Goal: Task Accomplishment & Management: Manage account settings

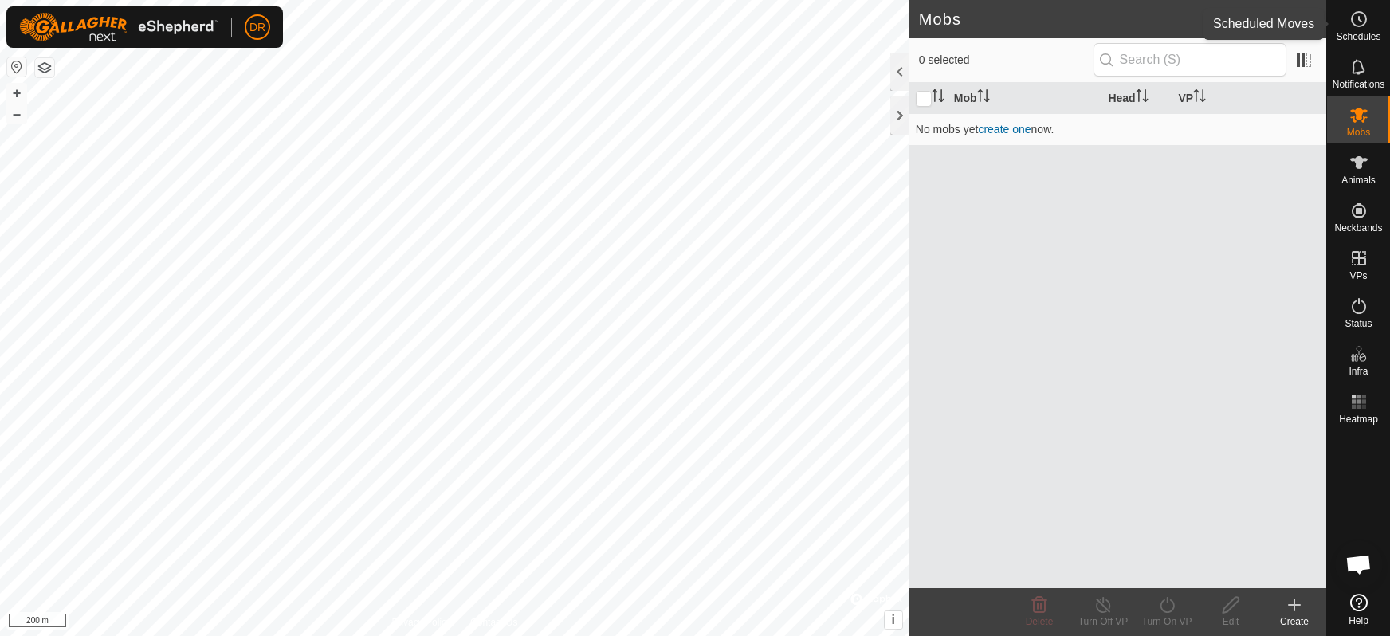
click at [1362, 24] on icon at bounding box center [1358, 19] width 19 height 19
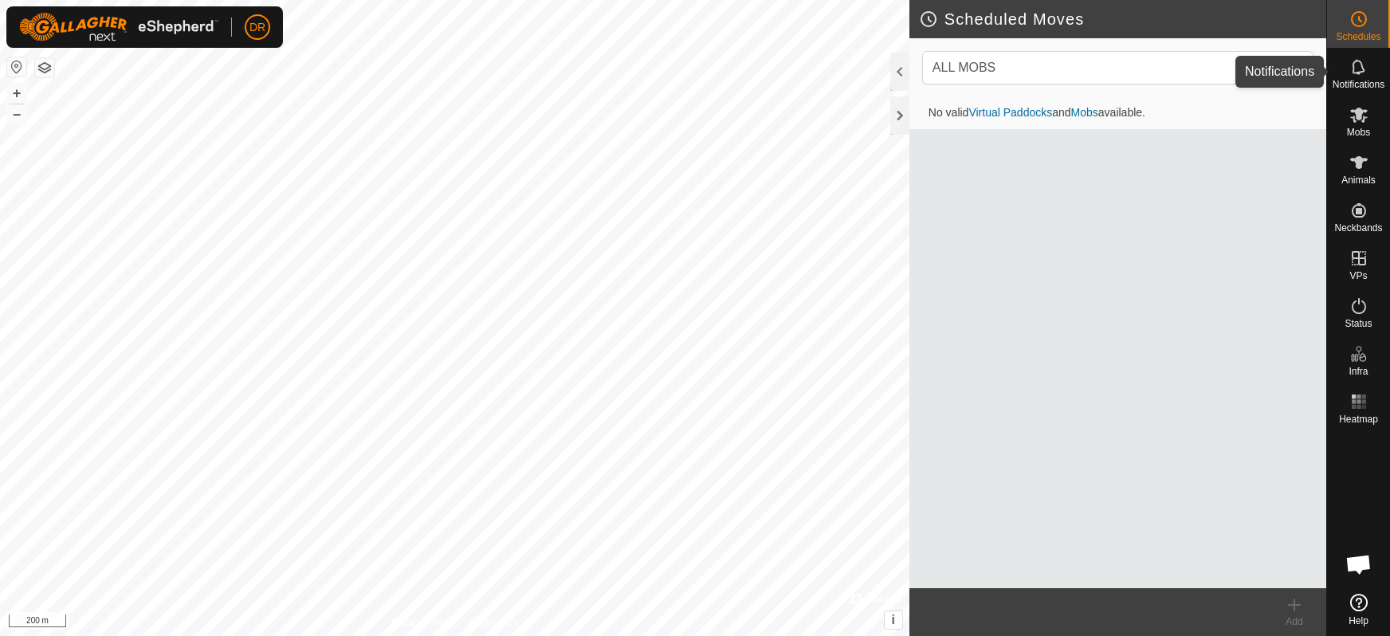
click at [1364, 74] on icon at bounding box center [1358, 66] width 19 height 19
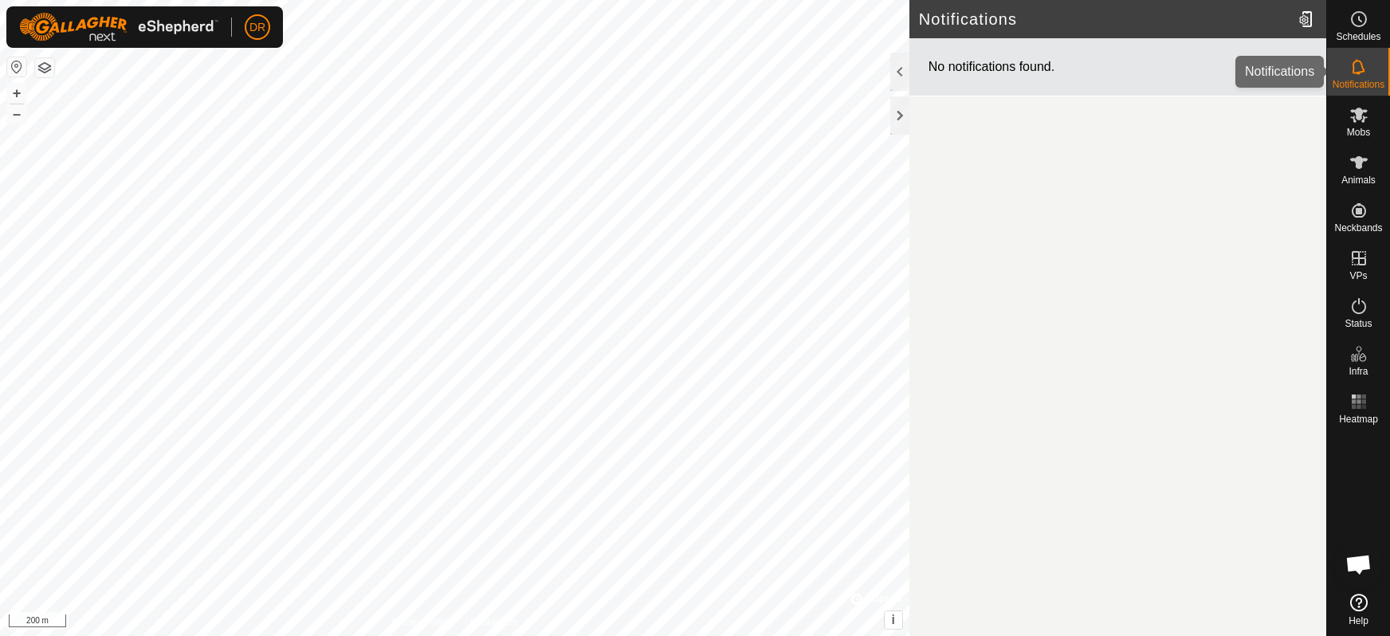
click at [1355, 72] on icon at bounding box center [1358, 66] width 19 height 19
click at [1372, 127] on es-mob-svg-icon at bounding box center [1359, 115] width 29 height 26
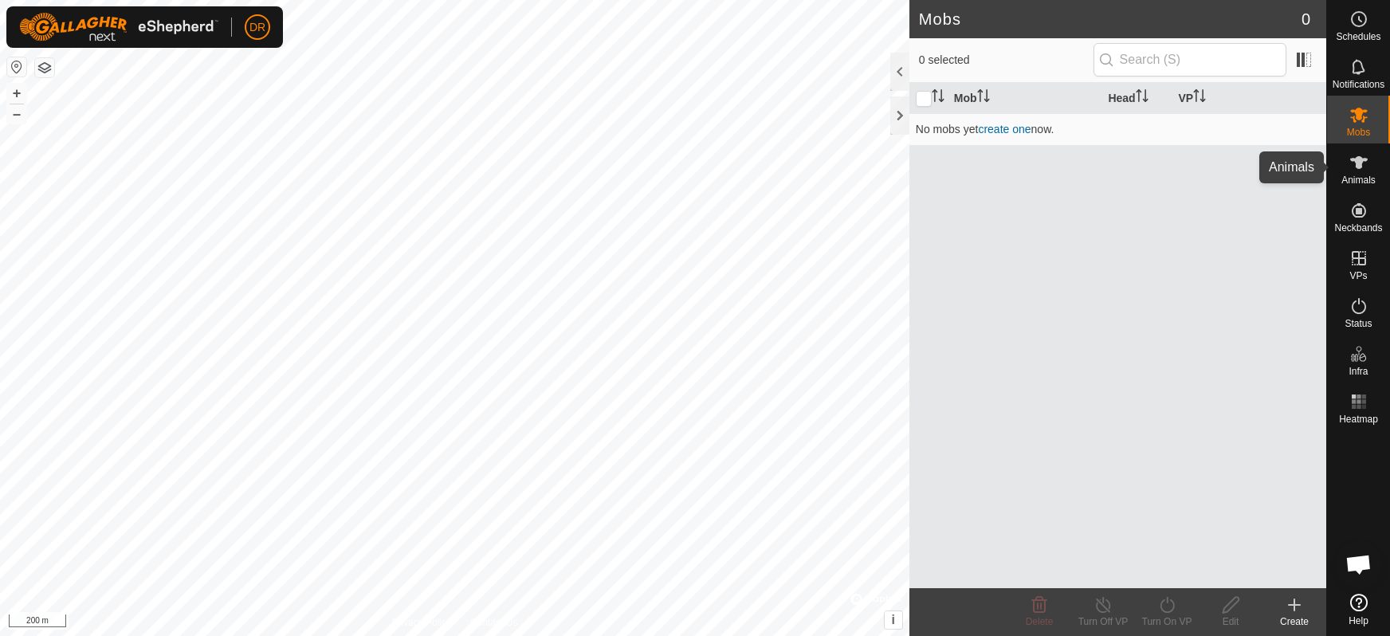
click at [1366, 169] on icon at bounding box center [1358, 162] width 19 height 19
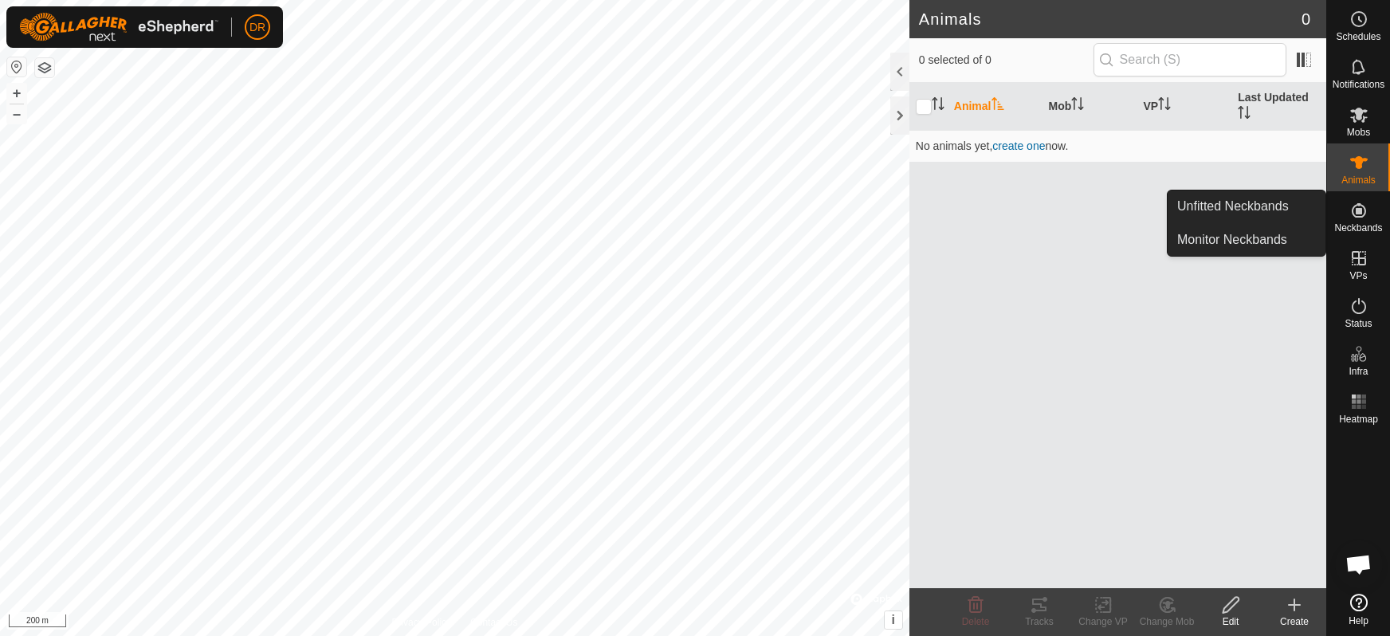
click at [1363, 211] on icon at bounding box center [1358, 210] width 19 height 19
click at [1264, 206] on link "Unfitted Neckbands" at bounding box center [1247, 206] width 158 height 32
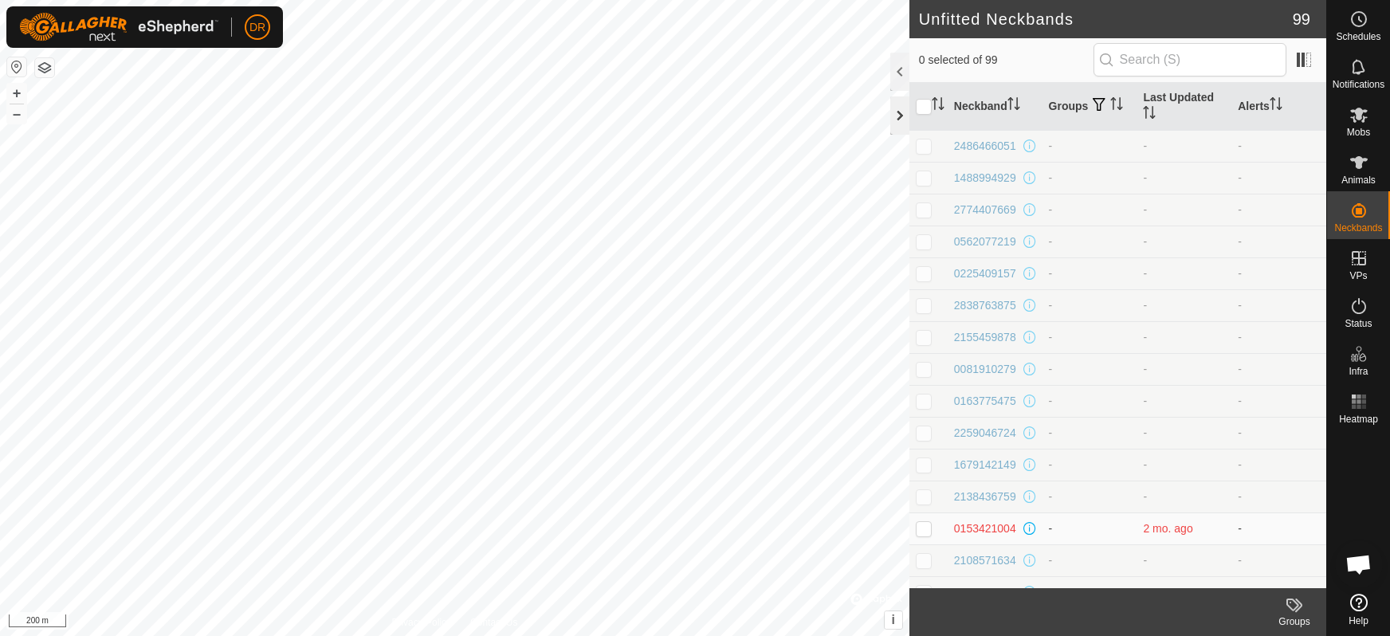
click at [900, 118] on div at bounding box center [899, 115] width 19 height 38
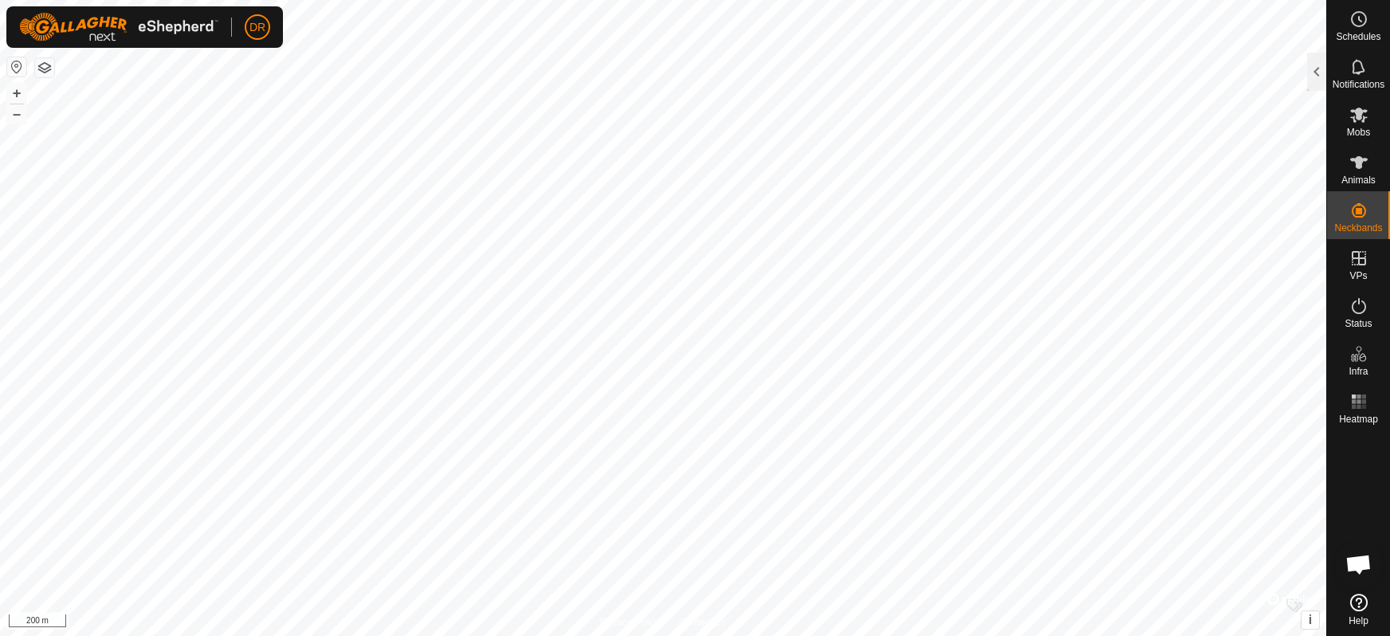
click at [1361, 608] on icon at bounding box center [1359, 603] width 18 height 18
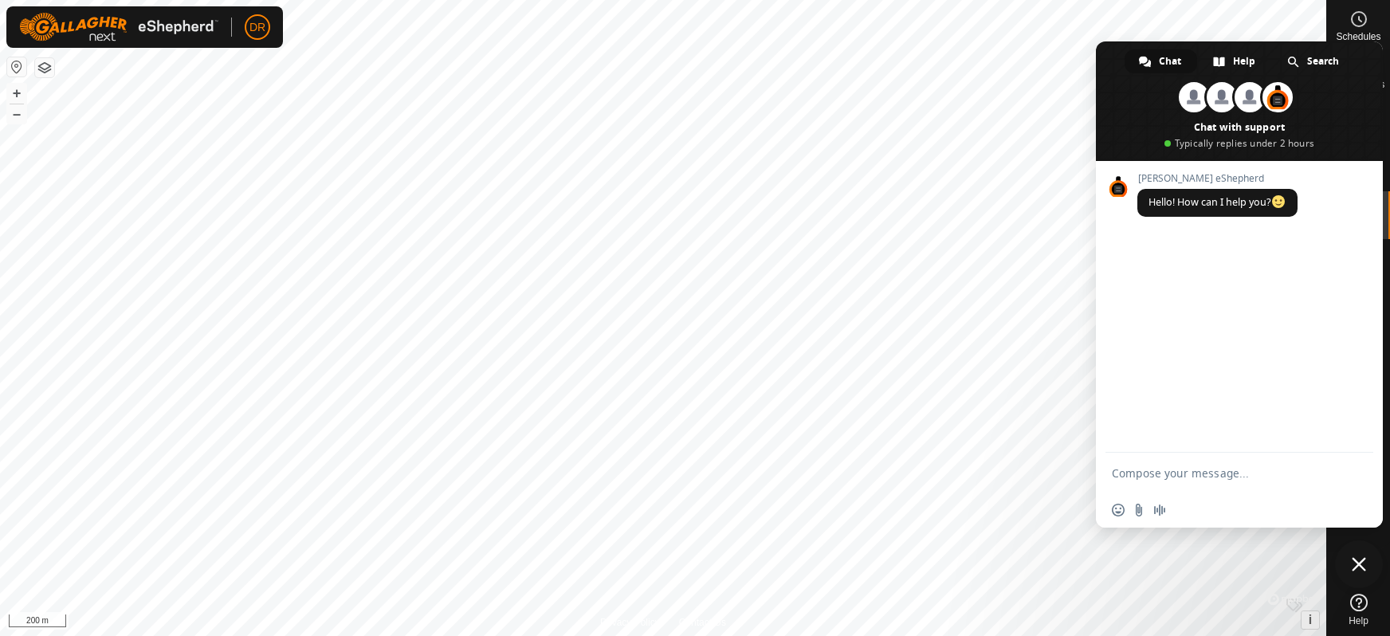
click at [1386, 85] on div "Notifications" at bounding box center [1358, 72] width 63 height 48
click at [1364, 566] on span "Close chat" at bounding box center [1359, 564] width 14 height 14
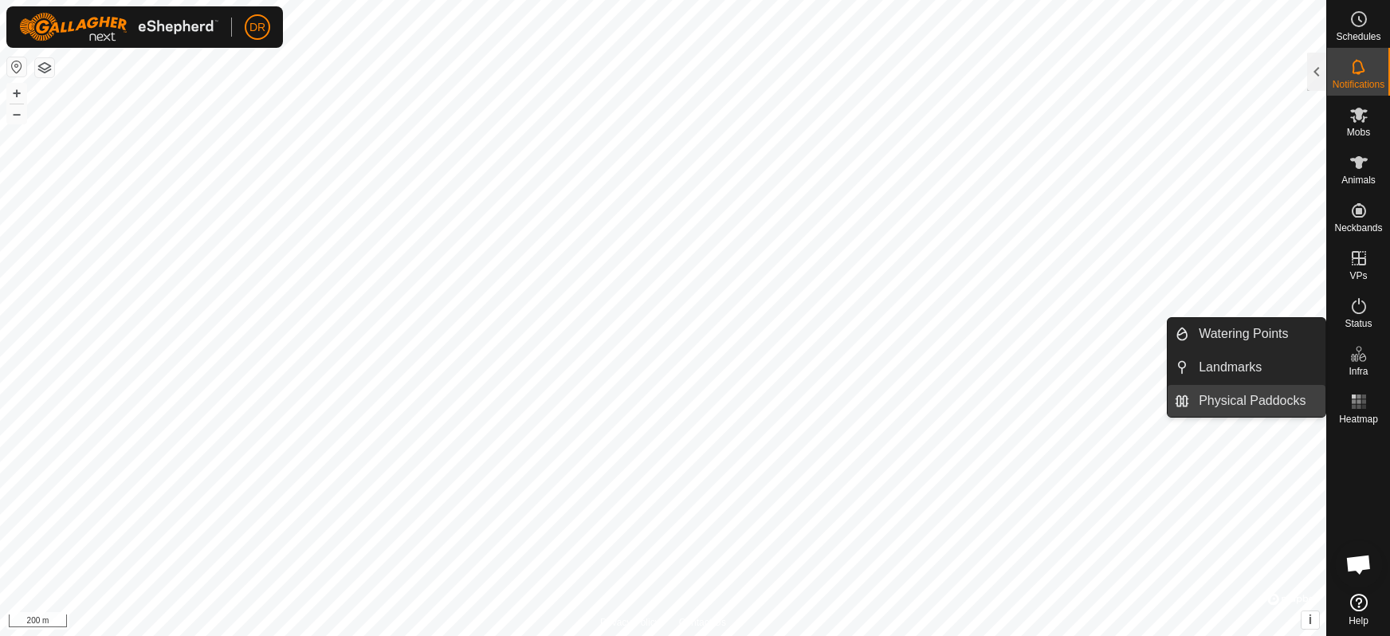
click at [1258, 398] on link "Physical Paddocks" at bounding box center [1257, 401] width 136 height 32
click at [1246, 399] on link "Physical Paddocks" at bounding box center [1257, 401] width 136 height 32
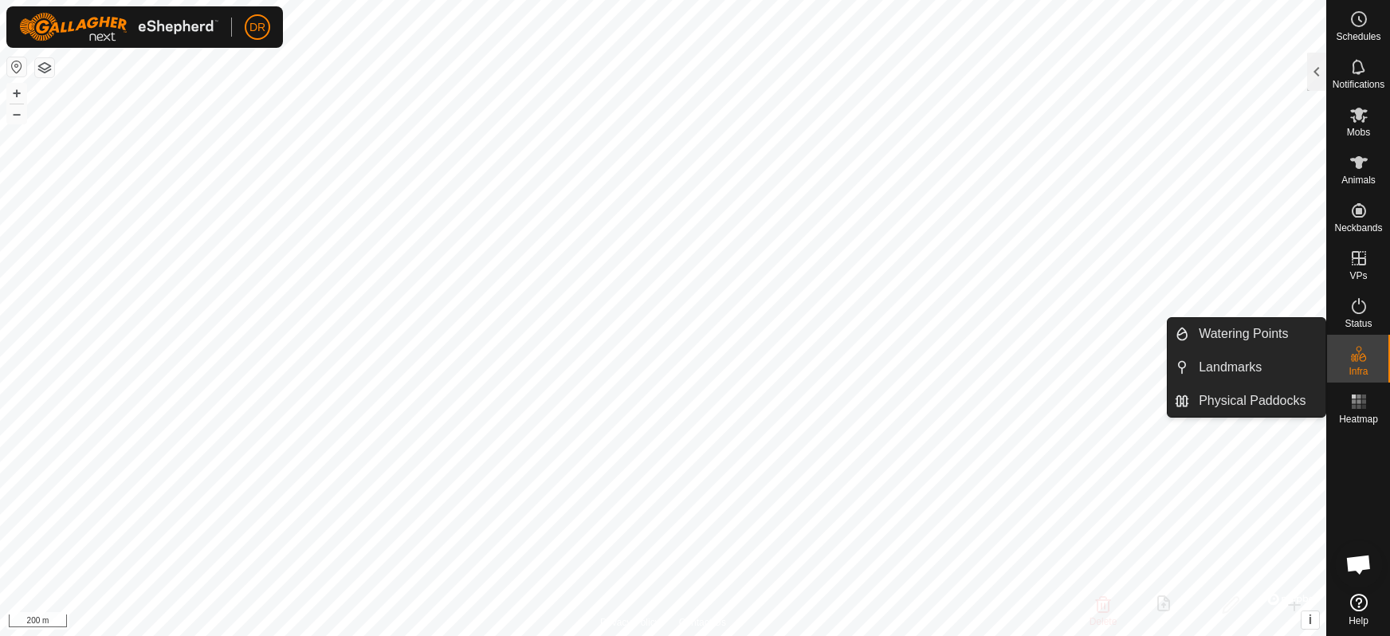
click at [1366, 365] on es-infrastructure-svg-icon at bounding box center [1359, 354] width 29 height 26
click at [1251, 403] on link "Physical Paddocks" at bounding box center [1257, 401] width 136 height 32
click at [1218, 332] on link "Watering Points" at bounding box center [1257, 334] width 136 height 32
click at [1275, 402] on link "Physical Paddocks" at bounding box center [1257, 401] width 136 height 32
click at [1179, 401] on li "Physical Paddocks" at bounding box center [1247, 401] width 158 height 32
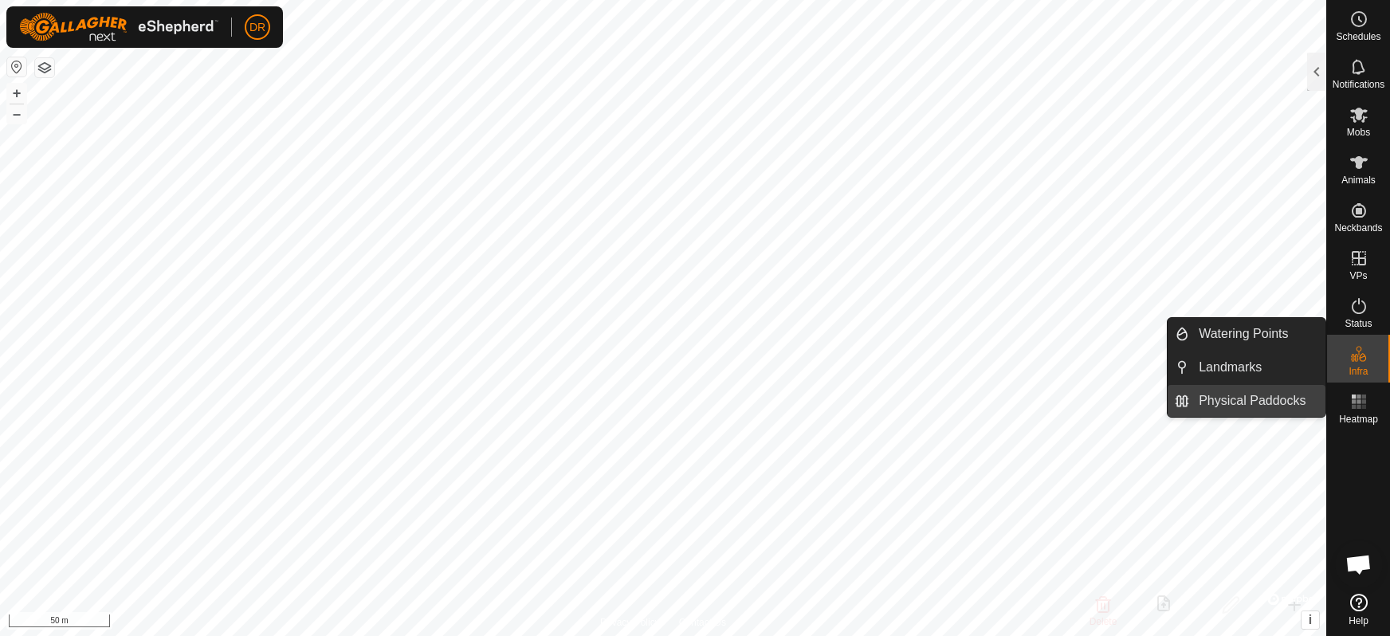
click at [1184, 402] on li "Physical Paddocks" at bounding box center [1247, 401] width 158 height 32
click at [1219, 399] on link "Physical Paddocks" at bounding box center [1257, 401] width 136 height 32
click at [1222, 401] on link "Physical Paddocks" at bounding box center [1257, 401] width 136 height 32
click at [1243, 396] on link "Physical Paddocks" at bounding box center [1257, 401] width 136 height 32
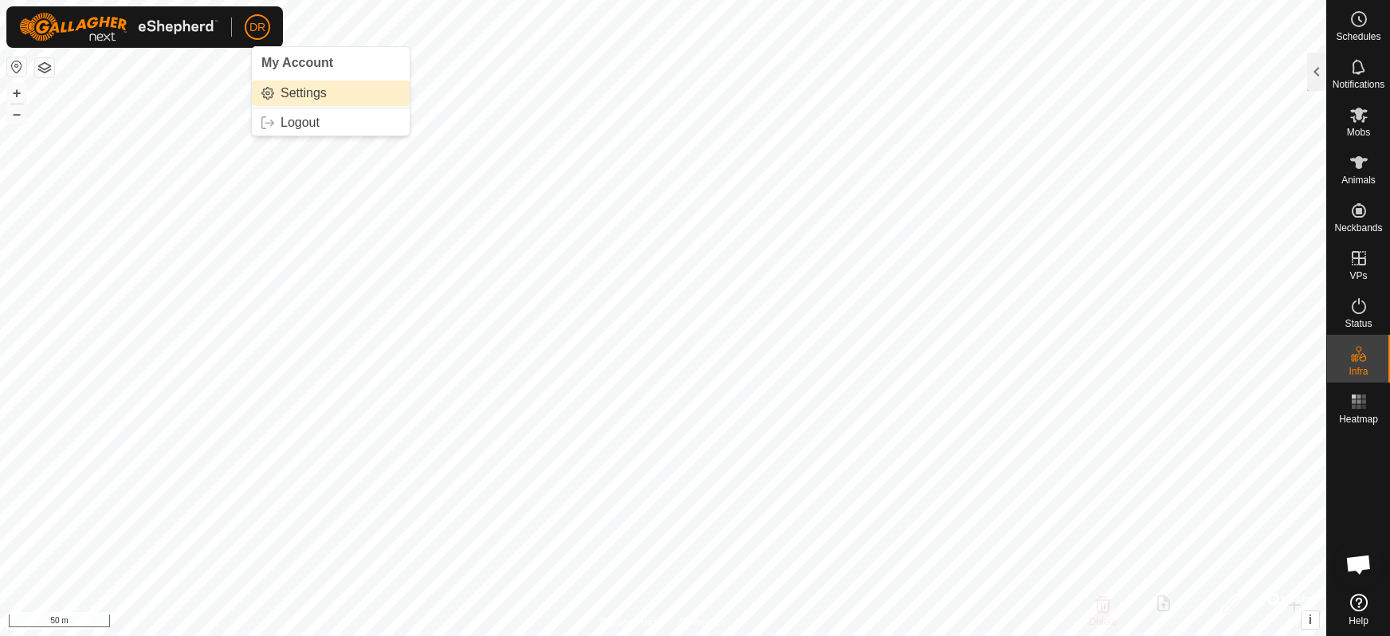
click at [294, 96] on link "Settings" at bounding box center [331, 93] width 158 height 26
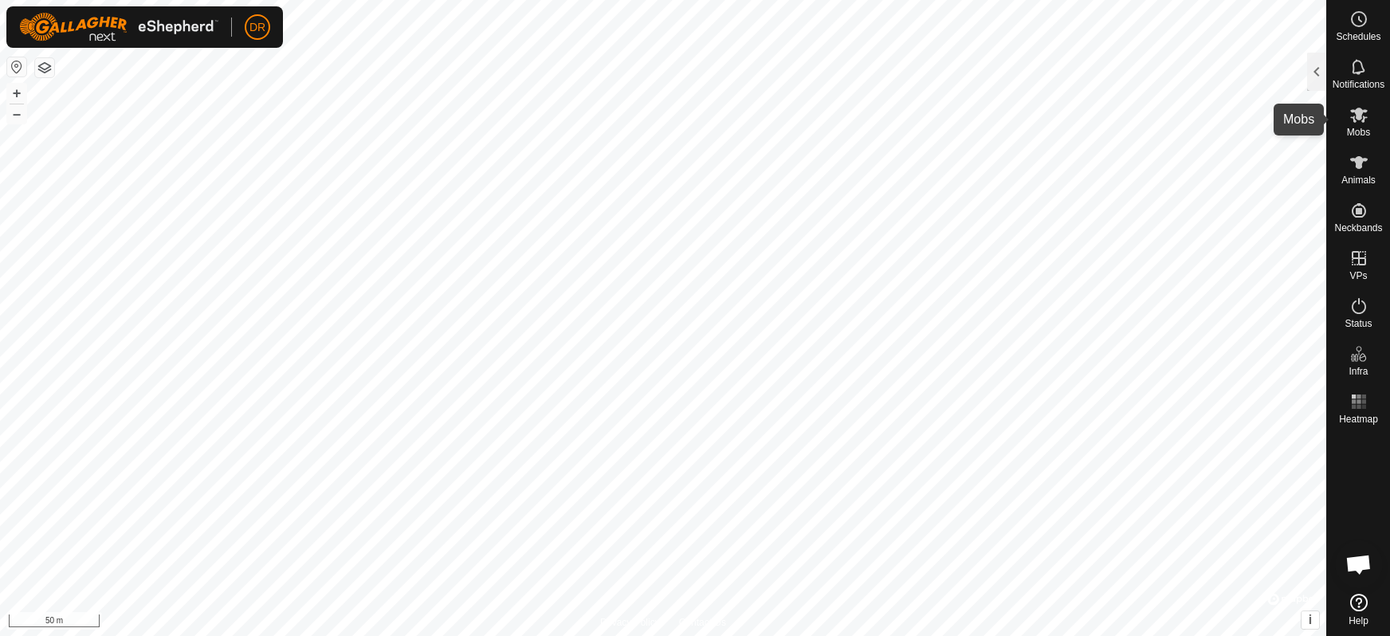
click at [1361, 121] on icon at bounding box center [1358, 114] width 19 height 19
click at [1316, 74] on div at bounding box center [1316, 72] width 19 height 38
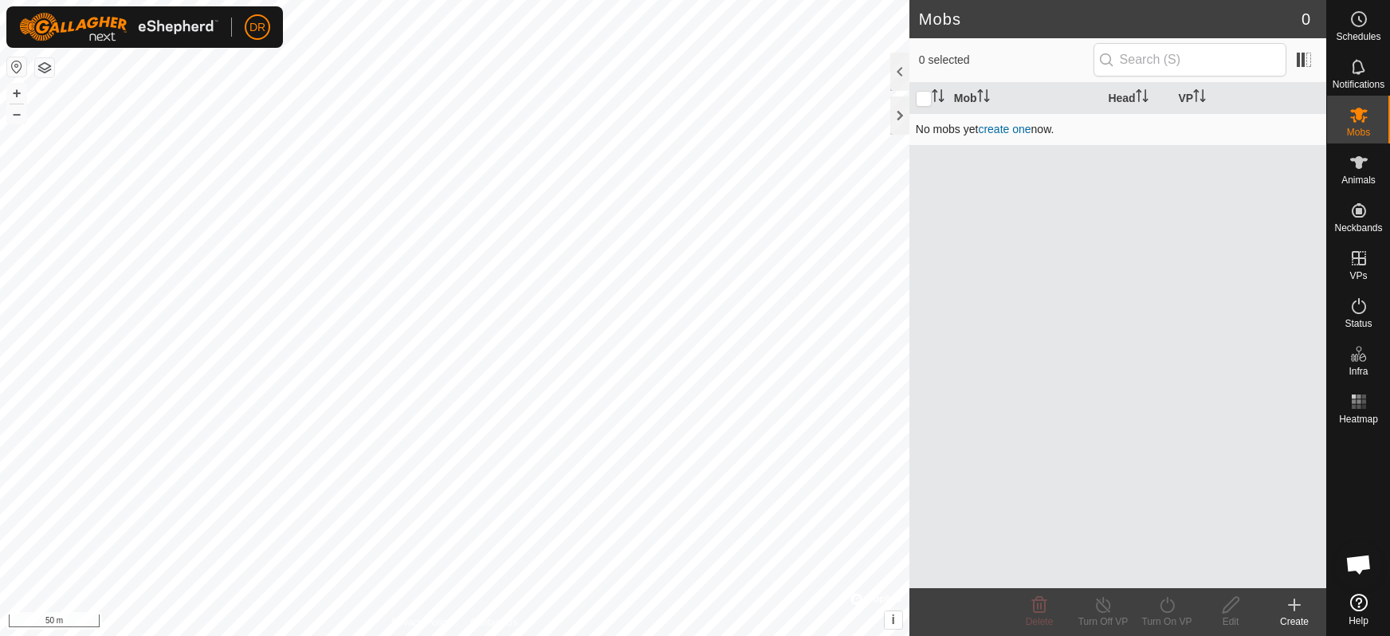
click at [1003, 130] on link "create one" at bounding box center [1004, 129] width 53 height 13
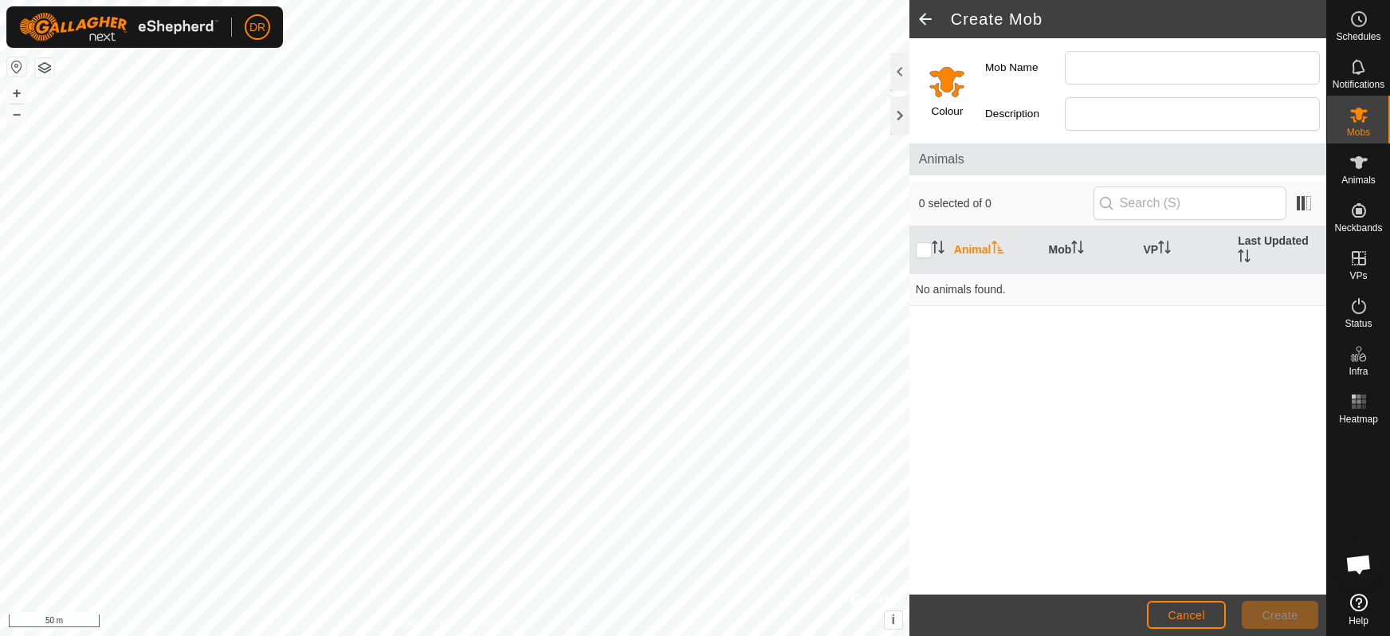
click at [925, 19] on span at bounding box center [925, 19] width 32 height 38
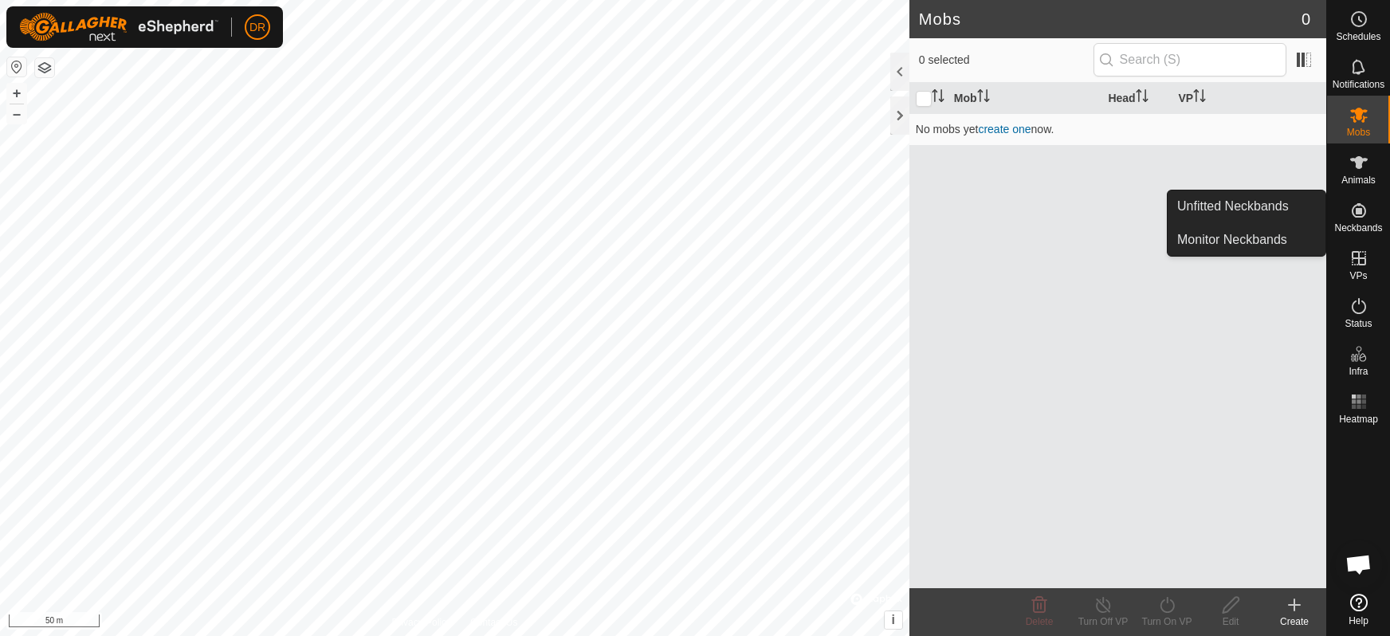
click at [1361, 218] on icon at bounding box center [1358, 210] width 19 height 19
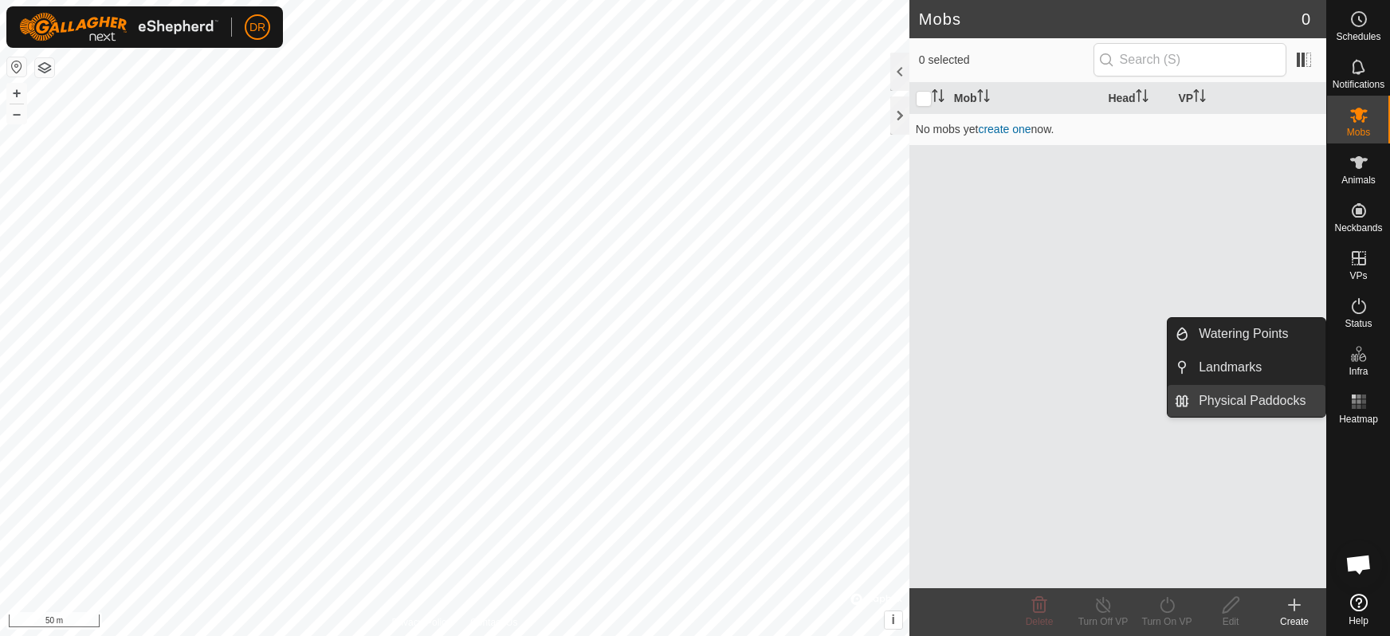
click at [1276, 402] on link "Physical Paddocks" at bounding box center [1257, 401] width 136 height 32
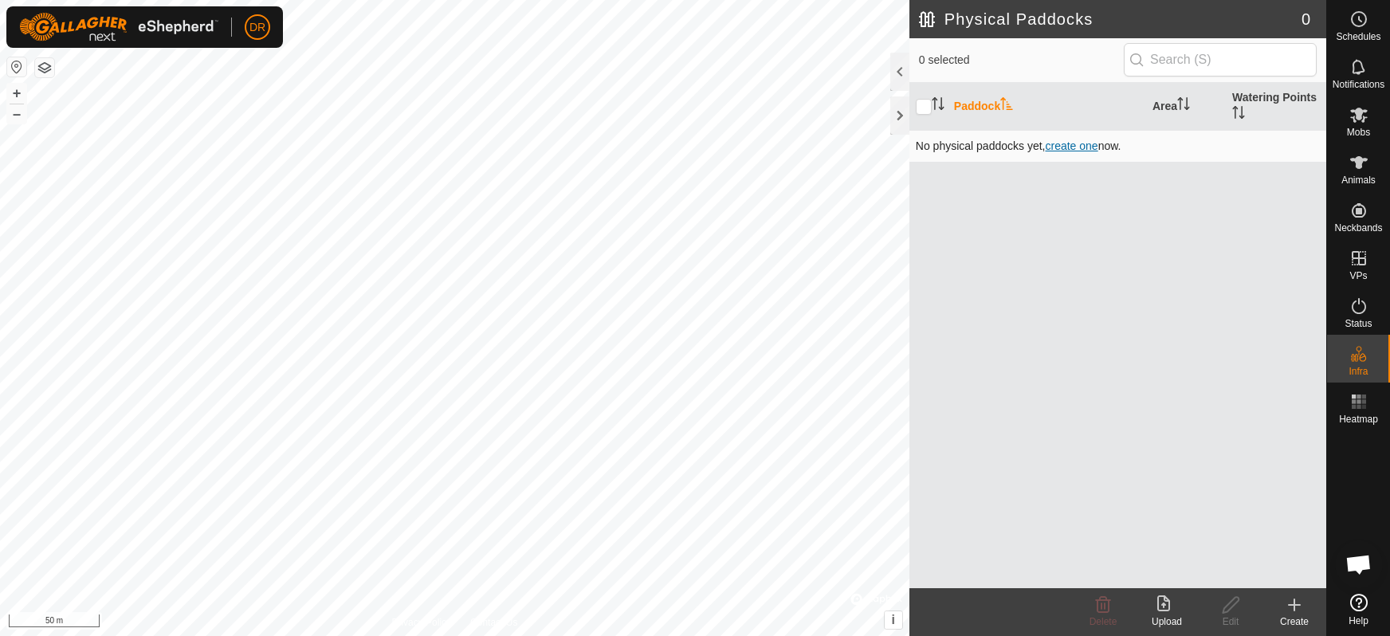
click at [1071, 147] on span "create one" at bounding box center [1071, 145] width 53 height 13
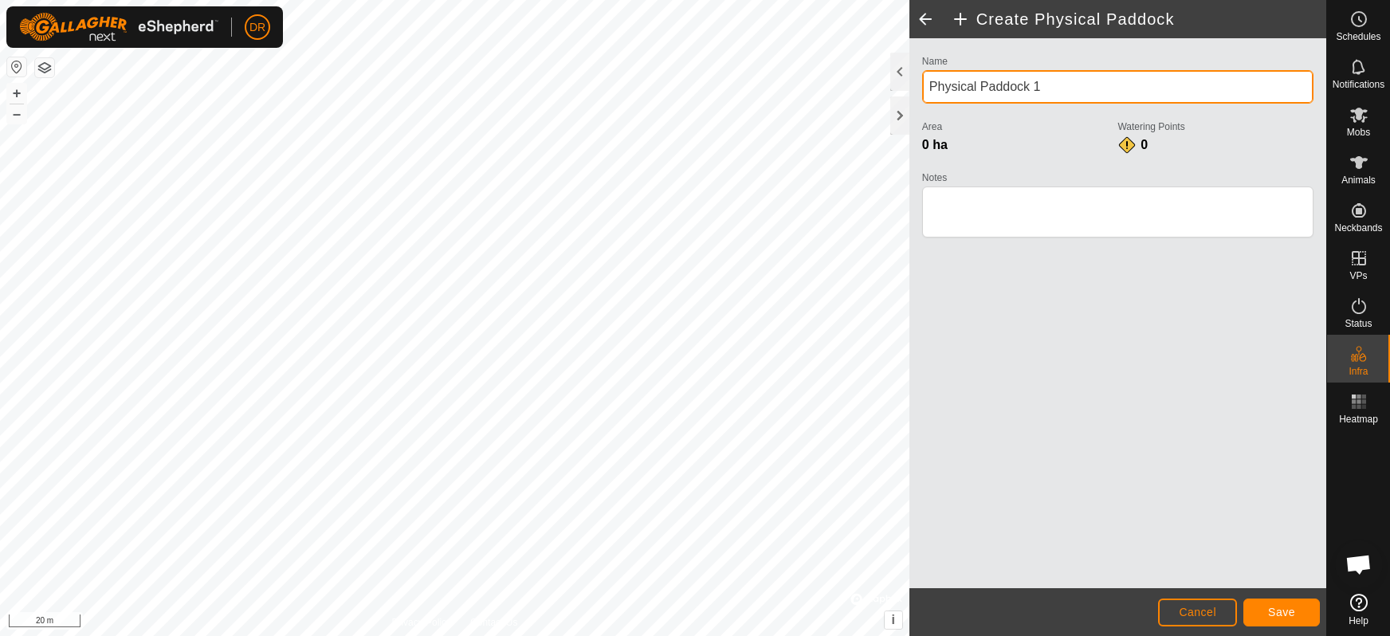
click at [1053, 90] on input "Physical Paddock 1" at bounding box center [1117, 86] width 391 height 33
type input "P"
type input "shed paddock"
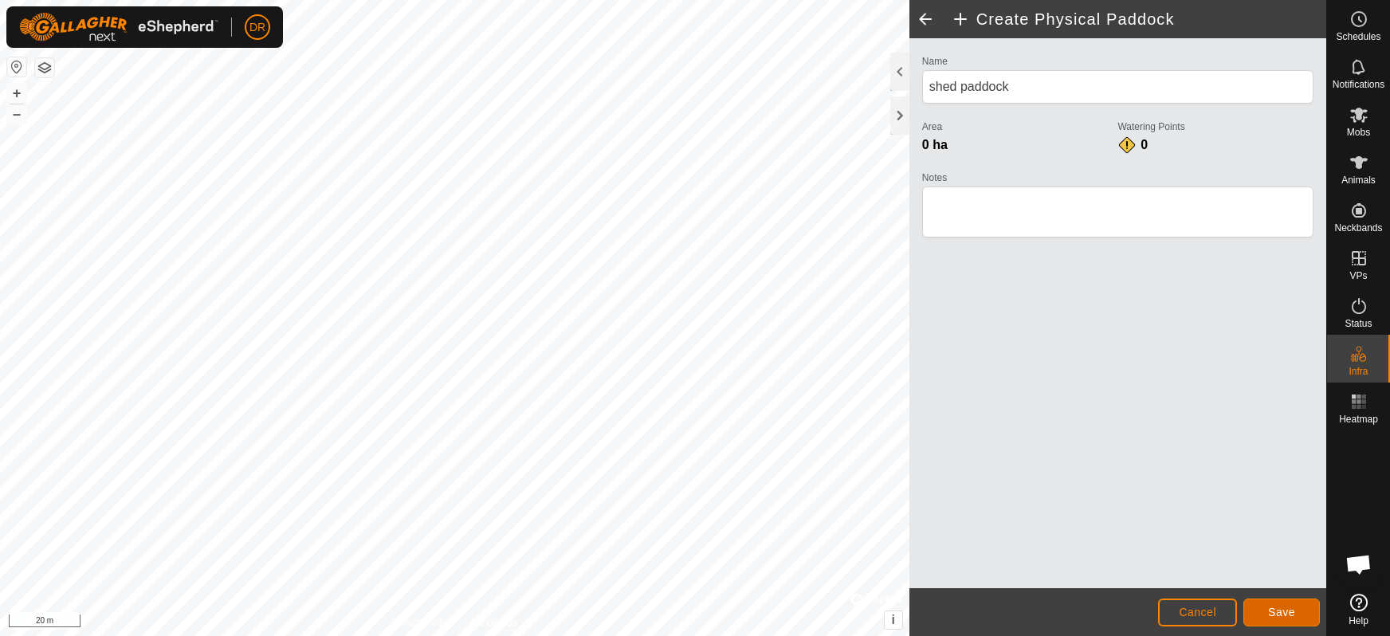
click at [1282, 612] on span "Save" at bounding box center [1281, 612] width 27 height 13
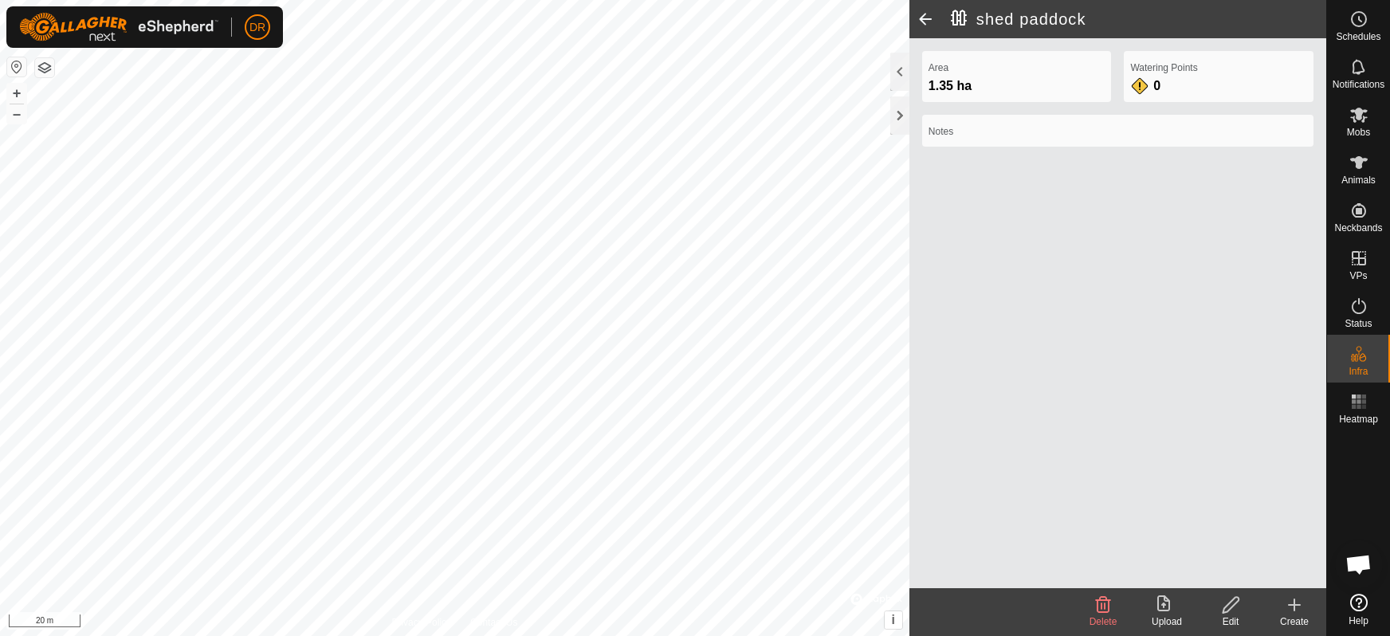
click at [981, 77] on div "1.35 ha" at bounding box center [1017, 86] width 177 height 19
click at [1235, 611] on icon at bounding box center [1231, 604] width 20 height 19
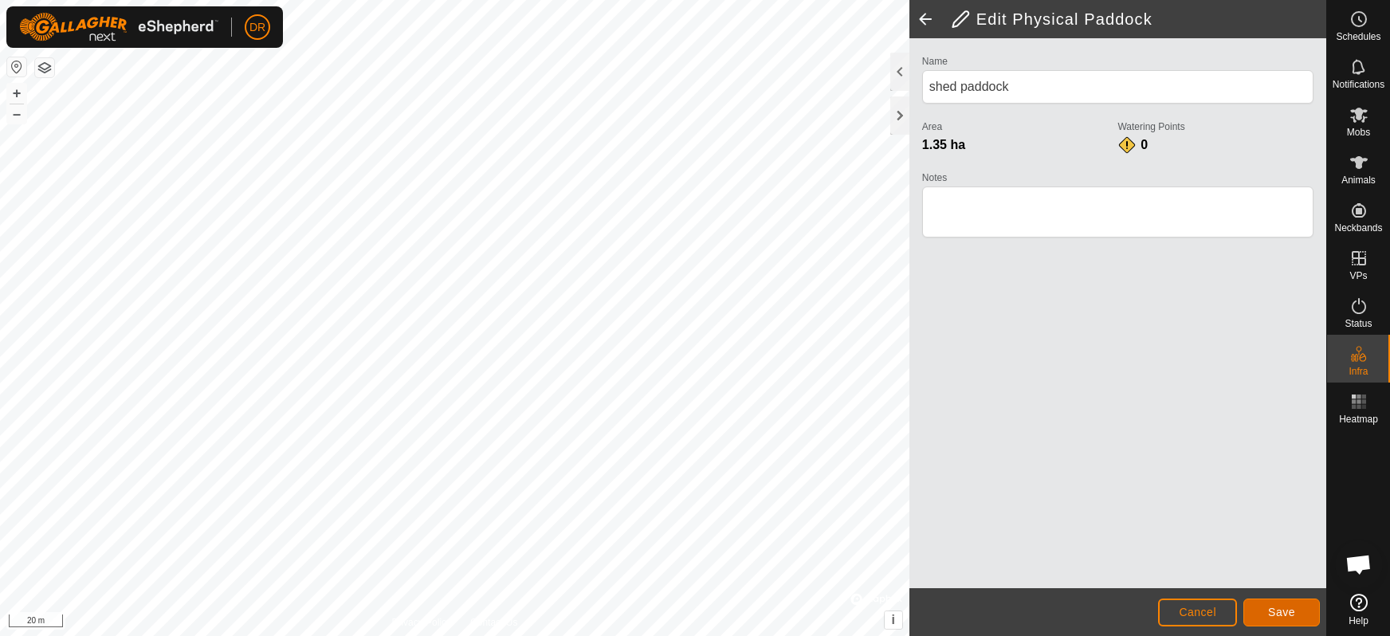
click at [1282, 615] on span "Save" at bounding box center [1281, 612] width 27 height 13
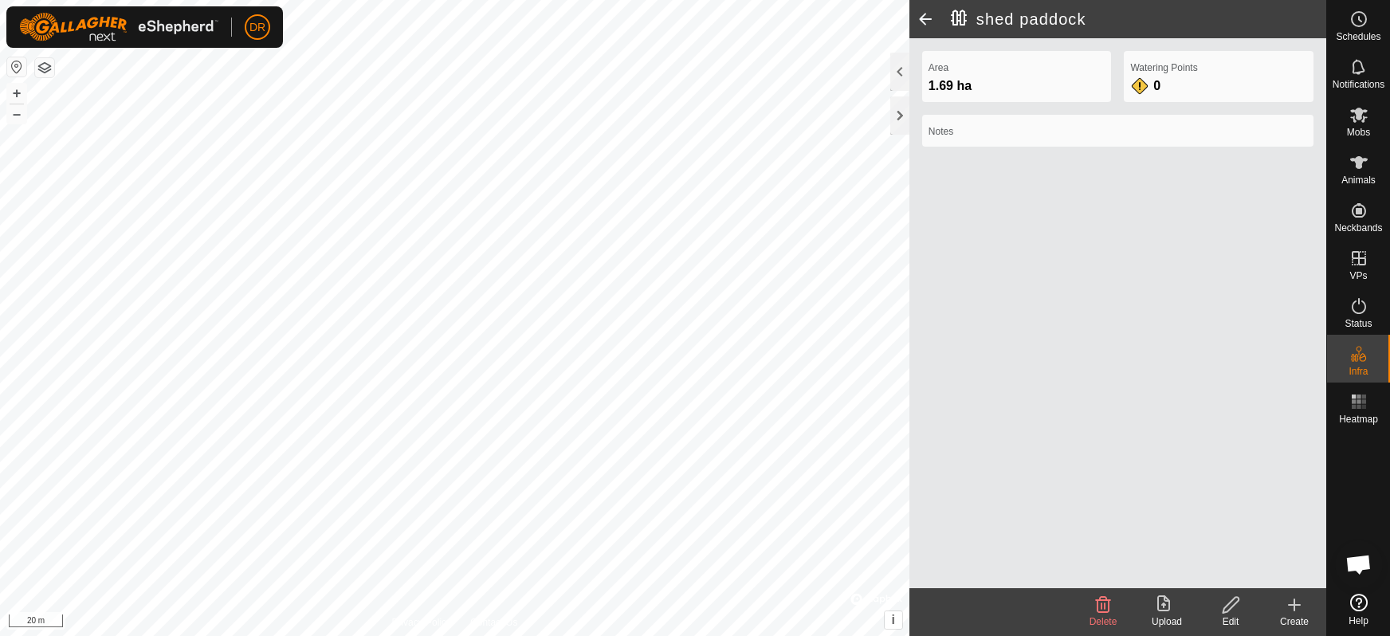
click at [1295, 605] on icon at bounding box center [1294, 605] width 11 height 0
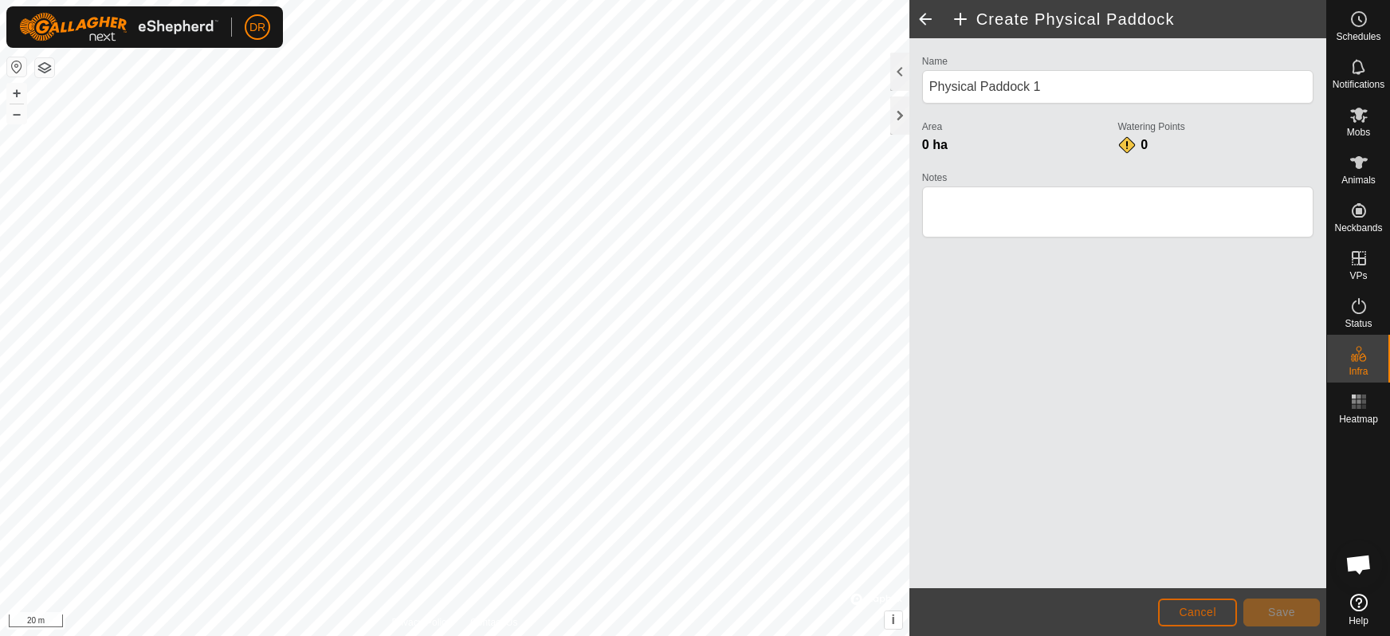
click at [1204, 615] on span "Cancel" at bounding box center [1197, 612] width 37 height 13
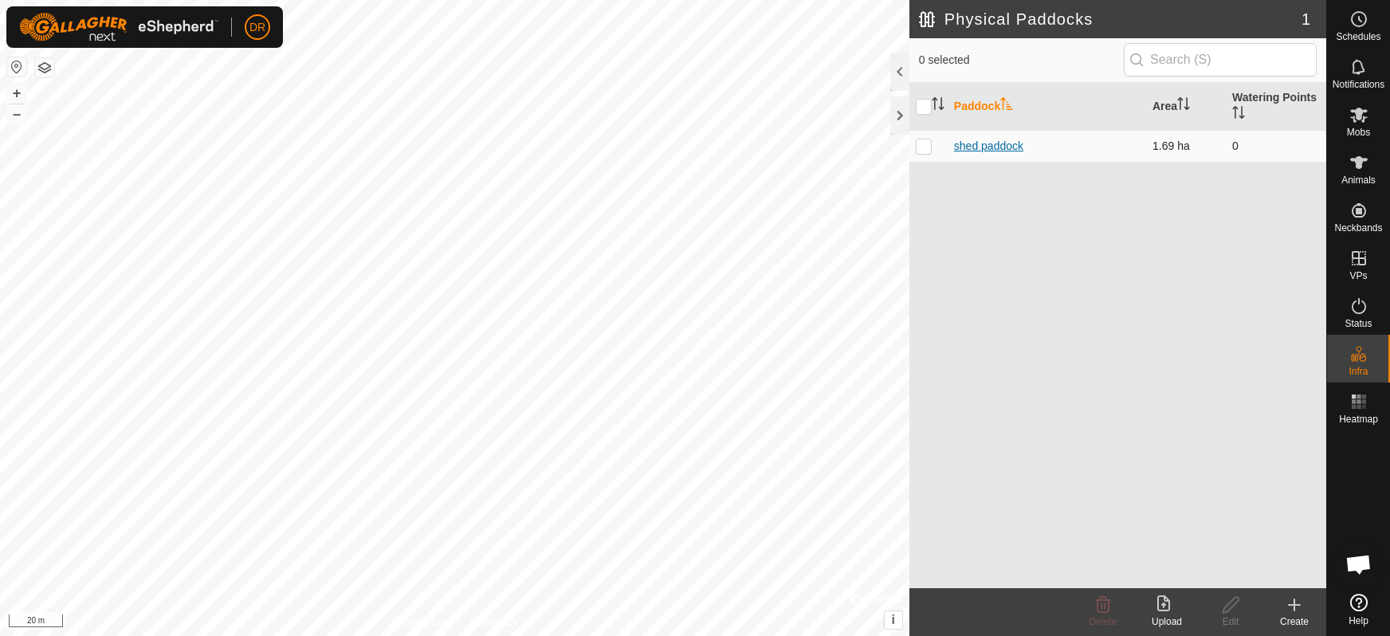
click at [990, 143] on link "shed paddock" at bounding box center [988, 145] width 69 height 13
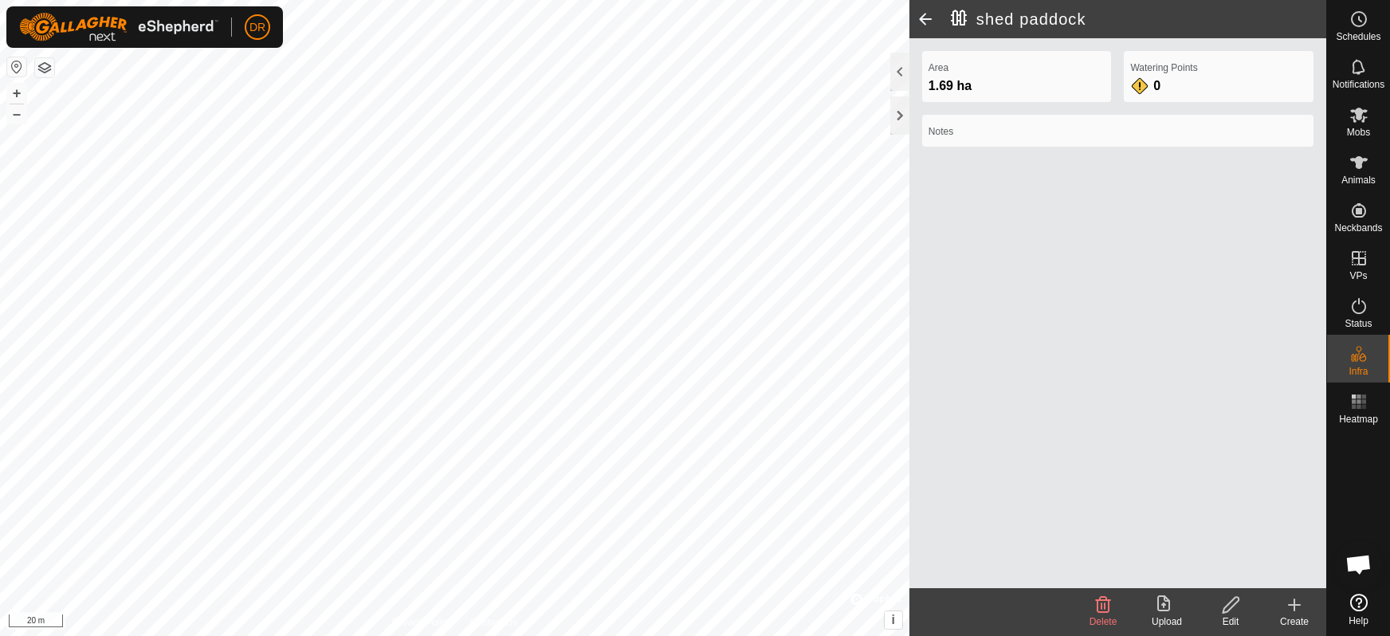
click at [1179, 75] on div "Watering Points 0" at bounding box center [1219, 76] width 190 height 51
click at [1155, 87] on span "0" at bounding box center [1156, 86] width 7 height 14
click at [1141, 87] on div "0" at bounding box center [1146, 86] width 32 height 19
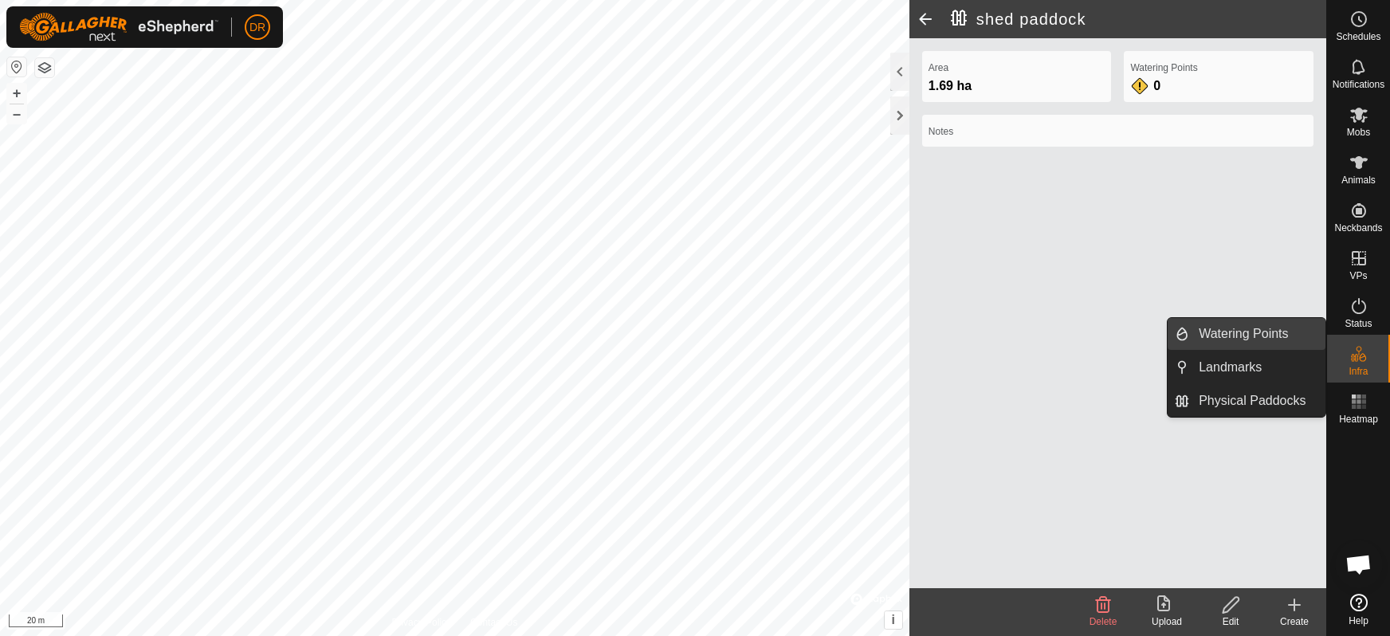
click at [1238, 334] on link "Watering Points" at bounding box center [1257, 334] width 136 height 32
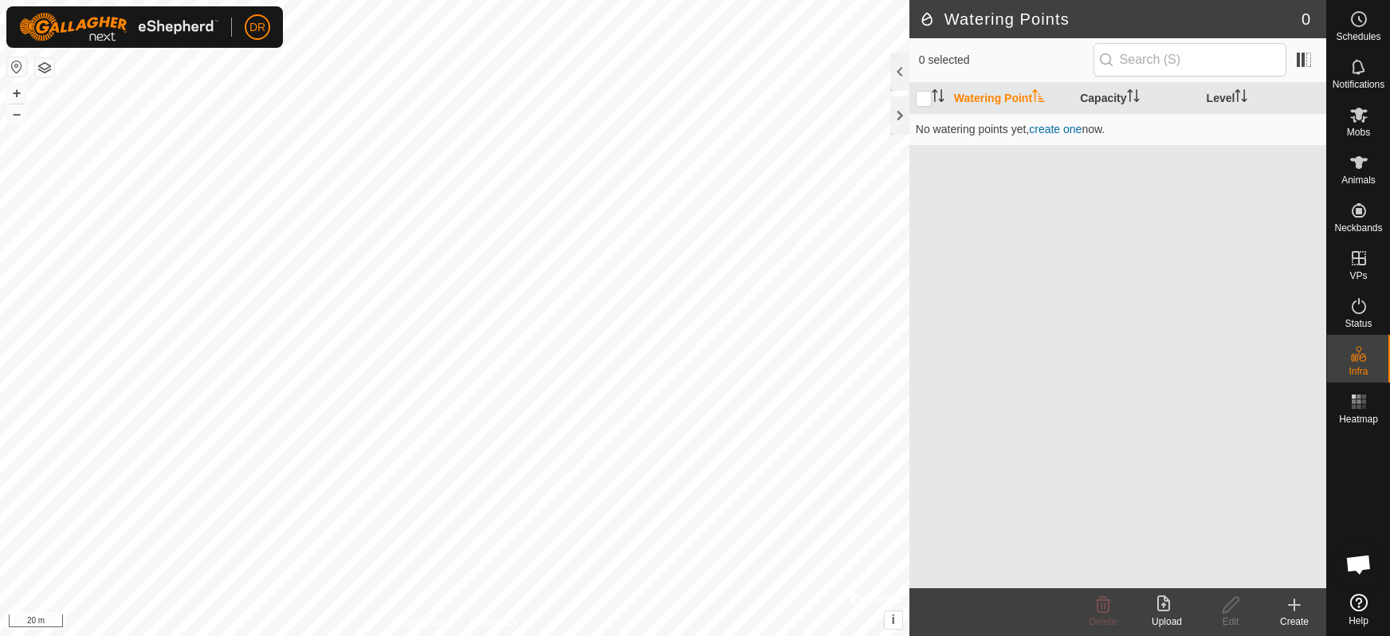
click at [1294, 607] on icon at bounding box center [1294, 604] width 0 height 11
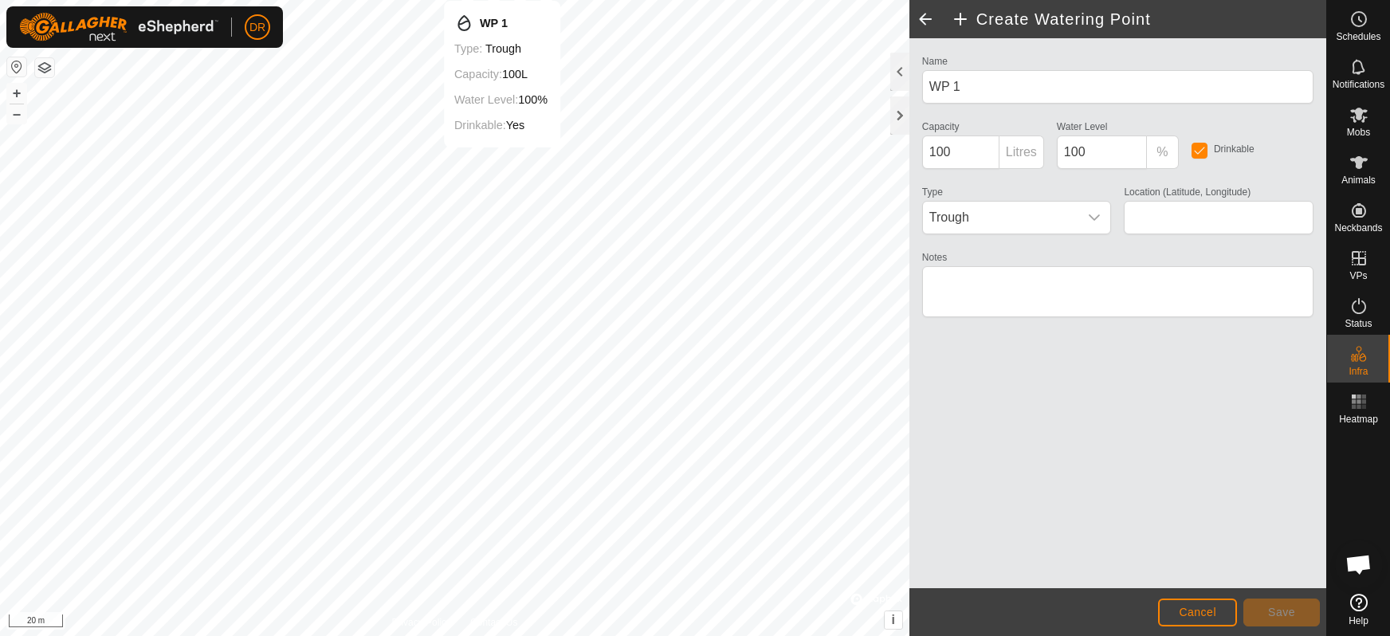
type input "-34.973127, 117.080673"
click at [1287, 611] on span "Save" at bounding box center [1281, 612] width 27 height 13
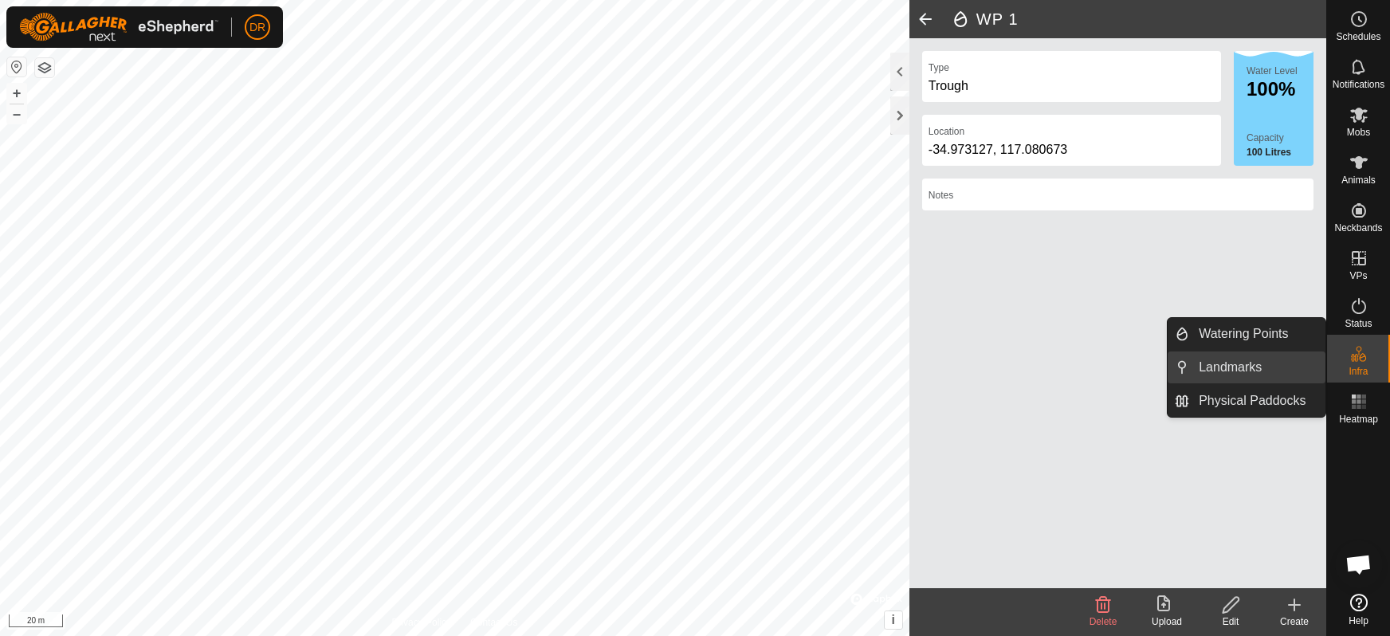
click at [1239, 365] on link "Landmarks" at bounding box center [1257, 367] width 136 height 32
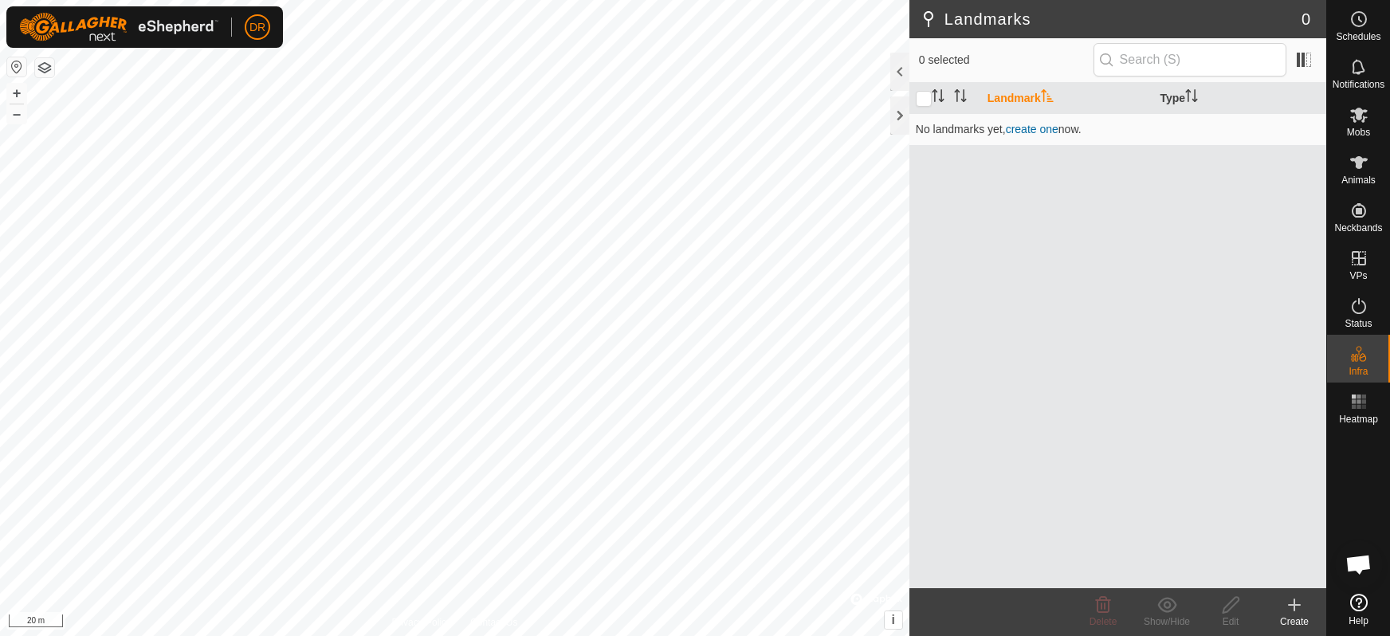
click at [1014, 99] on th "Landmark" at bounding box center [1067, 98] width 173 height 31
click at [1043, 132] on link "create one" at bounding box center [1032, 129] width 53 height 13
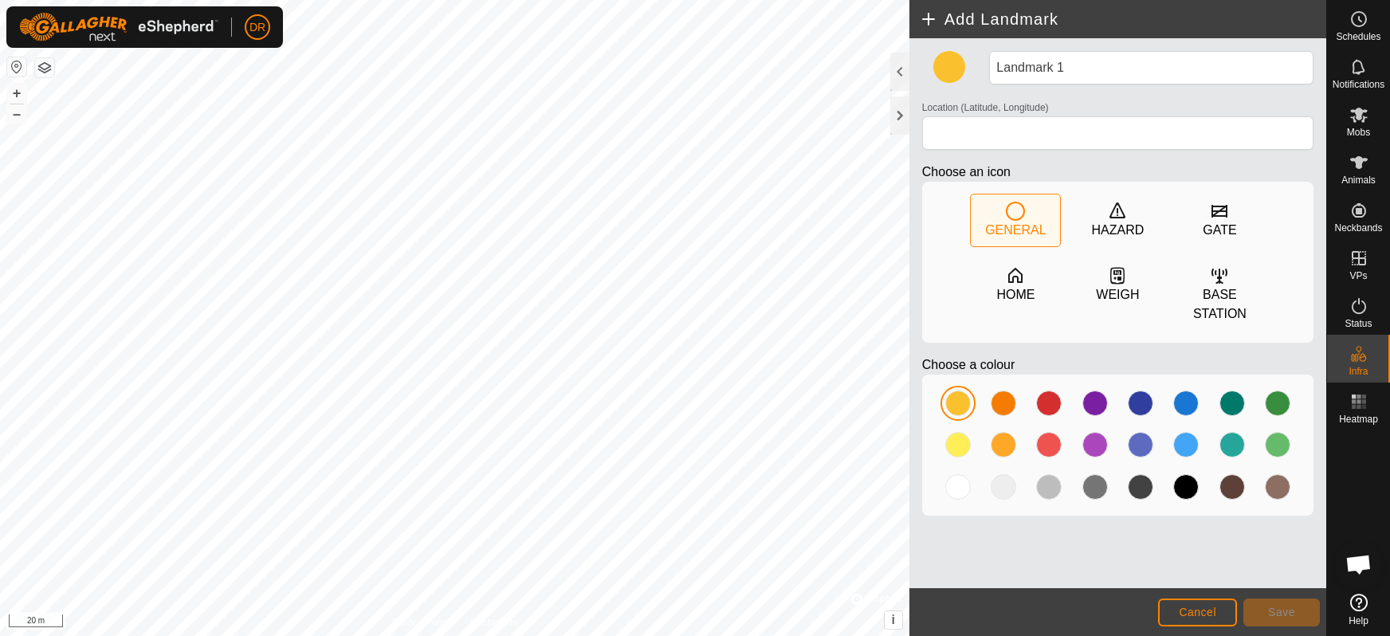
click at [1012, 212] on icon at bounding box center [1015, 211] width 19 height 19
type input "-34.973261, 117.080509"
click at [964, 399] on div at bounding box center [958, 404] width 26 height 26
click at [1289, 612] on span "Save" at bounding box center [1281, 612] width 27 height 13
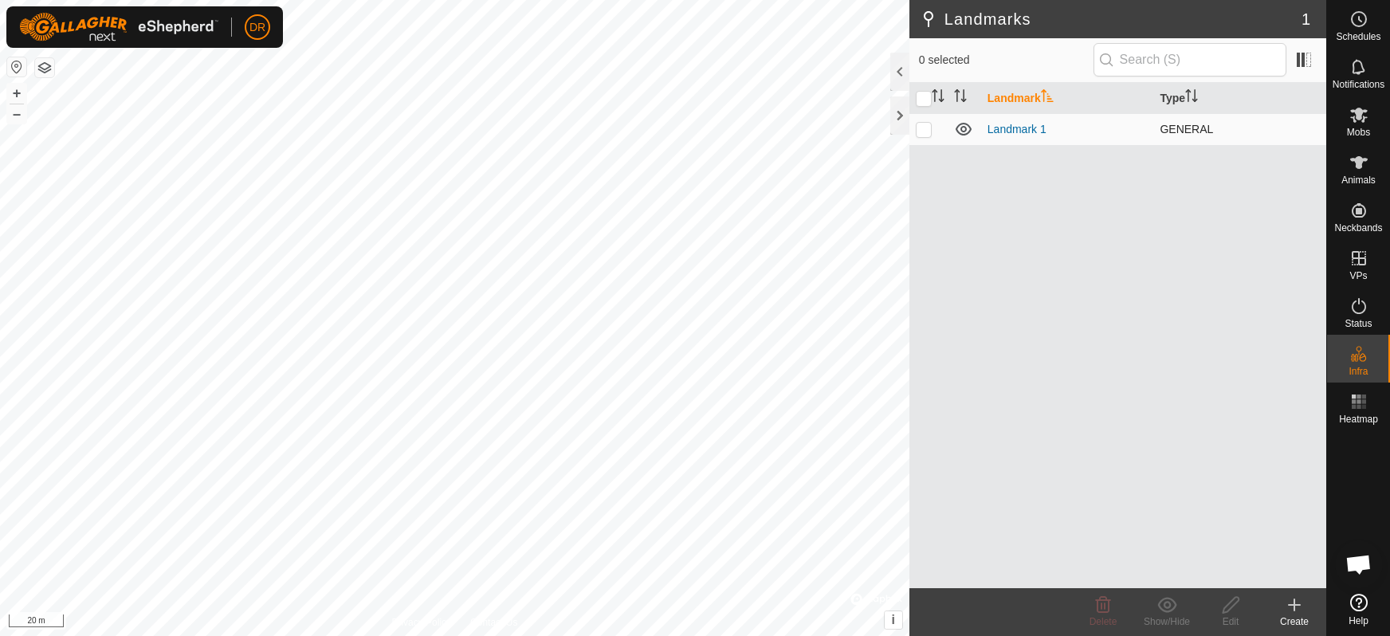
click at [926, 129] on p-checkbox at bounding box center [924, 129] width 16 height 13
checkbox input "true"
click at [1026, 130] on link "Landmark 1" at bounding box center [1017, 129] width 59 height 13
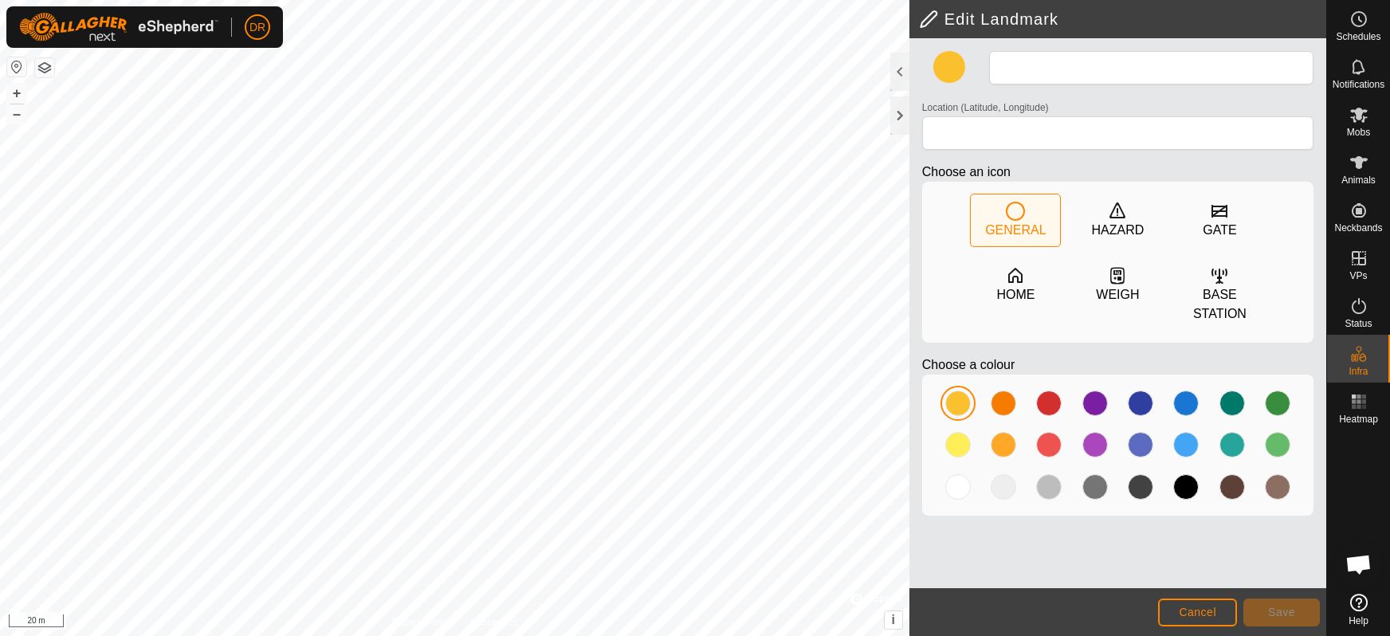
type input "Landmark 1"
type input "-34.973261, 117.080509"
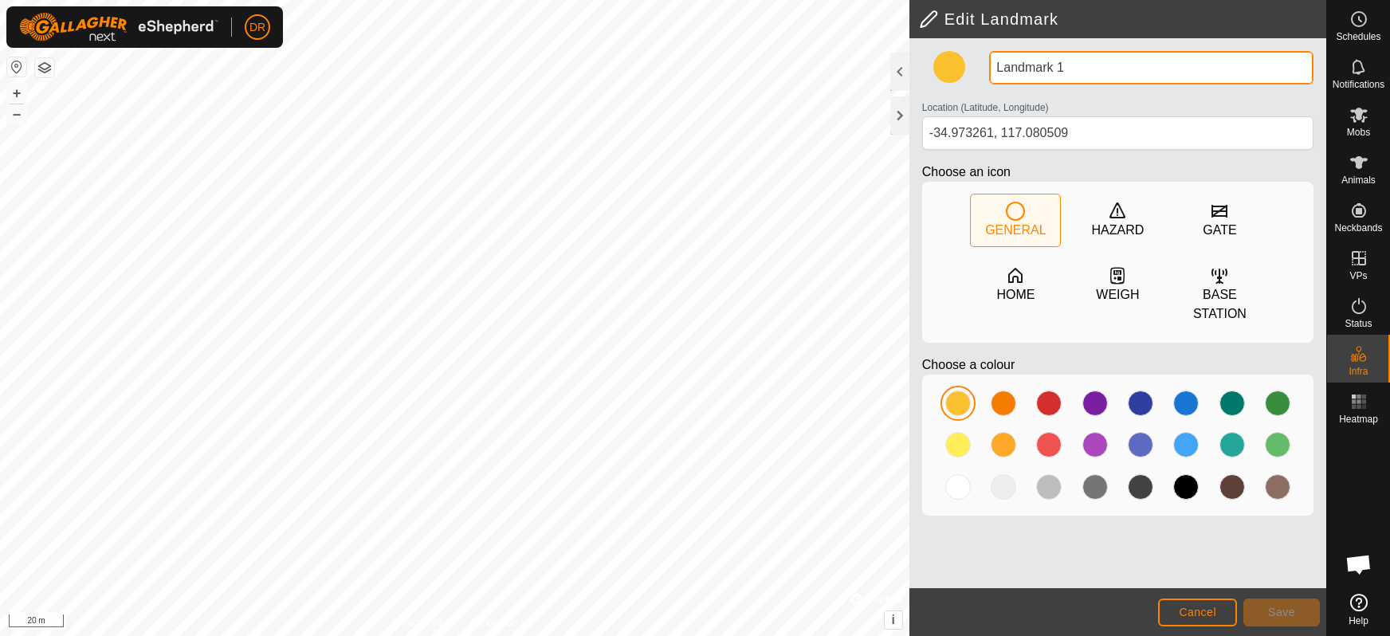
click at [1077, 73] on input "Landmark 1" at bounding box center [1151, 67] width 324 height 33
type input "L"
type input "workshop"
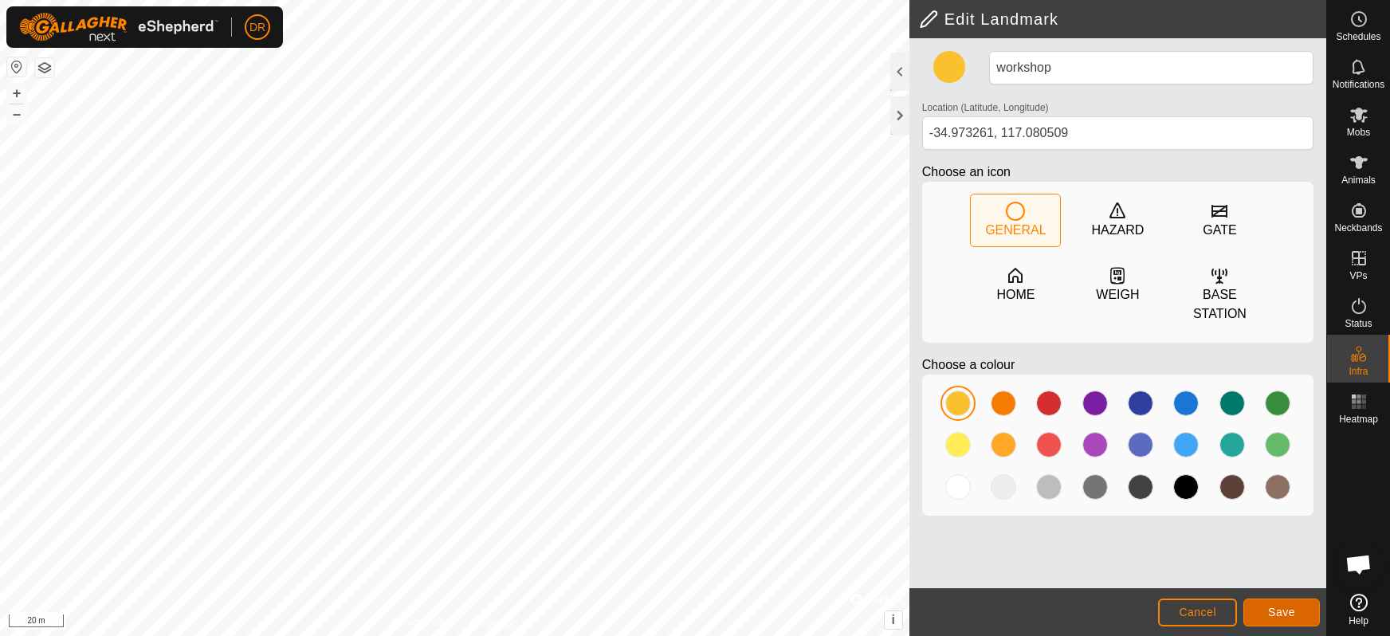
click at [1297, 618] on button "Save" at bounding box center [1281, 613] width 77 height 28
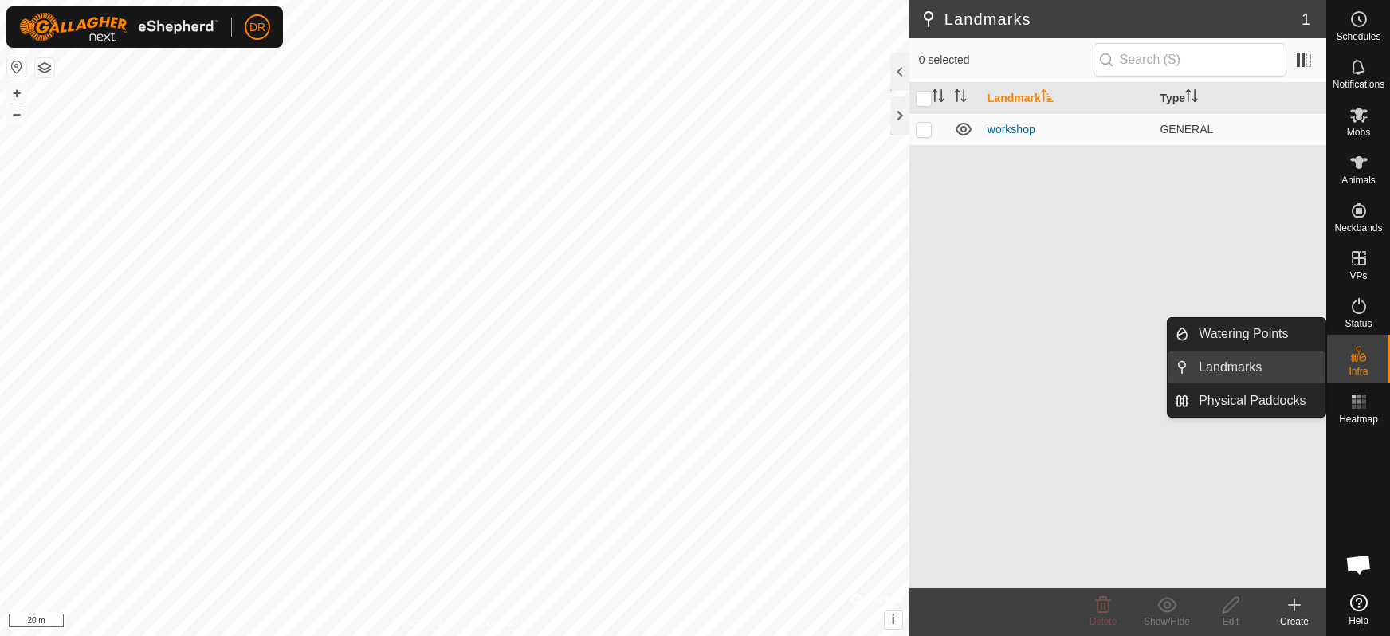
click at [1233, 366] on link "Landmarks" at bounding box center [1257, 367] width 136 height 32
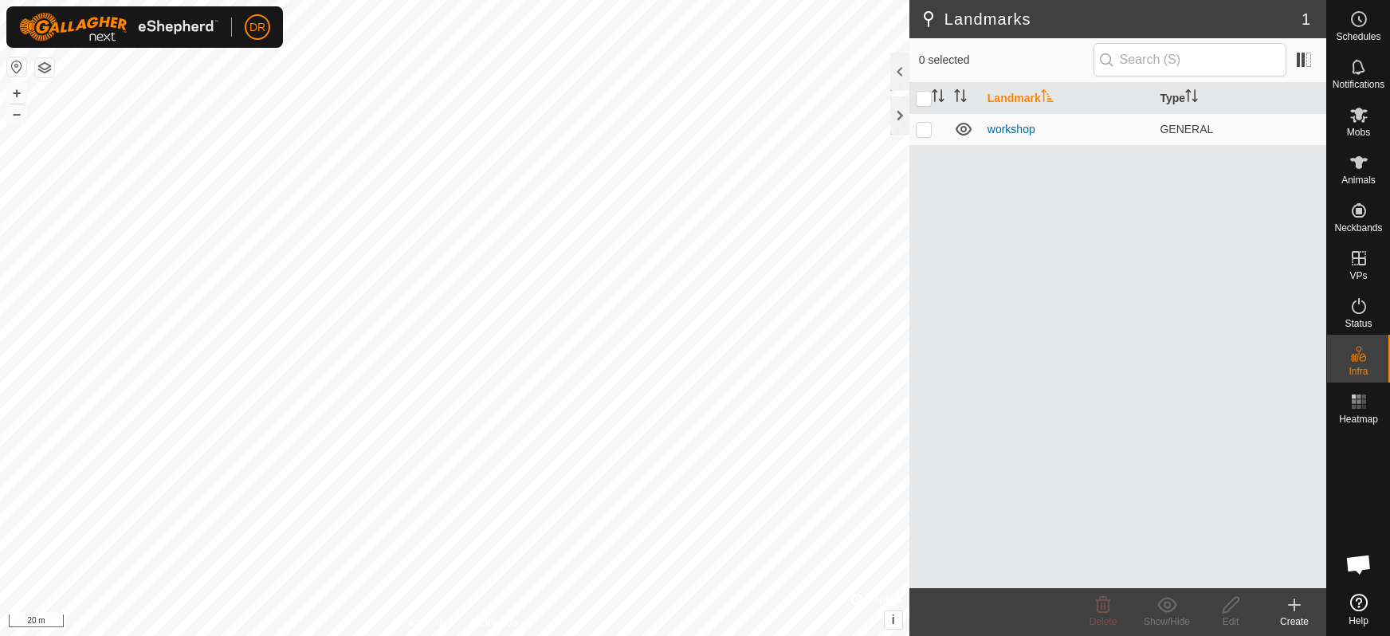
click at [1296, 607] on icon at bounding box center [1294, 604] width 19 height 19
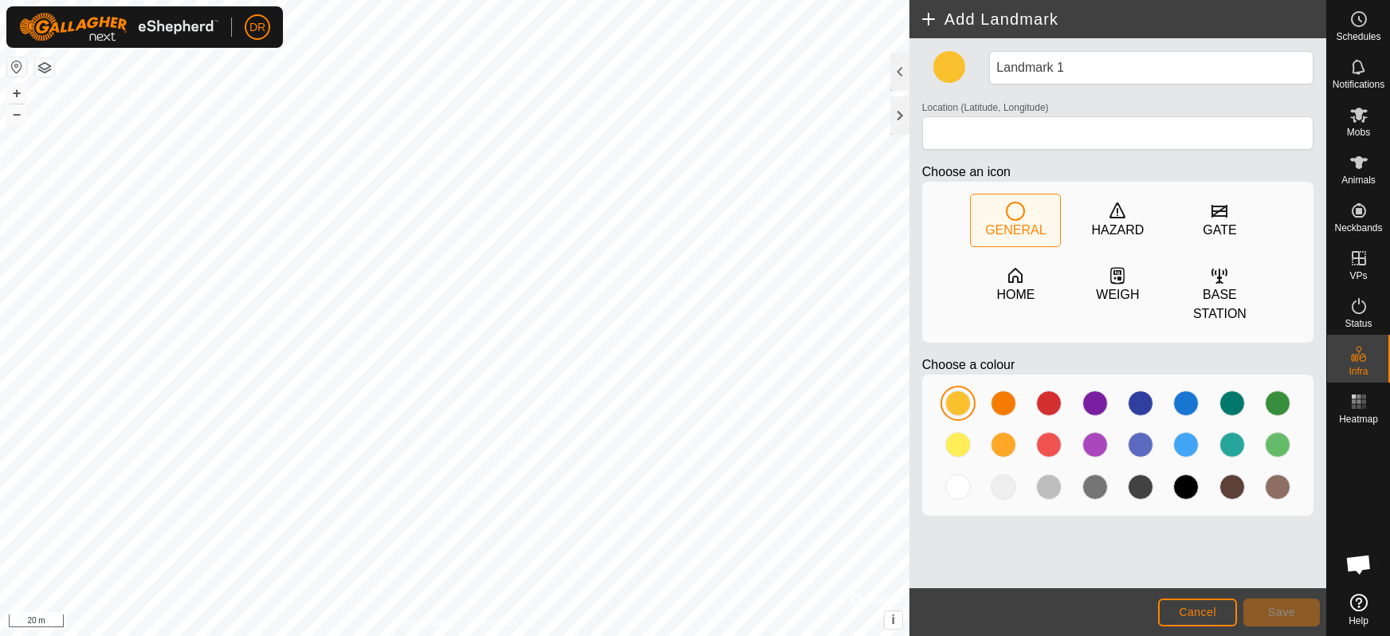
click at [1018, 212] on icon at bounding box center [1015, 211] width 19 height 19
click at [961, 400] on div at bounding box center [958, 404] width 26 height 26
type input "-34.973424, 117.080184"
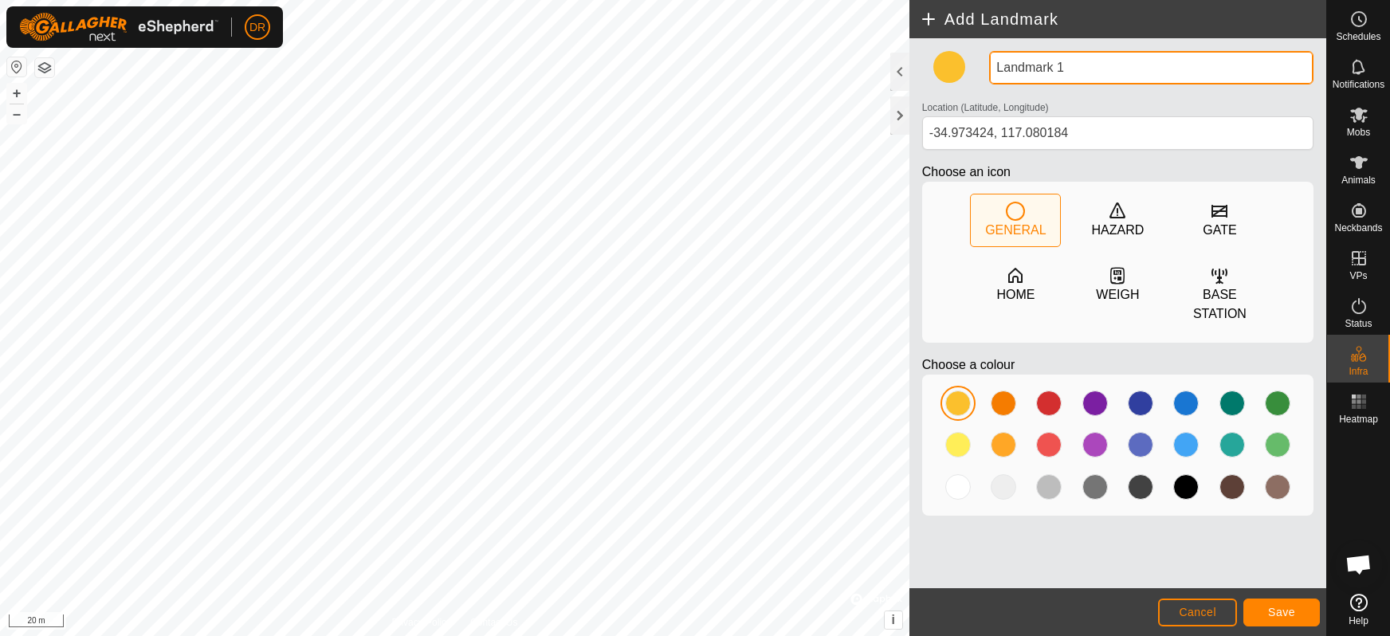
click at [1084, 69] on input "Landmark 1" at bounding box center [1151, 67] width 324 height 33
type input "L"
type input "hay shed"
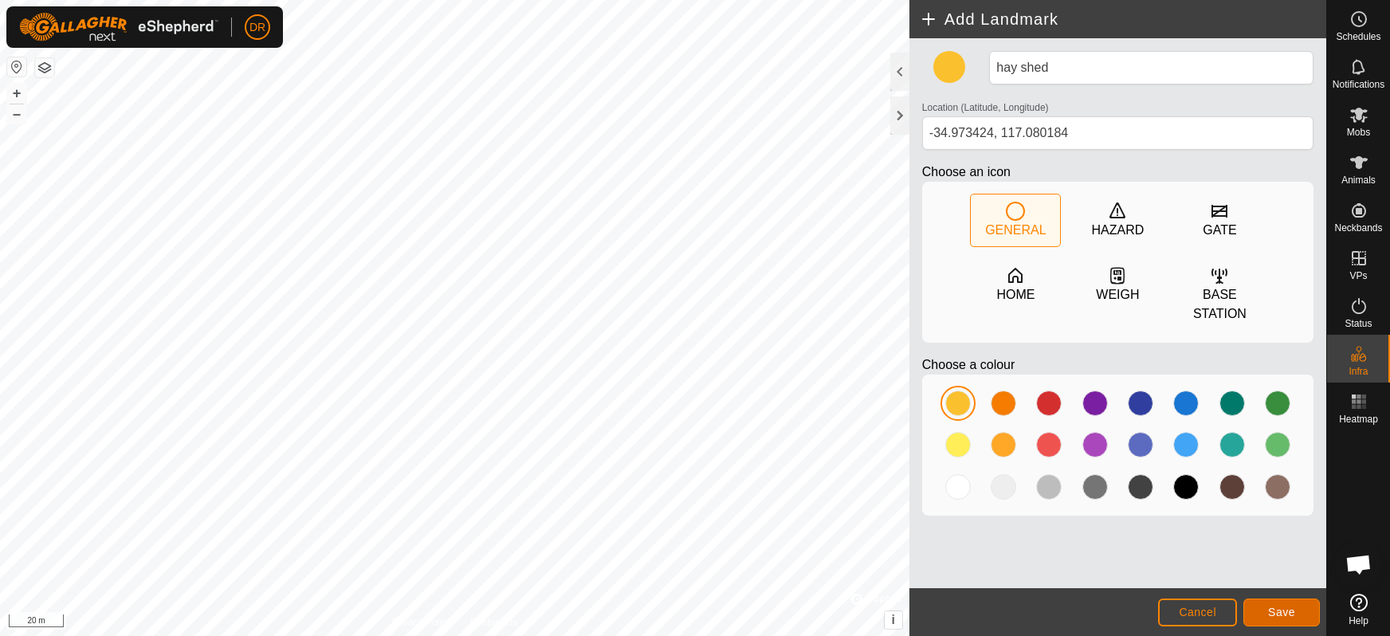
click at [1285, 615] on span "Save" at bounding box center [1281, 612] width 27 height 13
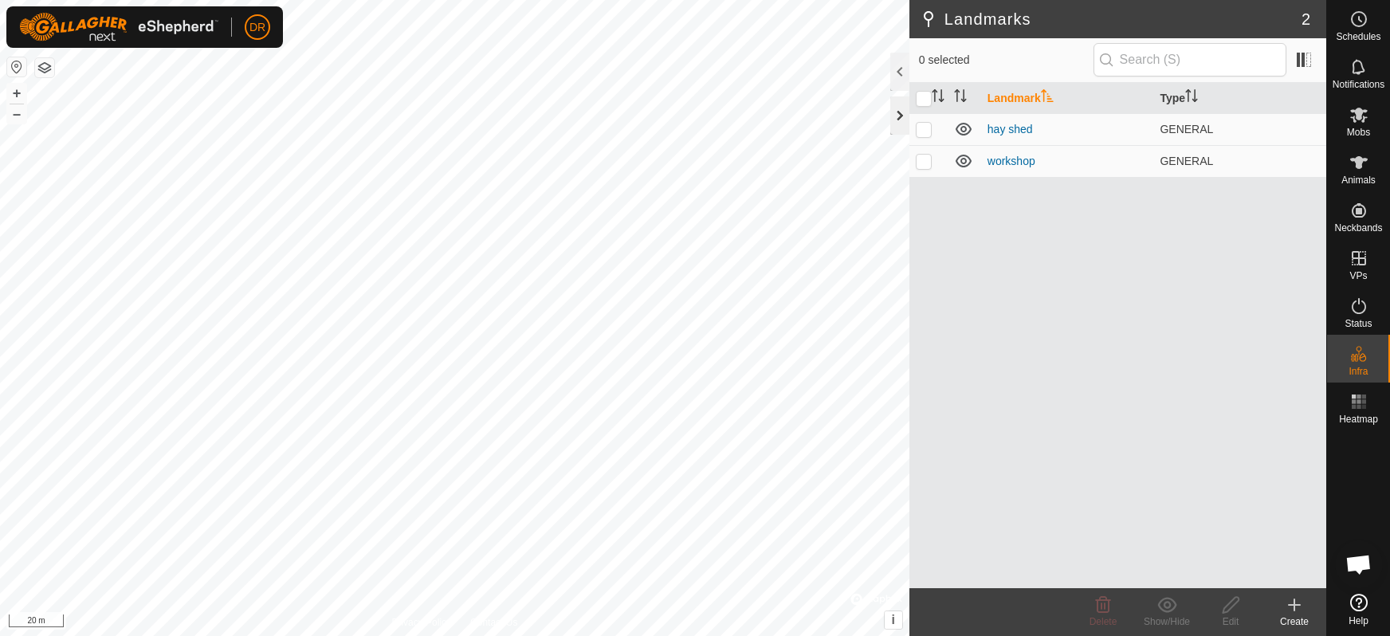
click at [904, 121] on div at bounding box center [899, 115] width 19 height 38
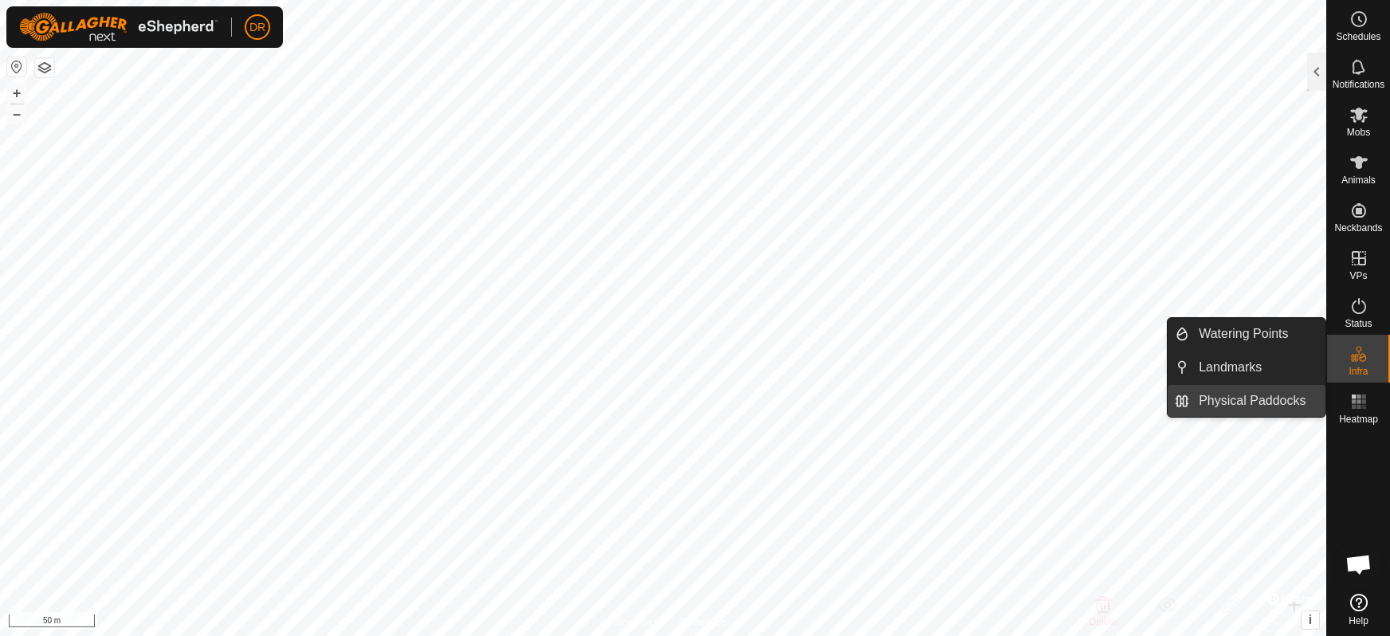
click at [1257, 399] on link "Physical Paddocks" at bounding box center [1257, 401] width 136 height 32
click at [1222, 404] on link "Physical Paddocks" at bounding box center [1257, 401] width 136 height 32
click at [1196, 400] on link "Physical Paddocks" at bounding box center [1257, 401] width 136 height 32
click at [1297, 403] on link "Physical Paddocks" at bounding box center [1257, 401] width 136 height 32
click at [1243, 399] on link "Physical Paddocks" at bounding box center [1257, 401] width 136 height 32
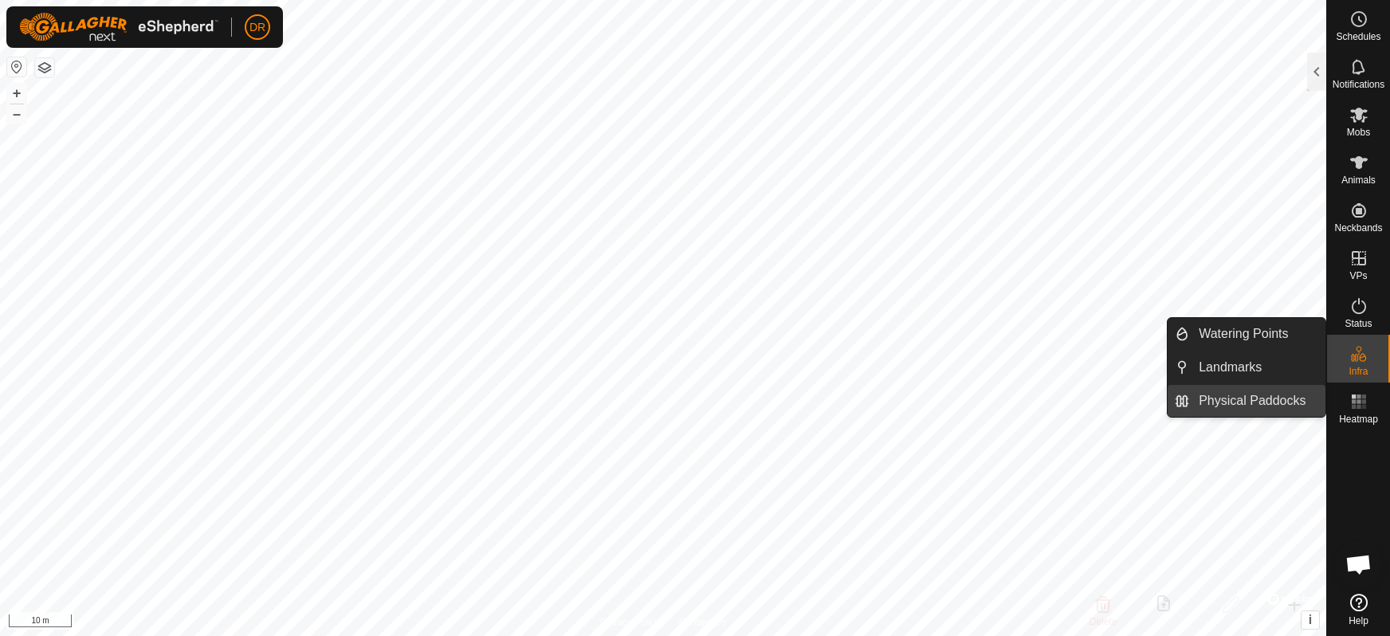
click at [1286, 399] on link "Physical Paddocks" at bounding box center [1257, 401] width 136 height 32
click at [1229, 402] on link "Physical Paddocks" at bounding box center [1257, 401] width 136 height 32
click at [1231, 336] on link "Watering Points" at bounding box center [1257, 334] width 136 height 32
click at [1192, 402] on link "Physical Paddocks" at bounding box center [1257, 401] width 136 height 32
click at [1180, 399] on li "Physical Paddocks" at bounding box center [1247, 401] width 158 height 32
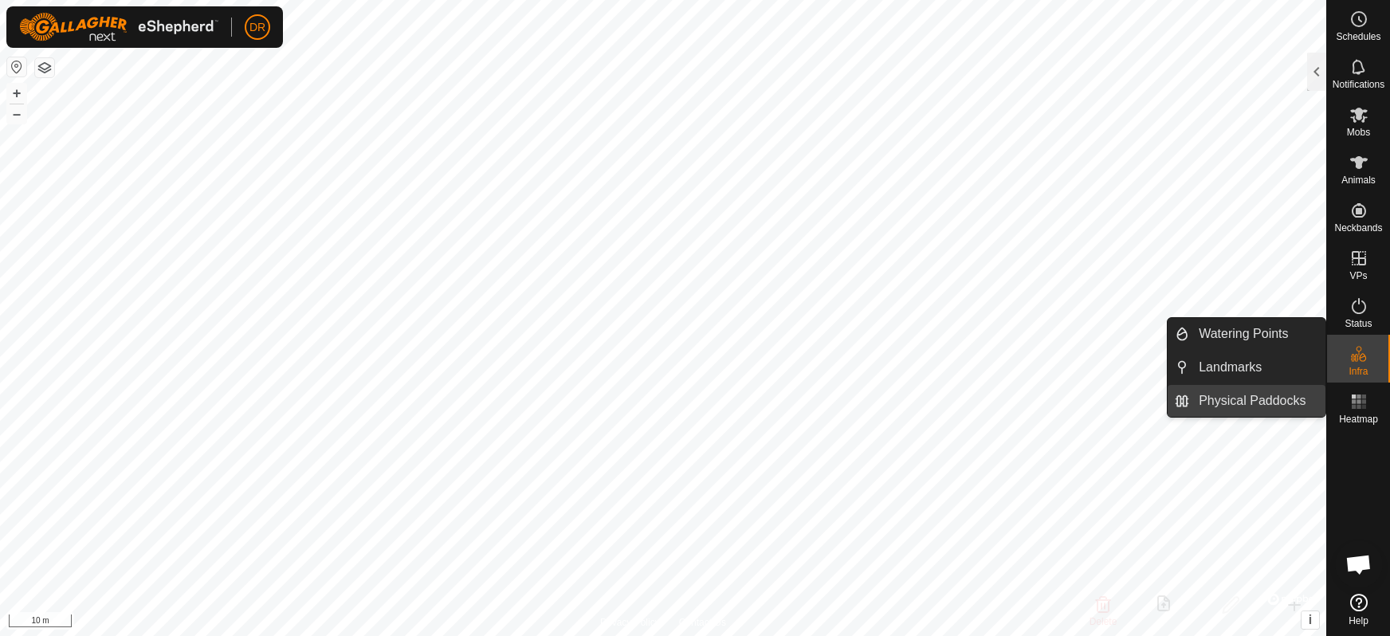
click at [1181, 402] on li "Physical Paddocks" at bounding box center [1247, 401] width 158 height 32
click at [1180, 371] on li "Landmarks" at bounding box center [1247, 367] width 158 height 32
click at [1238, 371] on span "Landmarks" at bounding box center [1230, 367] width 63 height 19
click at [1227, 367] on link "Landmarks" at bounding box center [1257, 367] width 136 height 32
click at [1261, 337] on link "Watering Points" at bounding box center [1257, 334] width 136 height 32
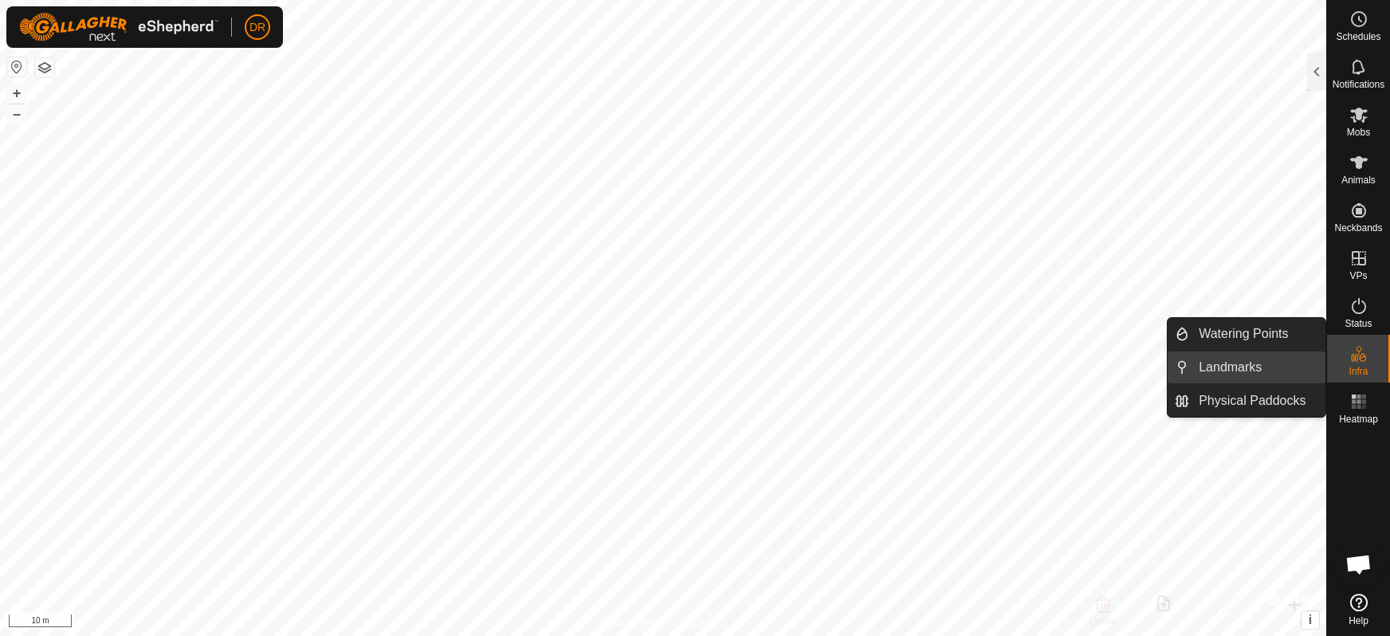
click at [1227, 363] on link "Landmarks" at bounding box center [1257, 367] width 136 height 32
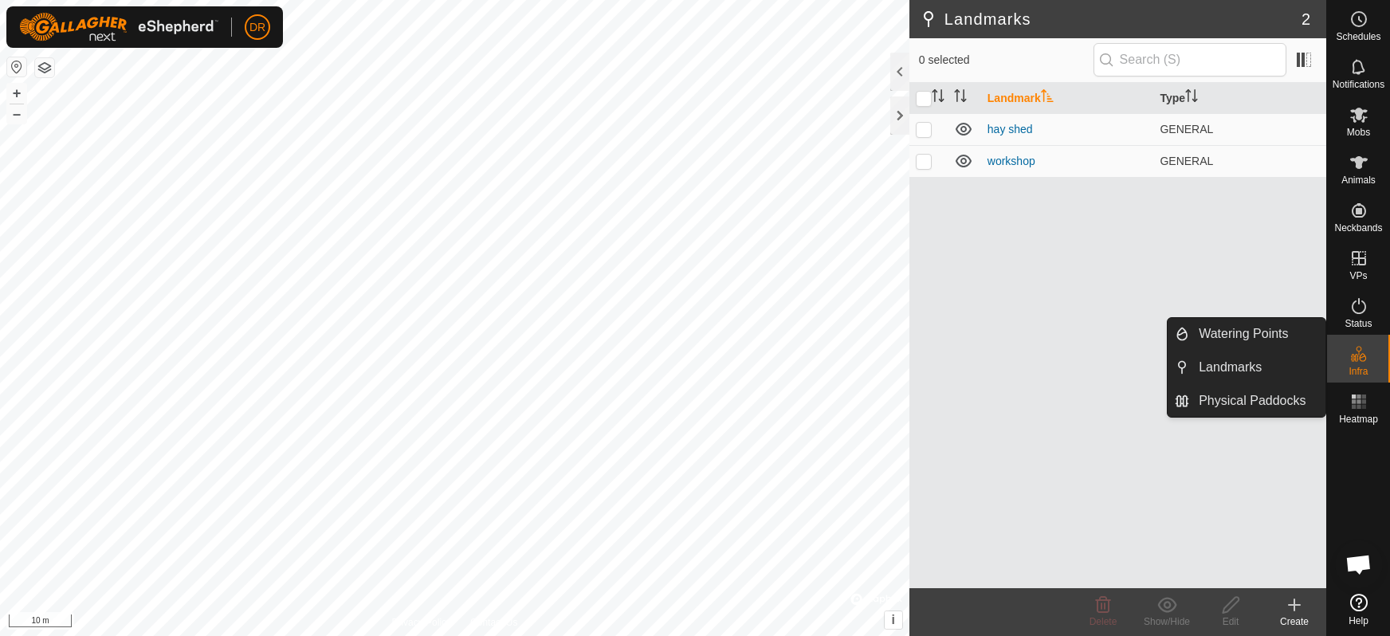
click at [1359, 362] on icon at bounding box center [1358, 353] width 19 height 19
click at [1251, 403] on link "Physical Paddocks" at bounding box center [1257, 401] width 136 height 32
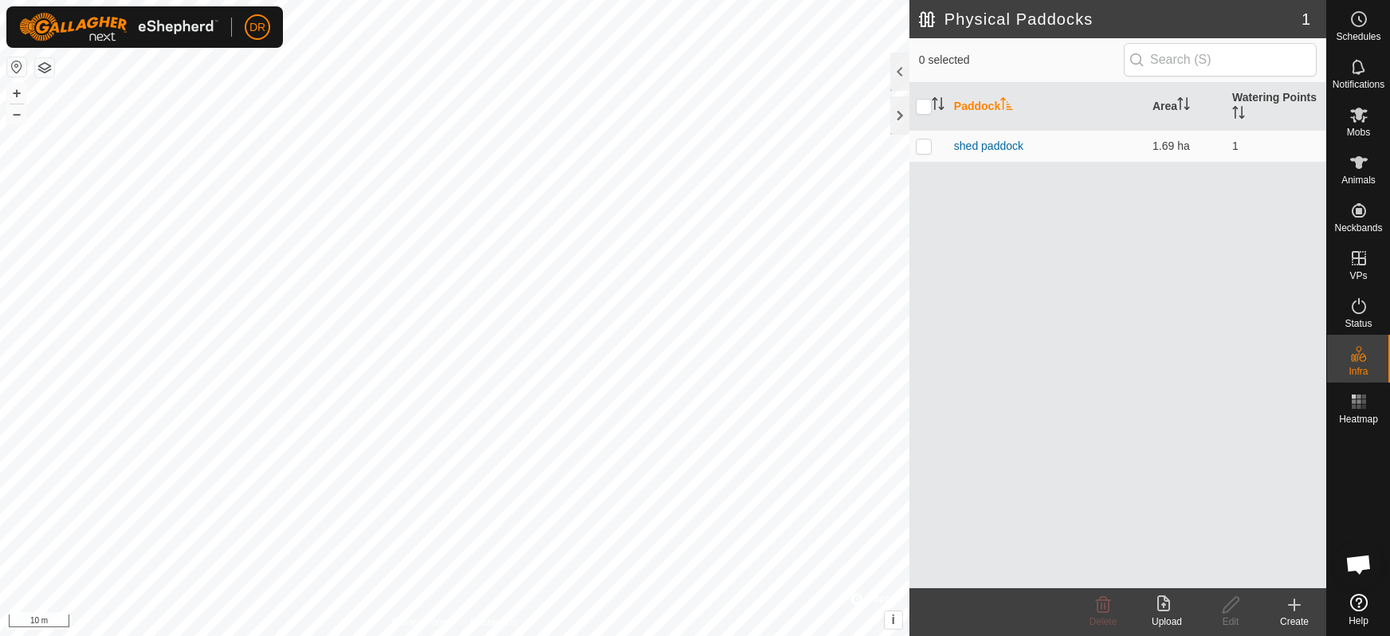
click at [1297, 607] on icon at bounding box center [1294, 604] width 19 height 19
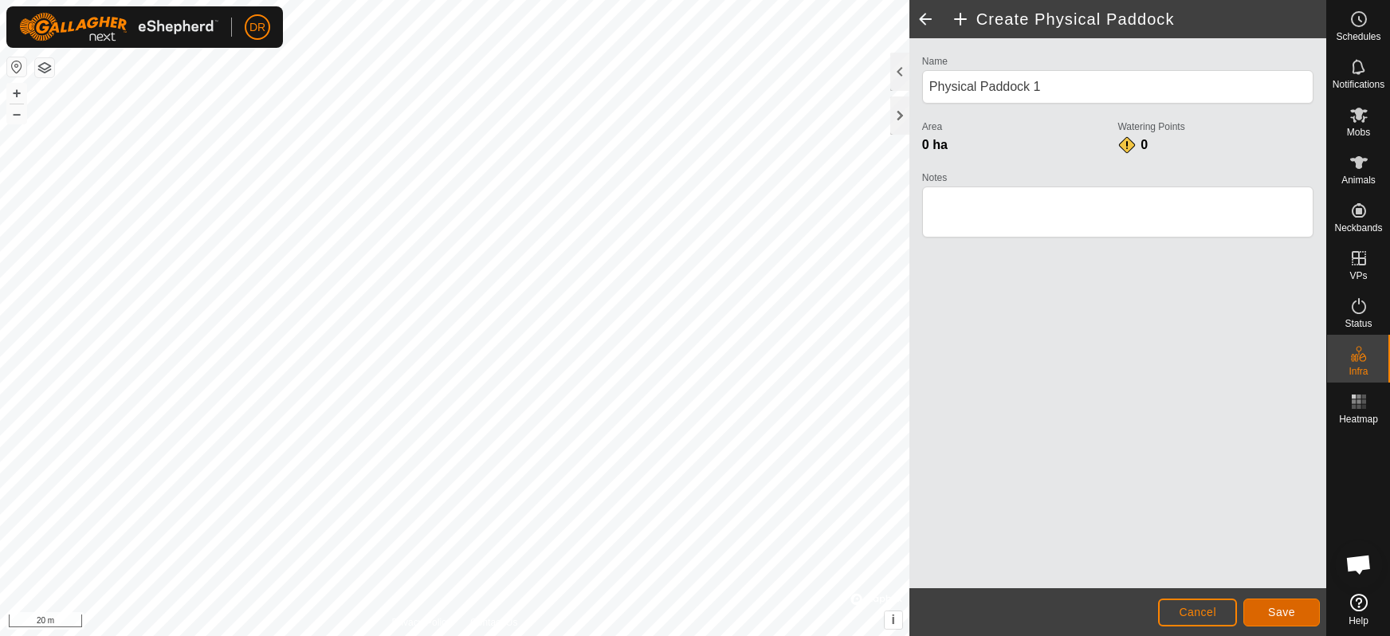
click at [1298, 613] on button "Save" at bounding box center [1281, 613] width 77 height 28
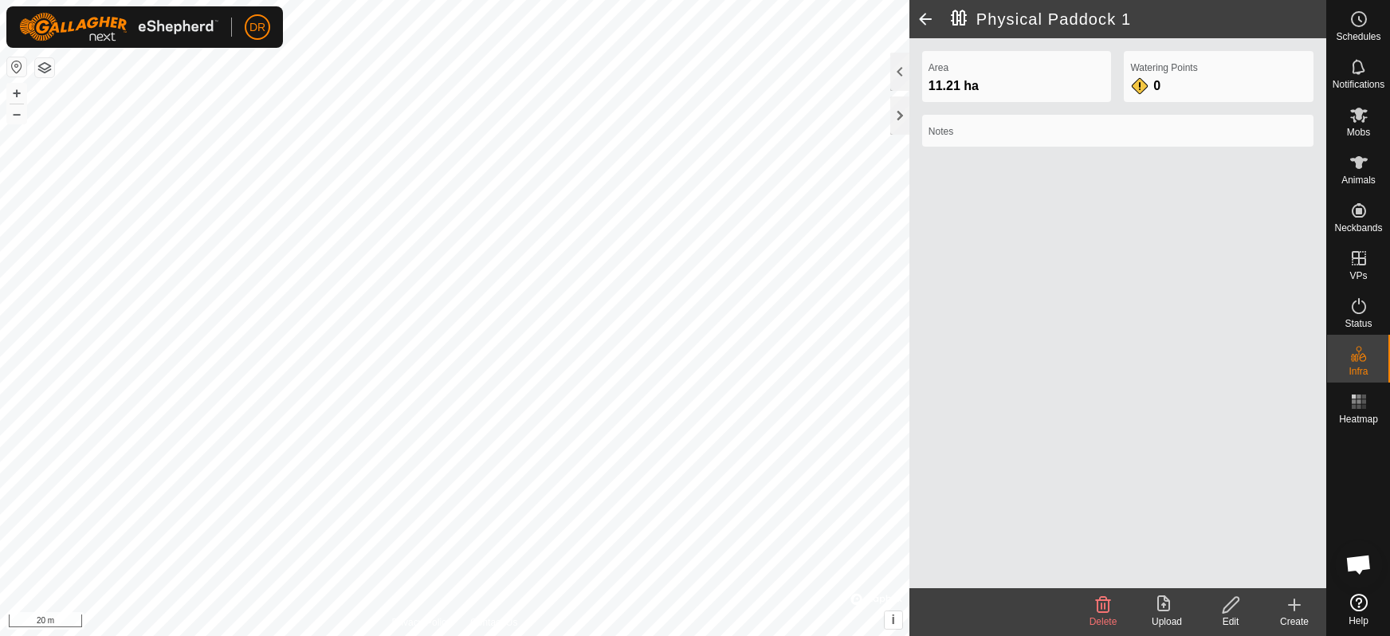
click at [1229, 615] on div "Edit" at bounding box center [1231, 622] width 64 height 14
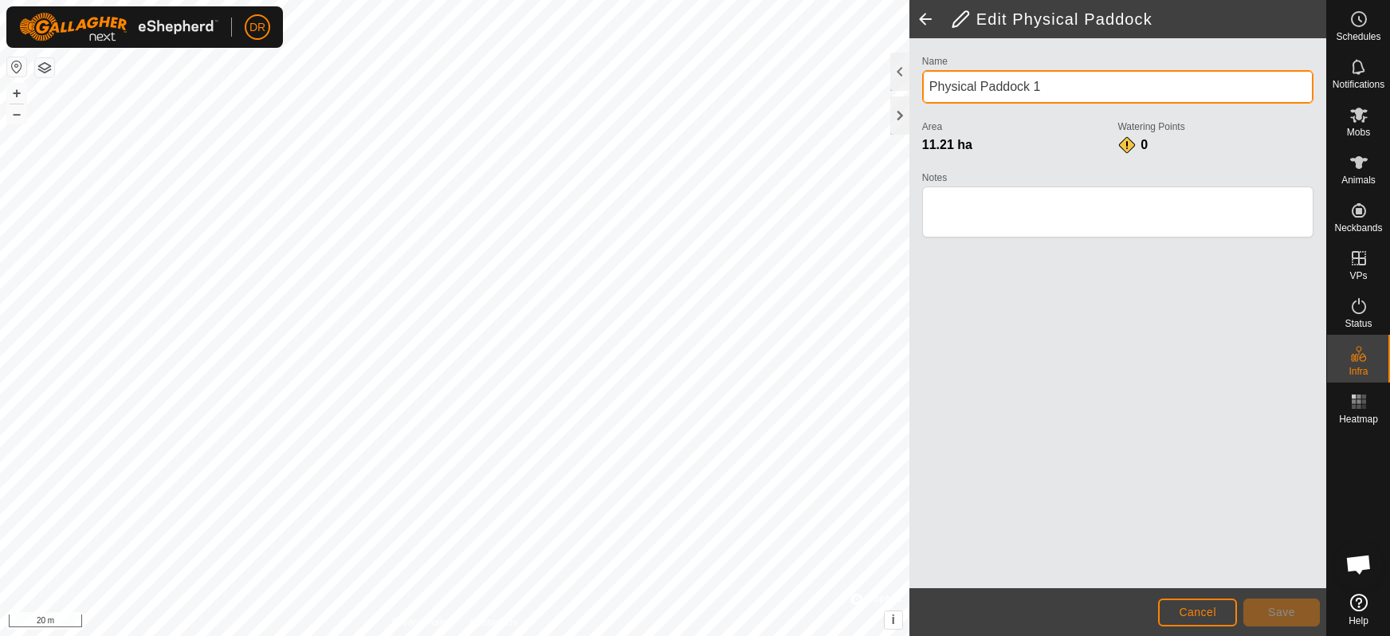
click at [1070, 85] on input "Physical Paddock 1" at bounding box center [1117, 86] width 391 height 33
type input "P"
type input "view paddock"
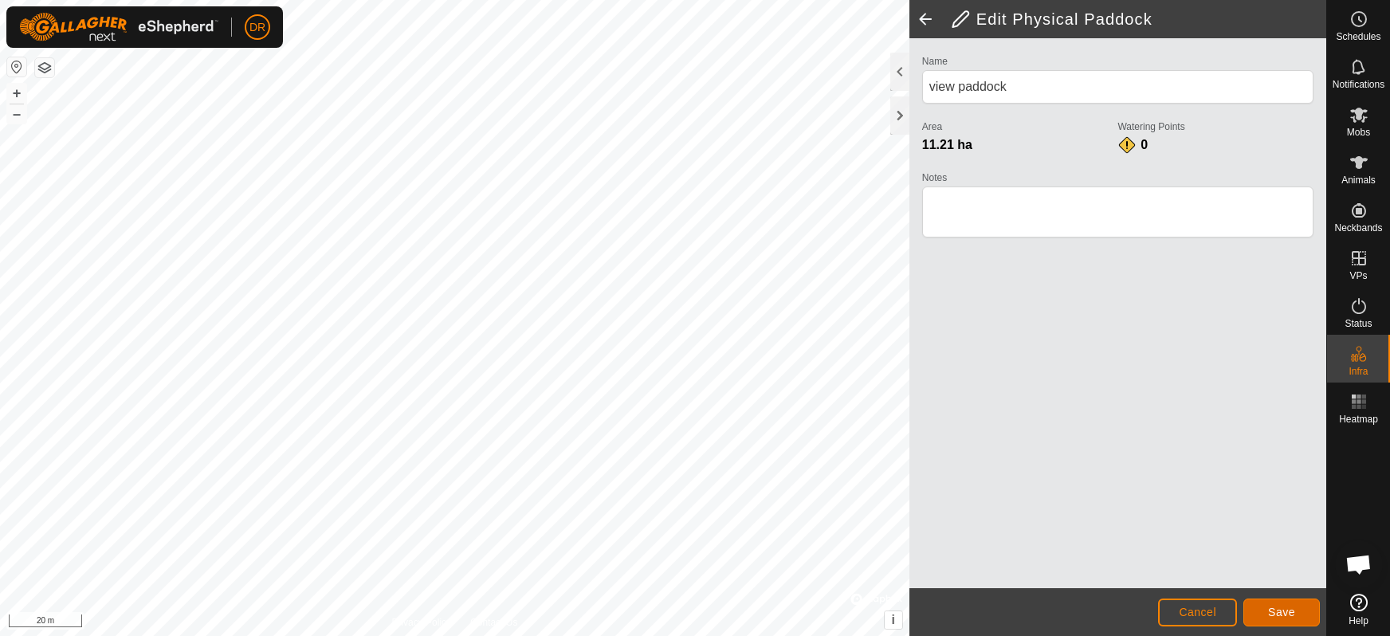
click at [1274, 615] on span "Save" at bounding box center [1281, 612] width 27 height 13
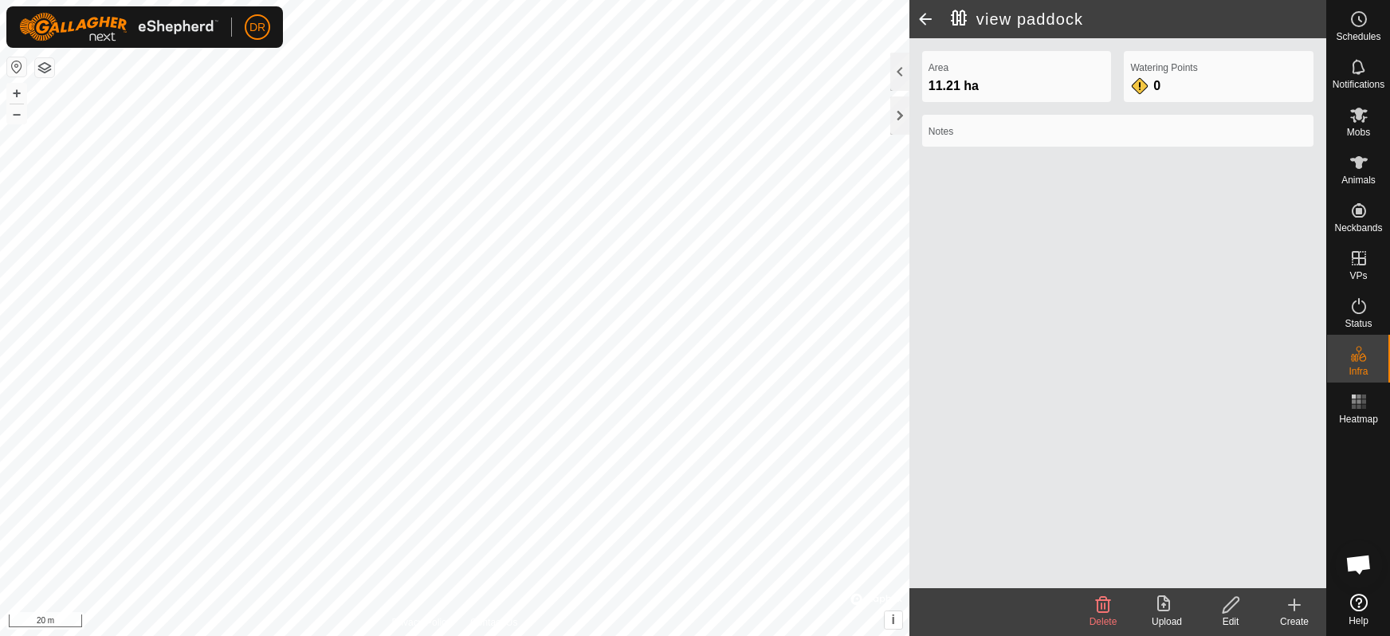
click at [1230, 609] on icon at bounding box center [1231, 605] width 16 height 16
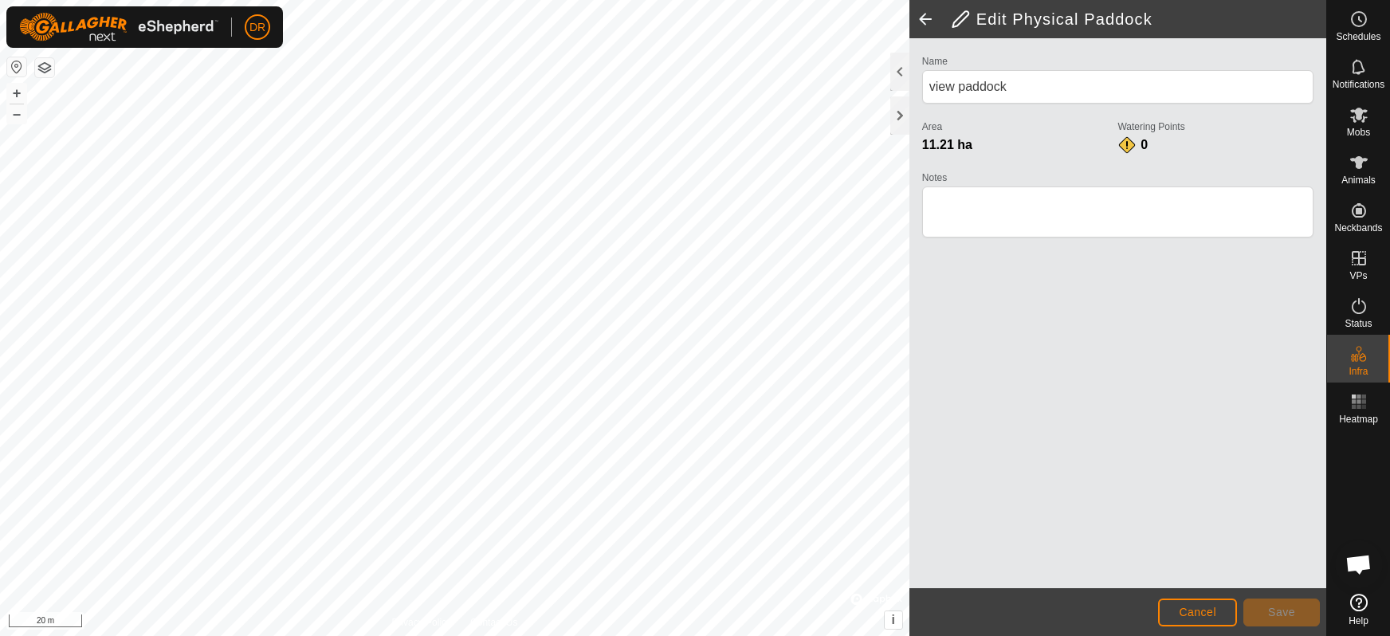
click at [1141, 132] on label "Watering Points" at bounding box center [1215, 127] width 196 height 14
click at [1123, 143] on div "0" at bounding box center [1133, 144] width 32 height 19
click at [1207, 618] on button "Cancel" at bounding box center [1197, 613] width 79 height 28
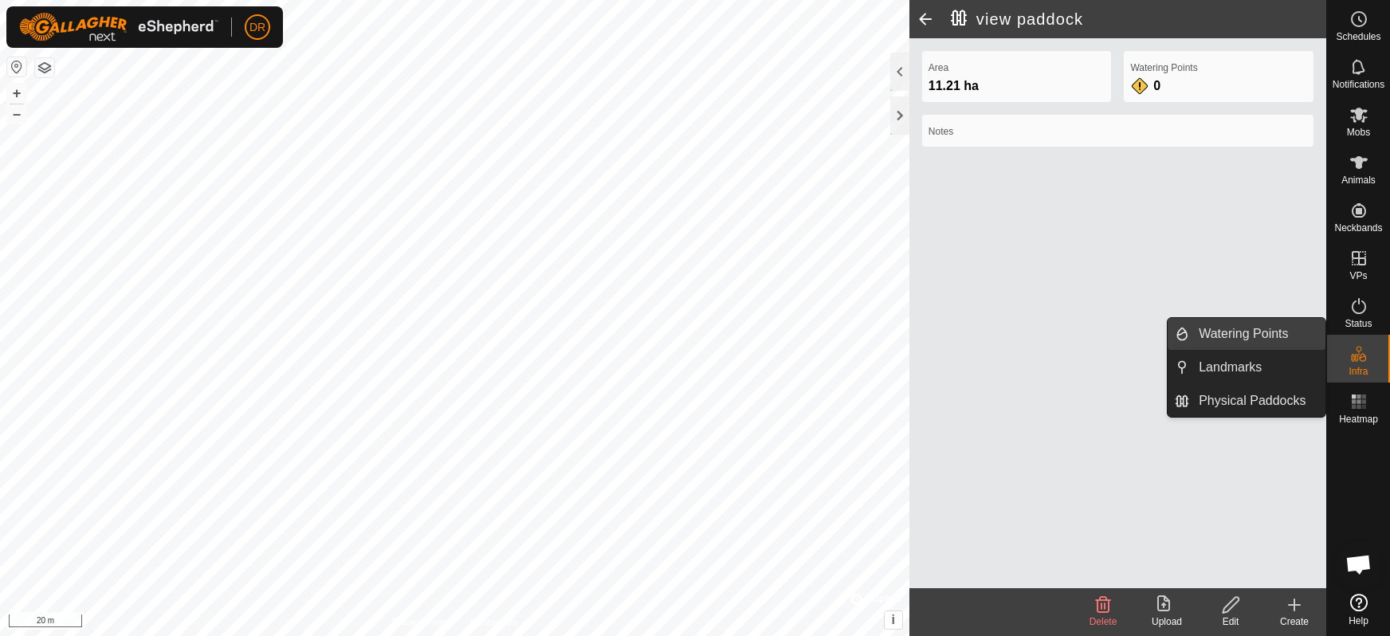
click at [1221, 332] on span "Watering Points" at bounding box center [1243, 333] width 89 height 19
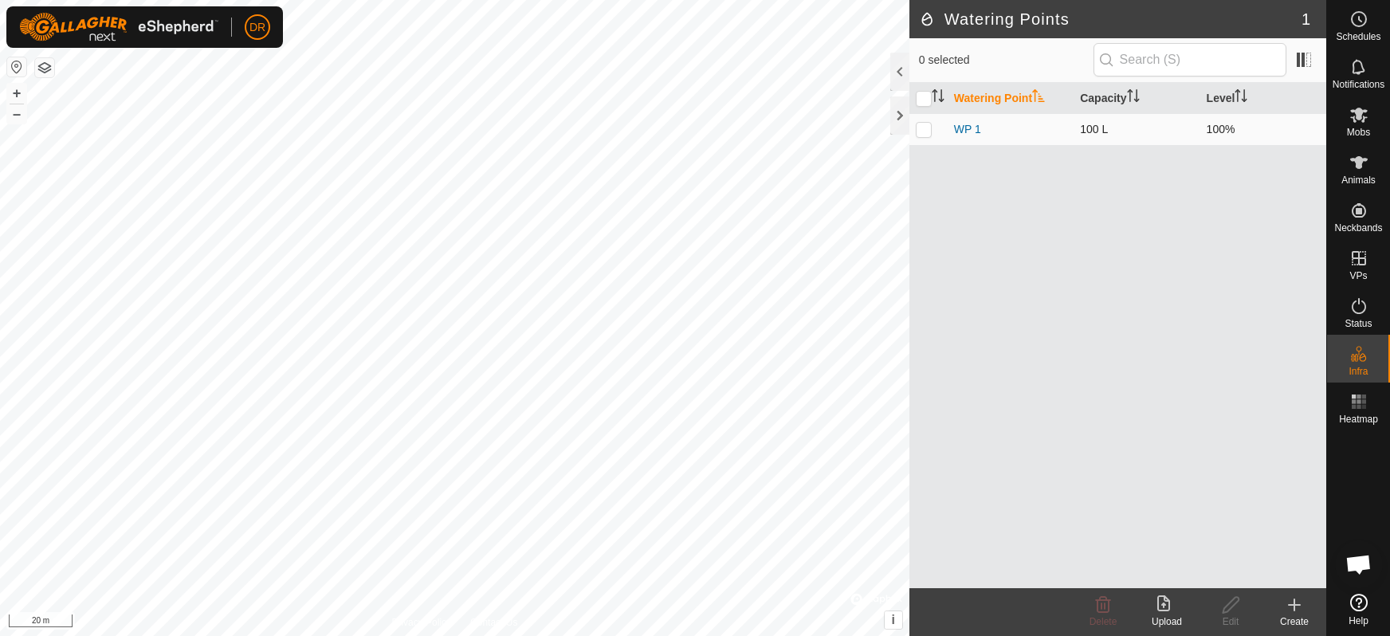
click at [922, 131] on p-checkbox at bounding box center [924, 129] width 16 height 13
checkbox input "true"
click at [1298, 603] on icon at bounding box center [1294, 604] width 19 height 19
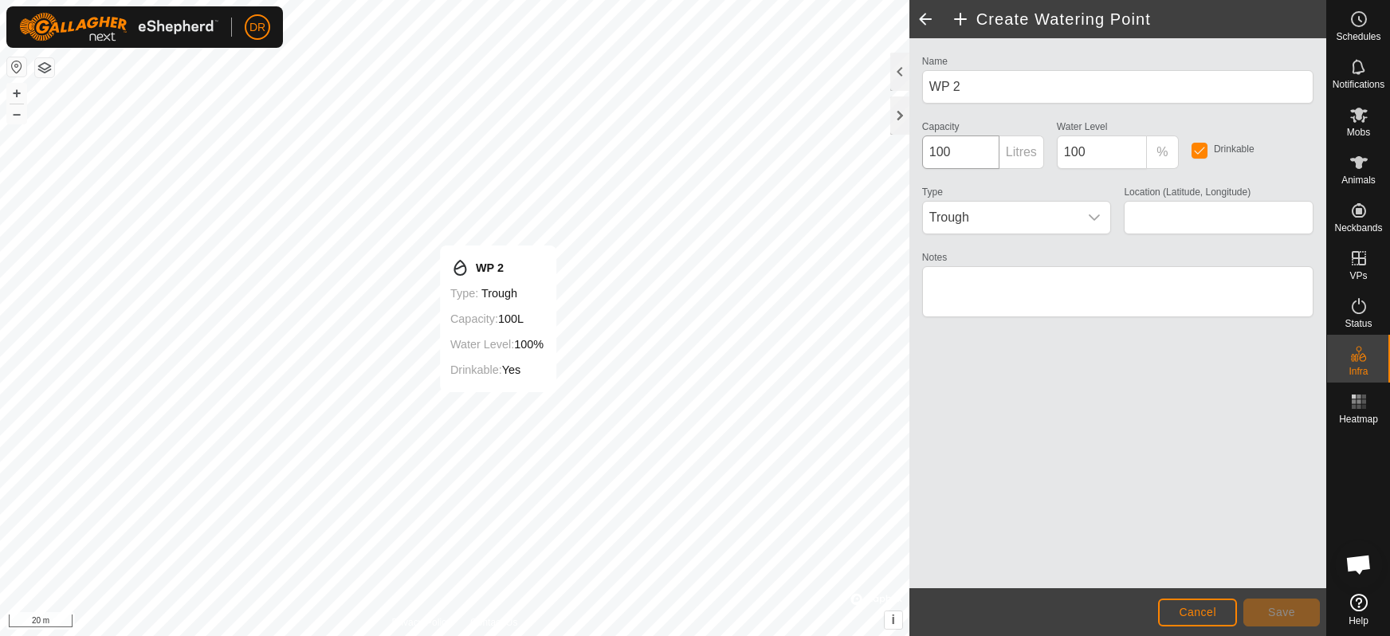
type input "-34.972777, 117.083820"
click at [1017, 155] on p-inputgroup-addon "Litres" at bounding box center [1021, 151] width 45 height 33
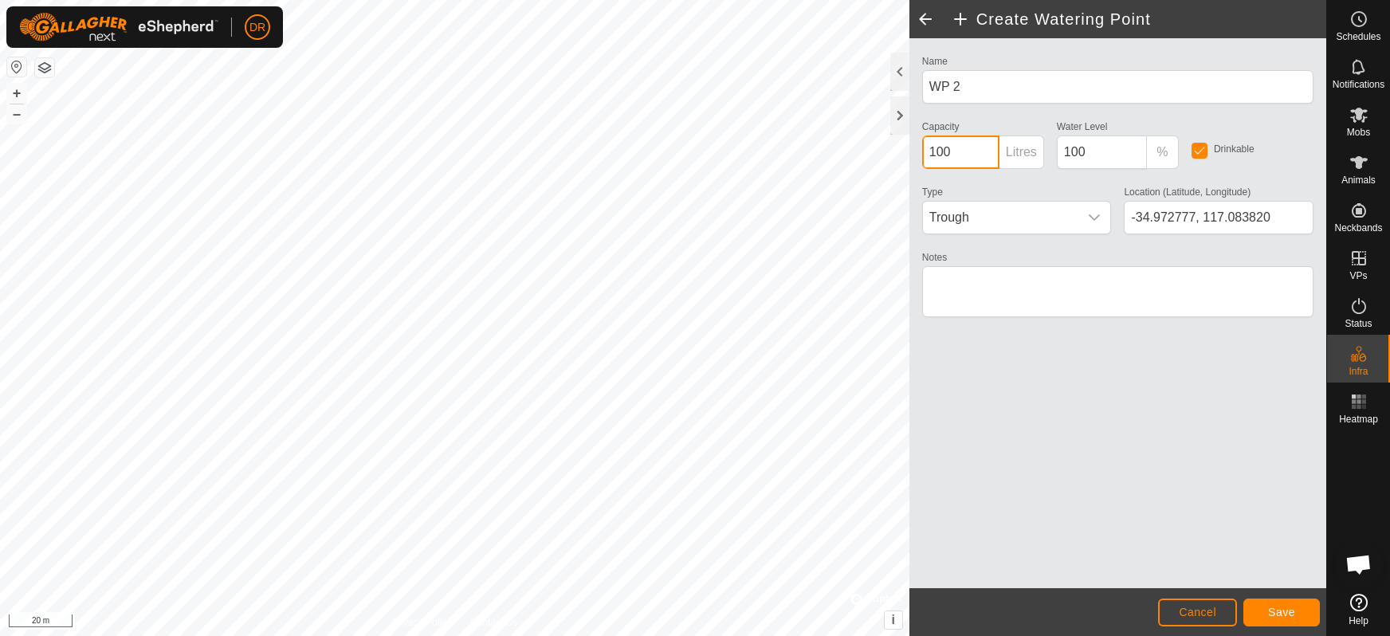
click at [957, 153] on input "100" at bounding box center [960, 151] width 77 height 33
type input "1000"
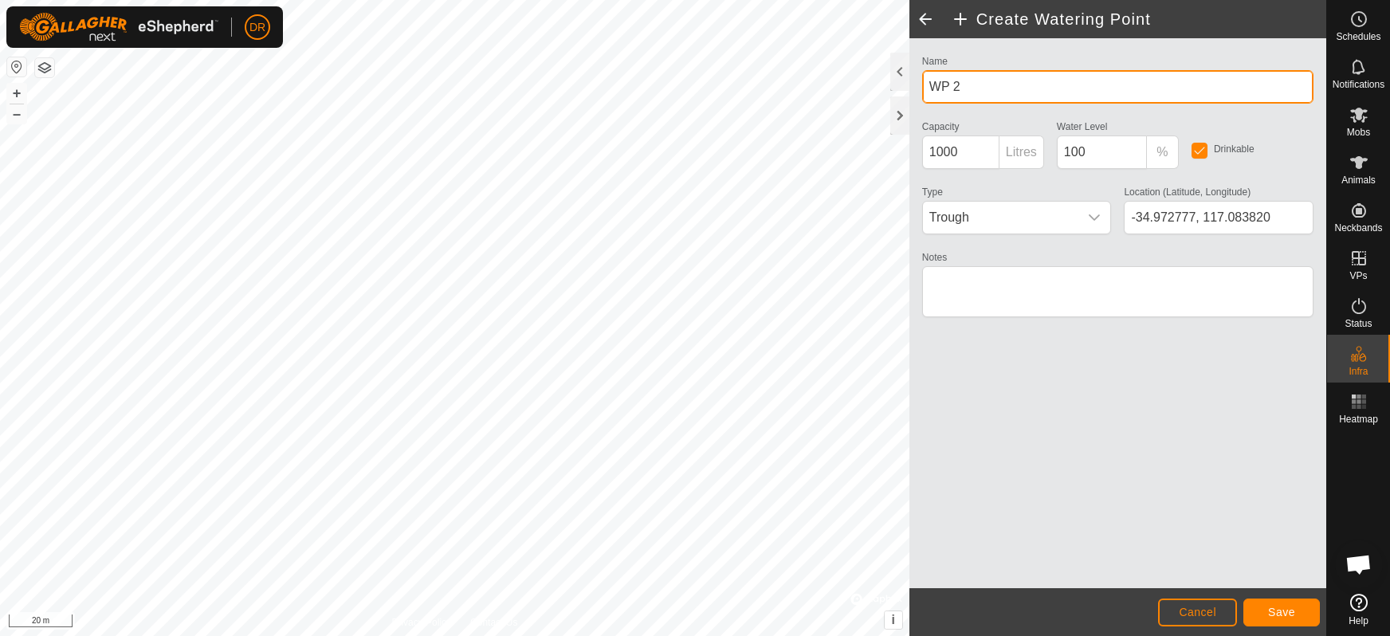
click at [976, 90] on input "WP 2" at bounding box center [1117, 86] width 391 height 33
type input "W"
type input "view water"
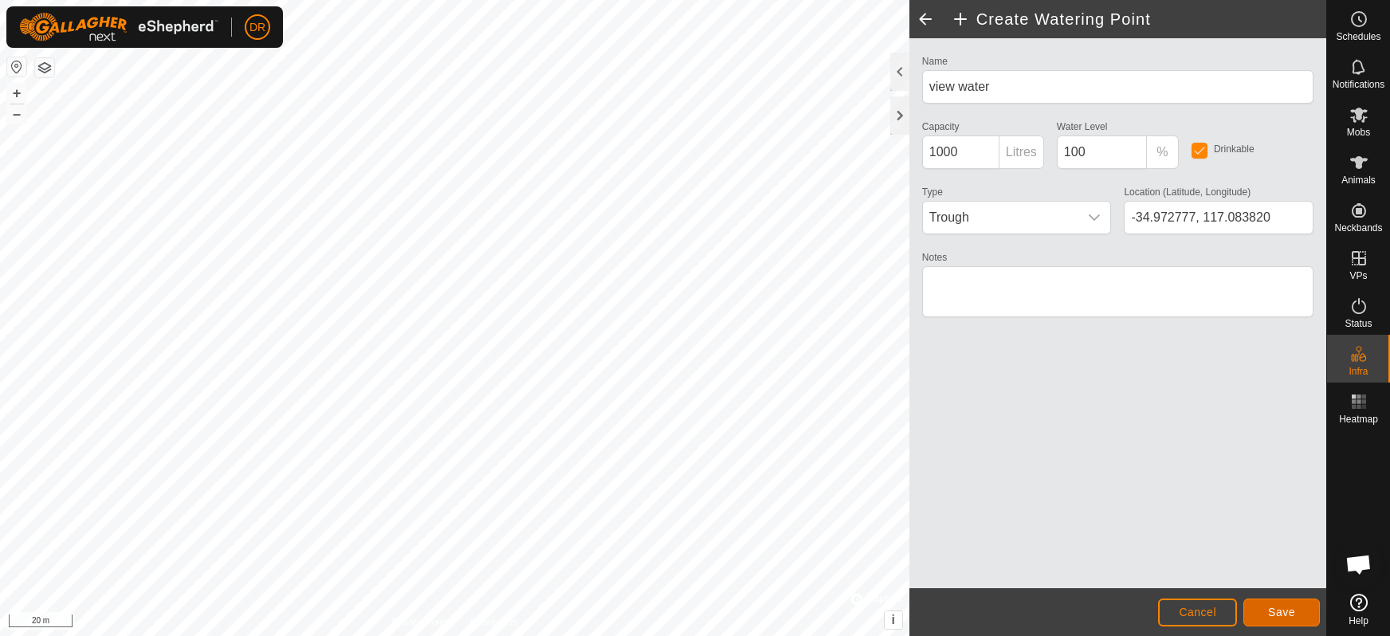
click at [1288, 611] on span "Save" at bounding box center [1281, 612] width 27 height 13
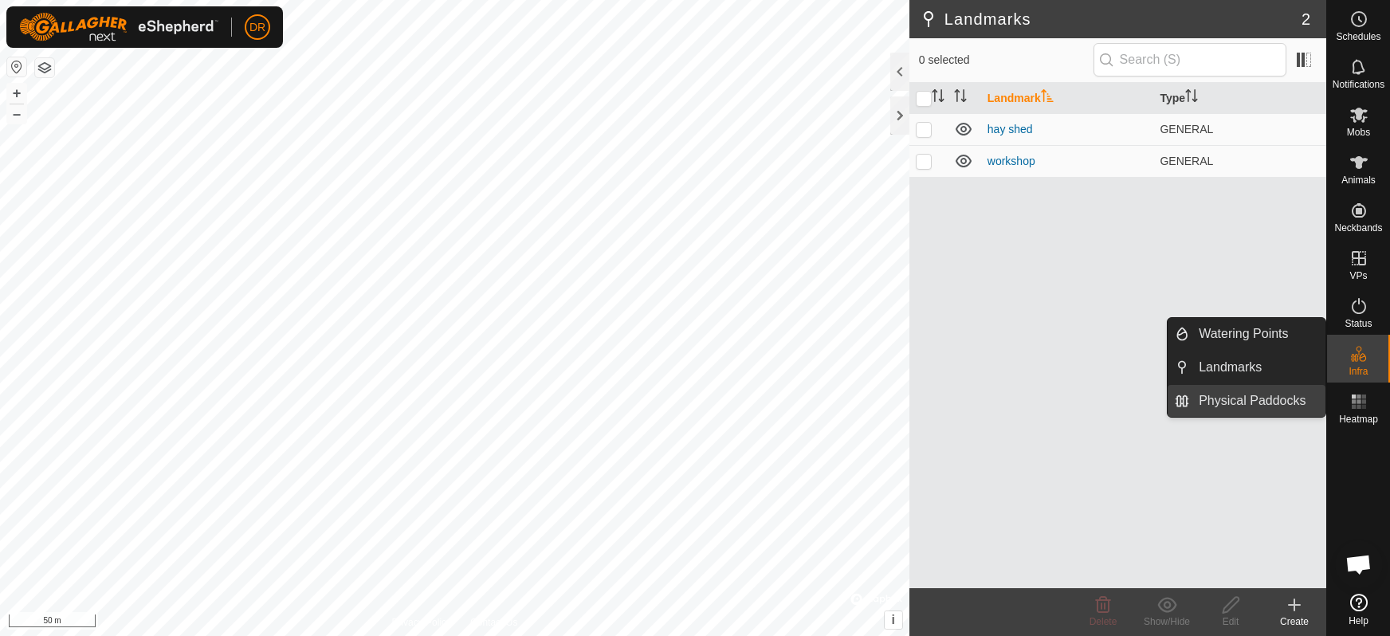
click at [1213, 399] on link "Physical Paddocks" at bounding box center [1257, 401] width 136 height 32
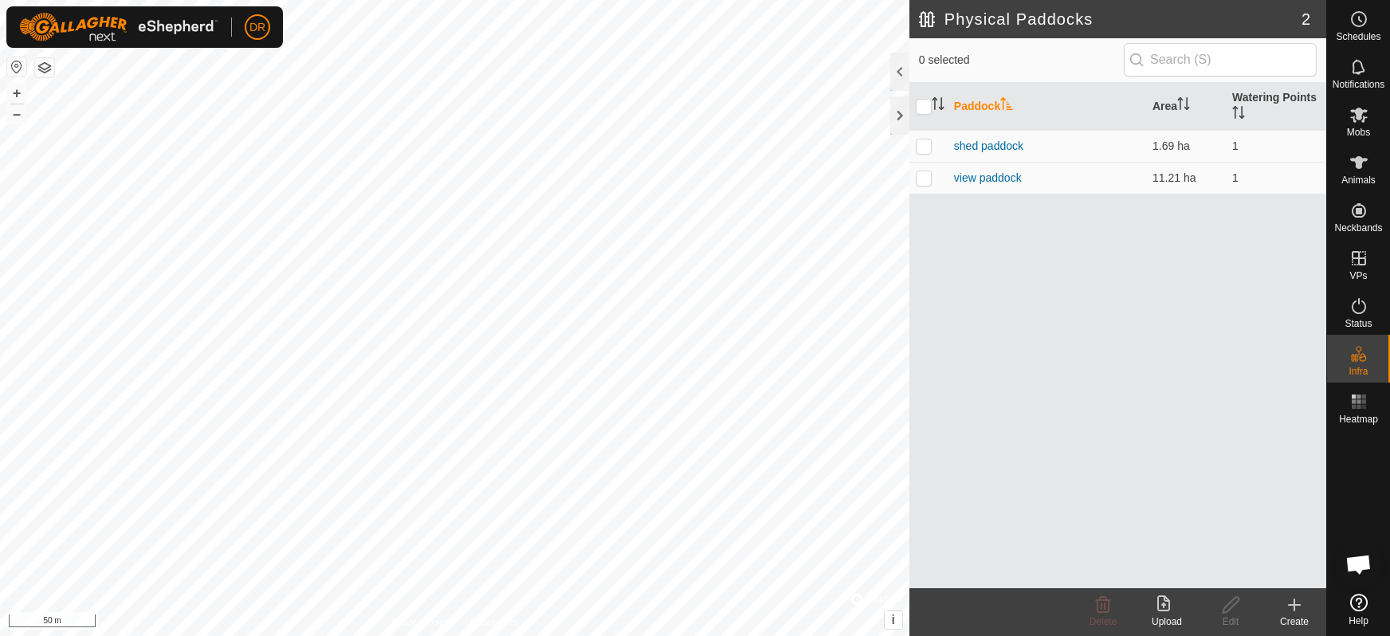
click at [1298, 607] on icon at bounding box center [1294, 604] width 19 height 19
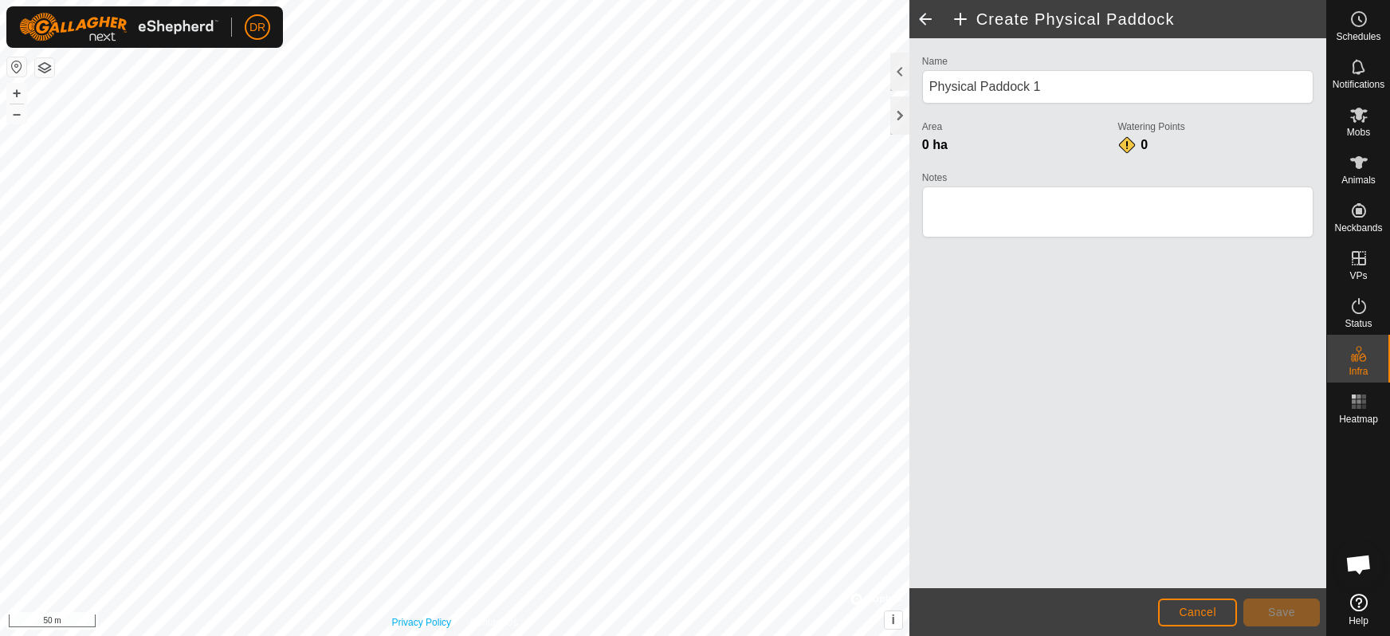
click at [439, 615] on link "Privacy Policy" at bounding box center [421, 622] width 60 height 14
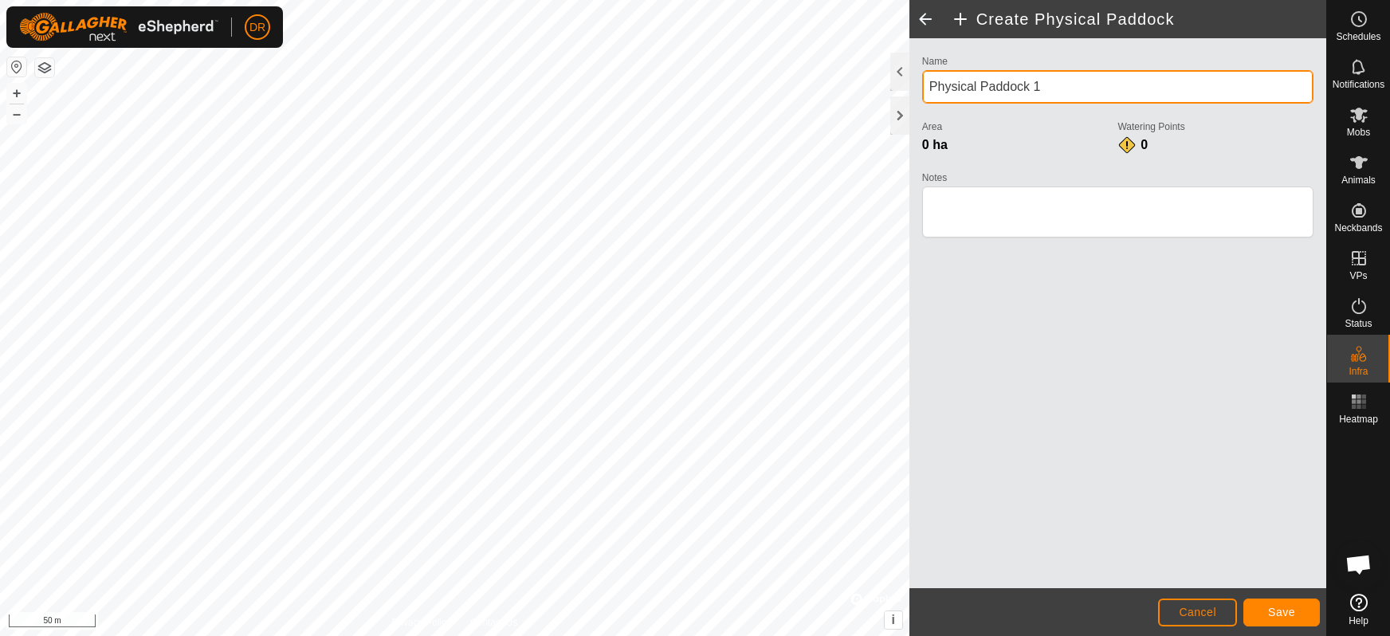
click at [1050, 90] on input "Physical Paddock 1" at bounding box center [1117, 86] width 391 height 33
type input "P"
type input "Davies highway"
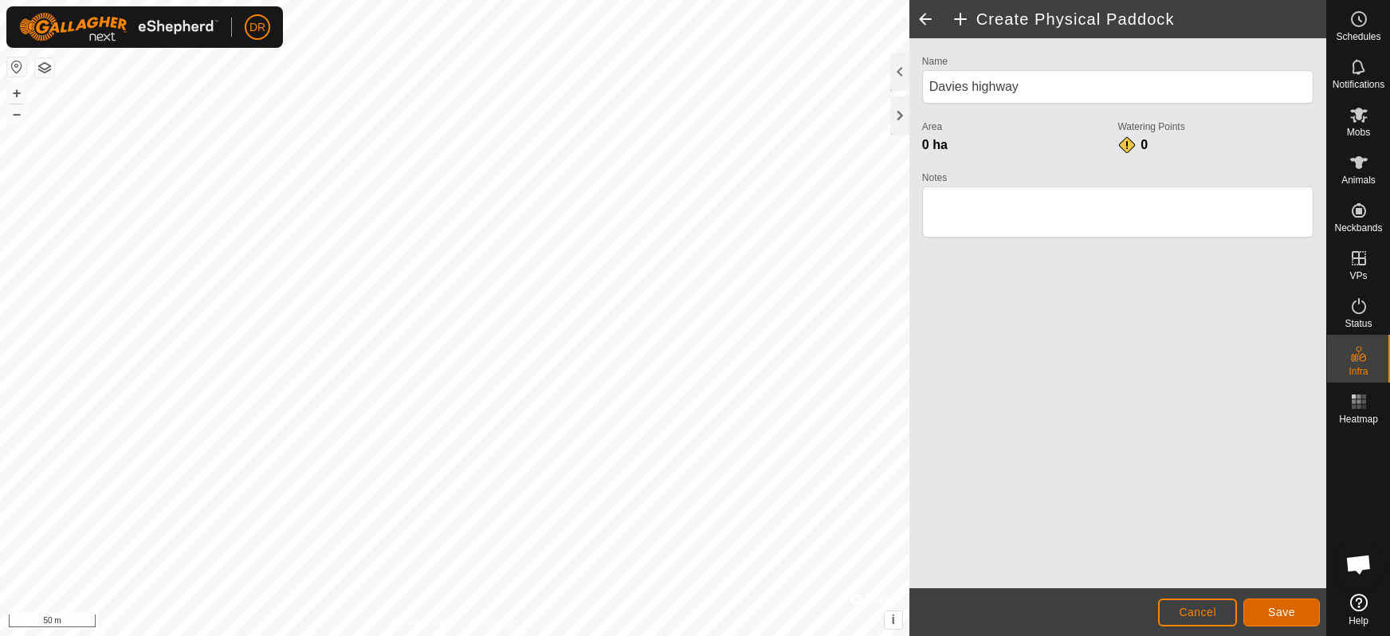
click at [1281, 611] on span "Save" at bounding box center [1281, 612] width 27 height 13
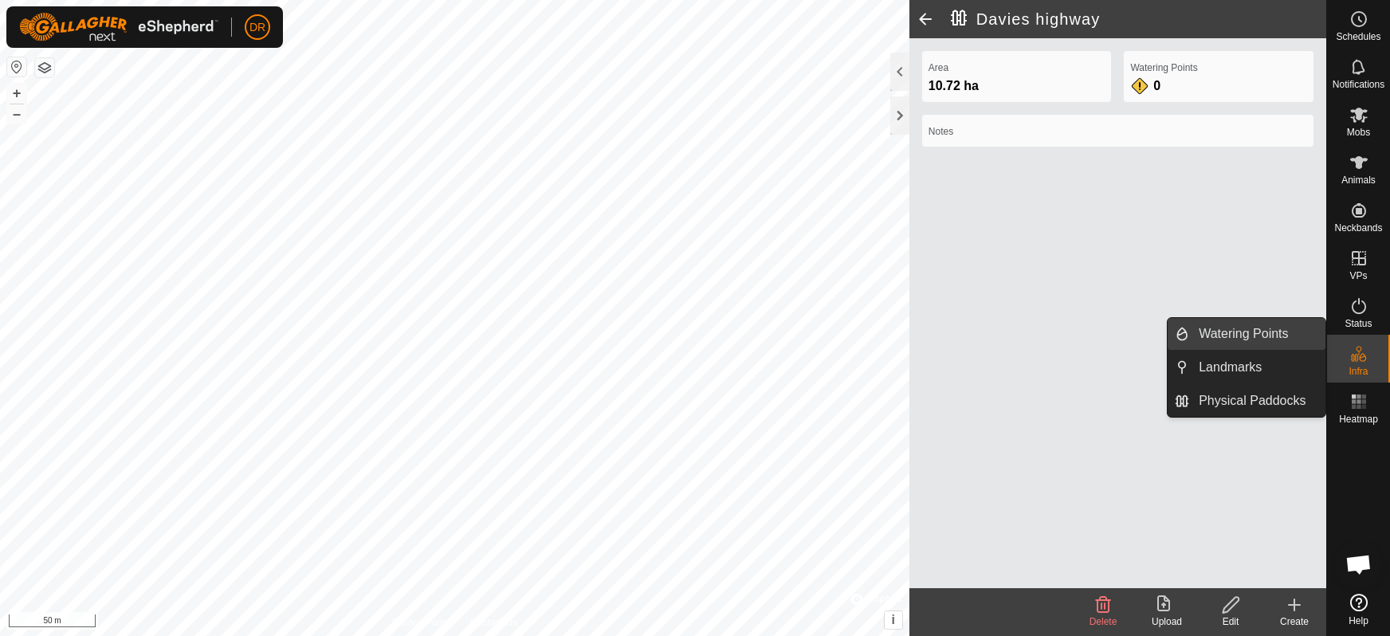
click at [1259, 335] on span "Watering Points" at bounding box center [1243, 333] width 89 height 19
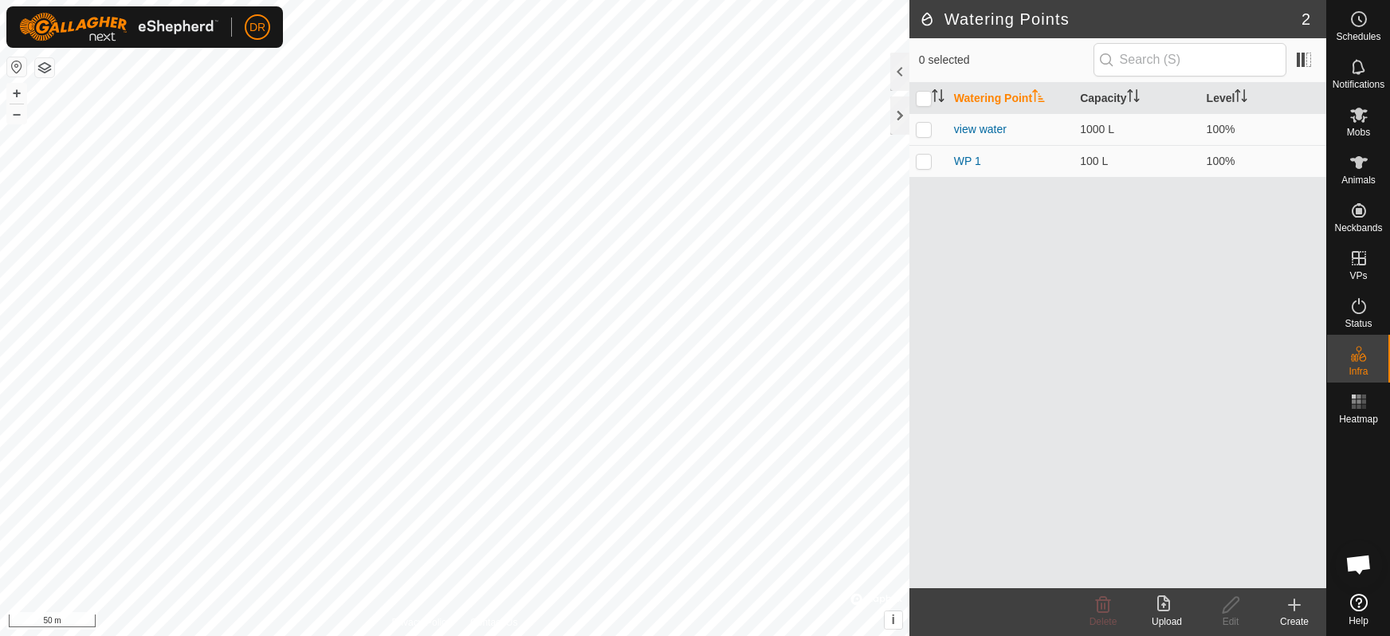
click at [1294, 608] on icon at bounding box center [1294, 604] width 0 height 11
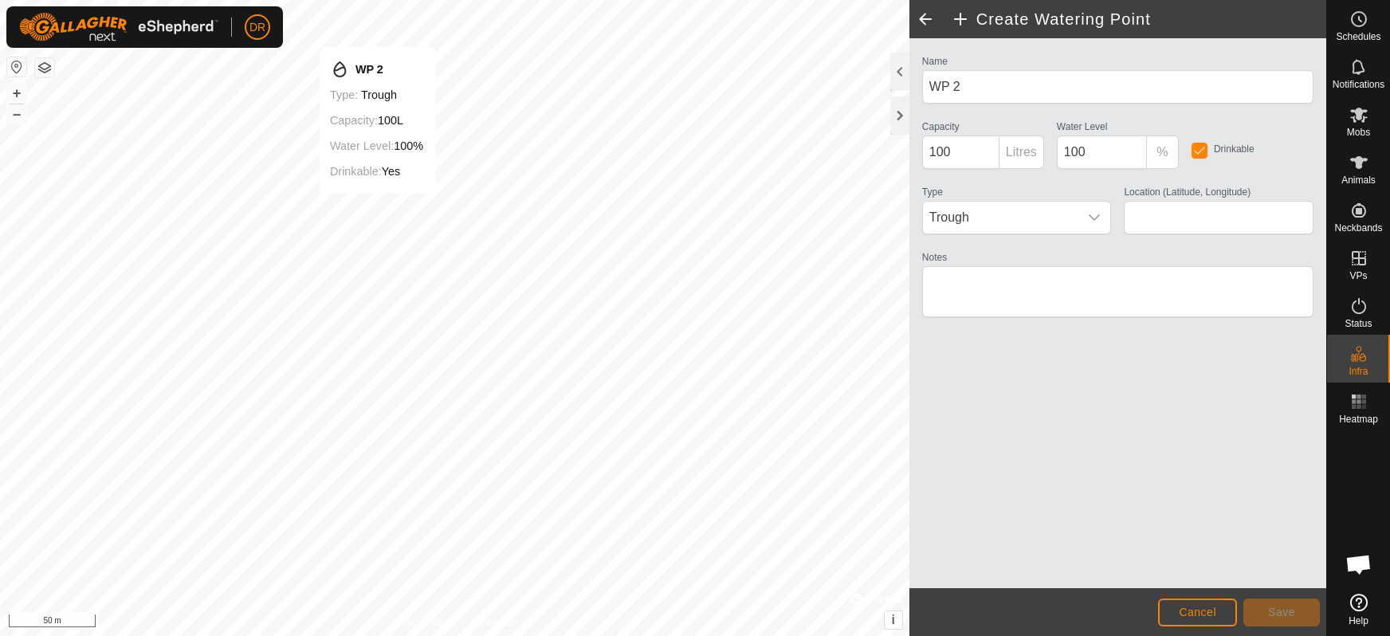
type input "-34.983338, 117.096907"
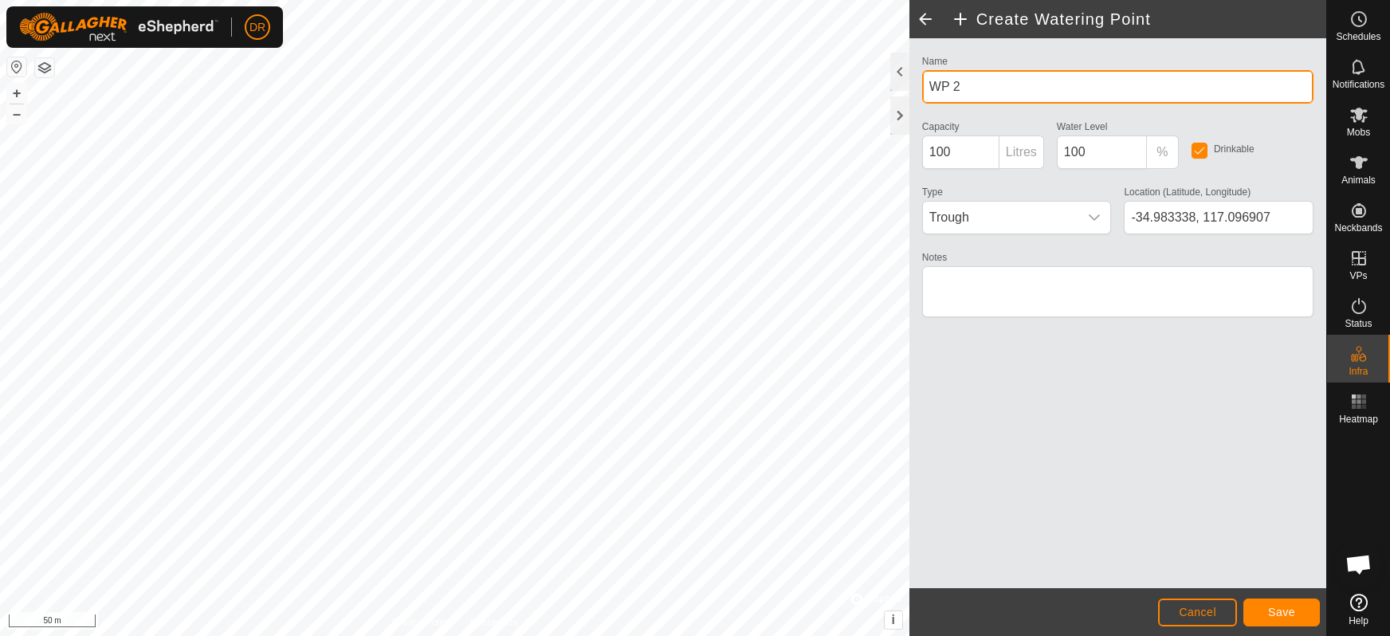
click at [987, 84] on input "WP 2" at bounding box center [1117, 86] width 391 height 33
type input "W"
type input "davies marron dam"
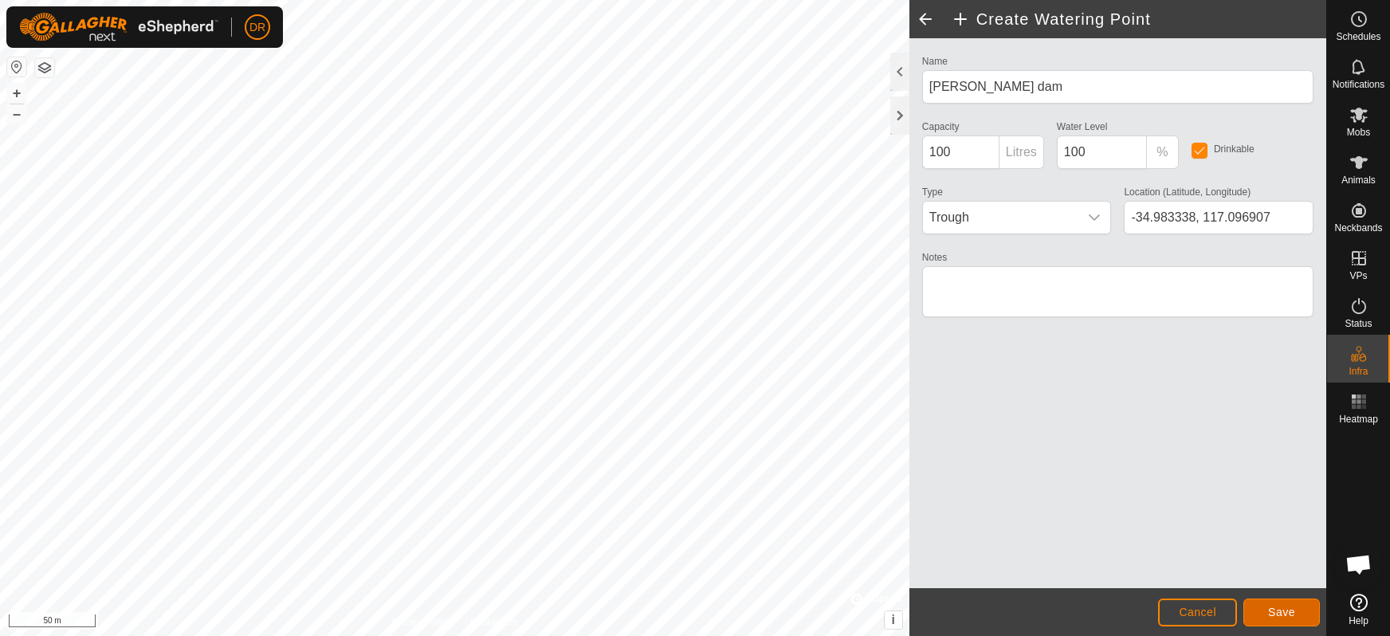
click at [1283, 610] on span "Save" at bounding box center [1281, 612] width 27 height 13
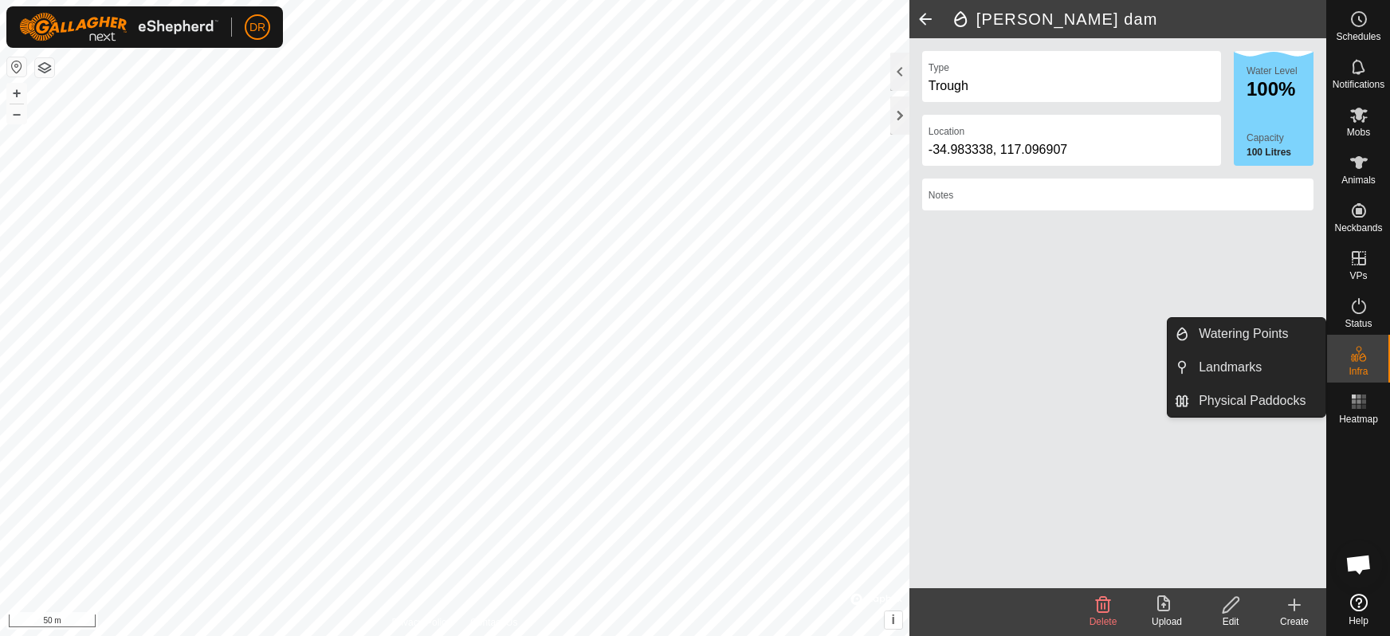
click at [1373, 364] on div "Infra" at bounding box center [1358, 359] width 63 height 48
click at [1248, 400] on link "Physical Paddocks" at bounding box center [1257, 401] width 136 height 32
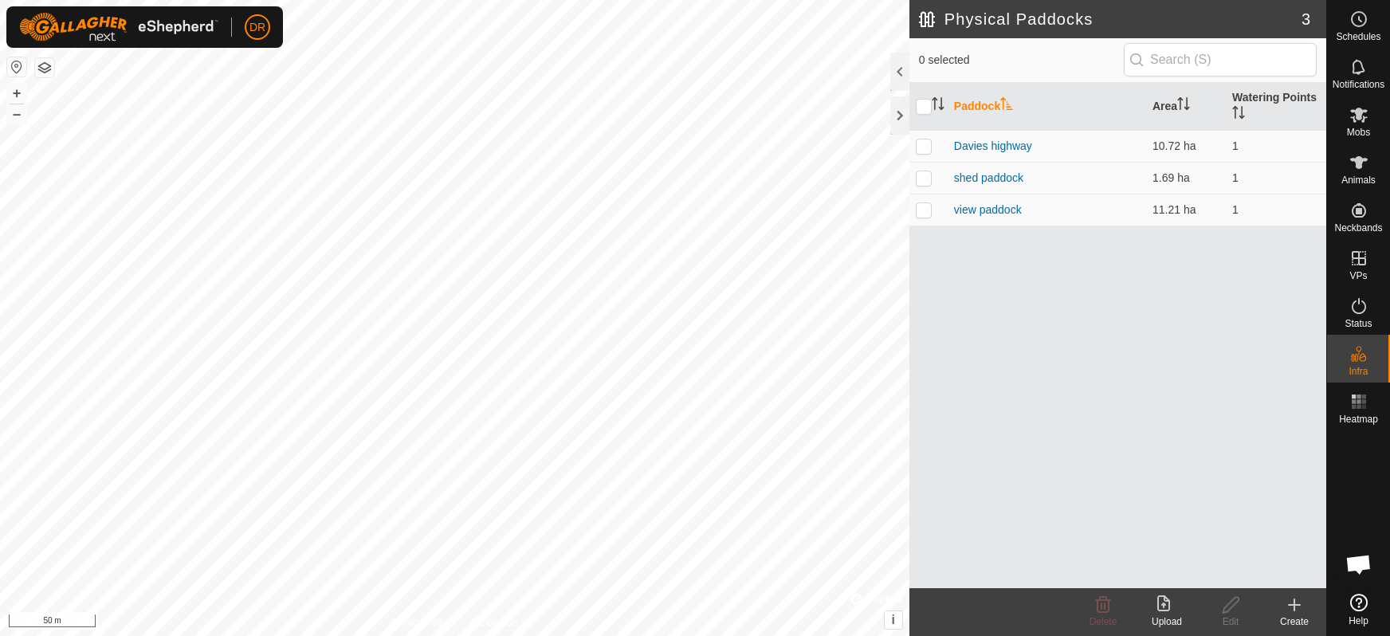
click at [1302, 610] on icon at bounding box center [1294, 604] width 19 height 19
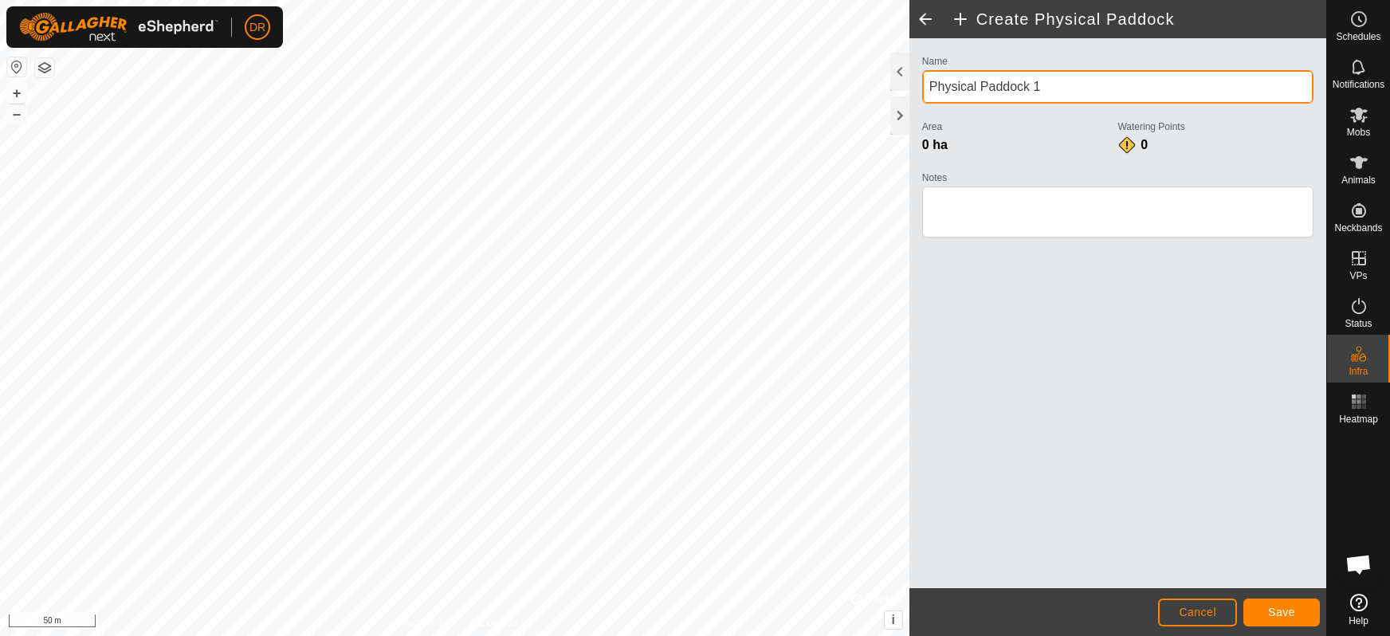
click at [989, 89] on input "Physical Paddock 1" at bounding box center [1117, 86] width 391 height 33
click at [1075, 85] on input "Physical PMarraddock 1" at bounding box center [1117, 86] width 391 height 33
type input "P"
type input "Marron Dam"
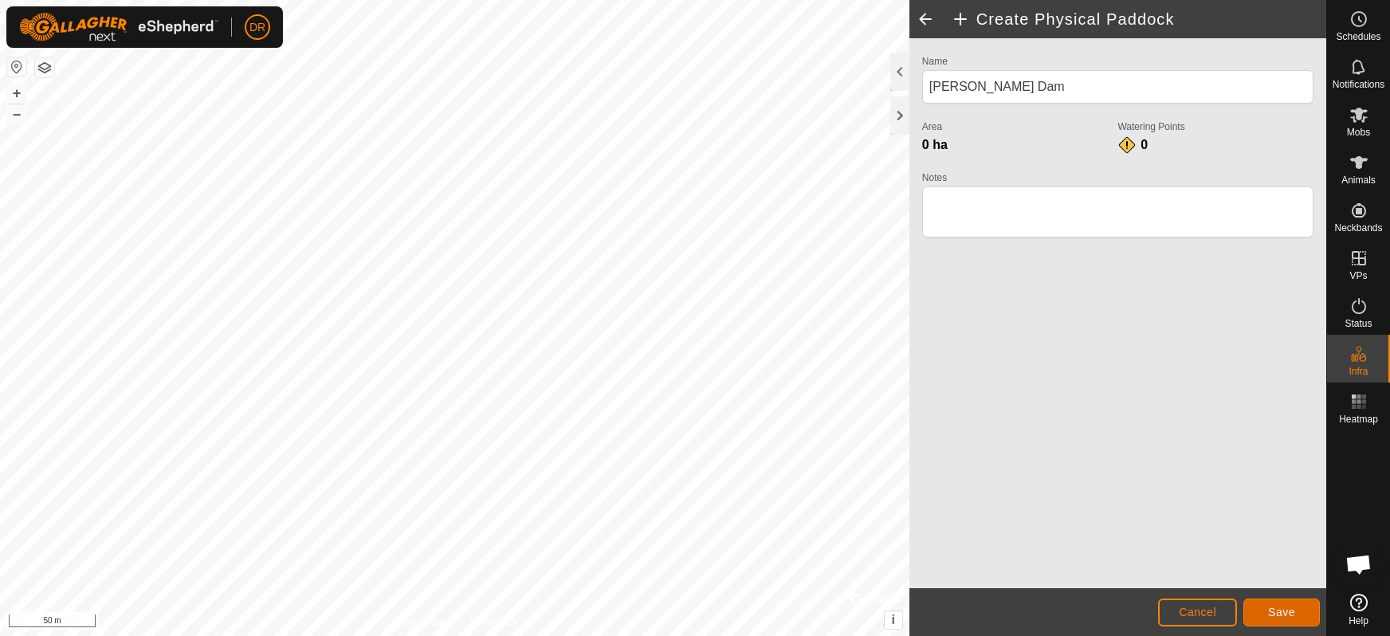
click at [1279, 609] on span "Save" at bounding box center [1281, 612] width 27 height 13
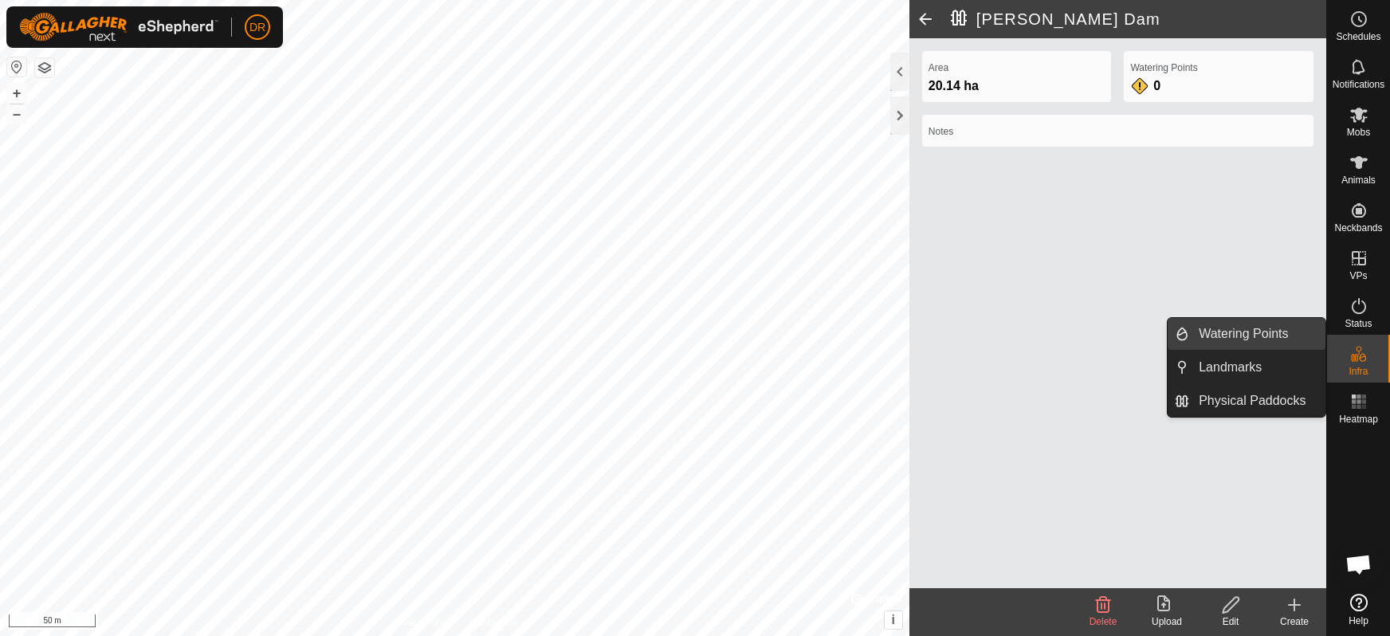
drag, startPoint x: 1255, startPoint y: 335, endPoint x: 1227, endPoint y: 329, distance: 29.2
click at [1255, 335] on link "Watering Points" at bounding box center [1257, 334] width 136 height 32
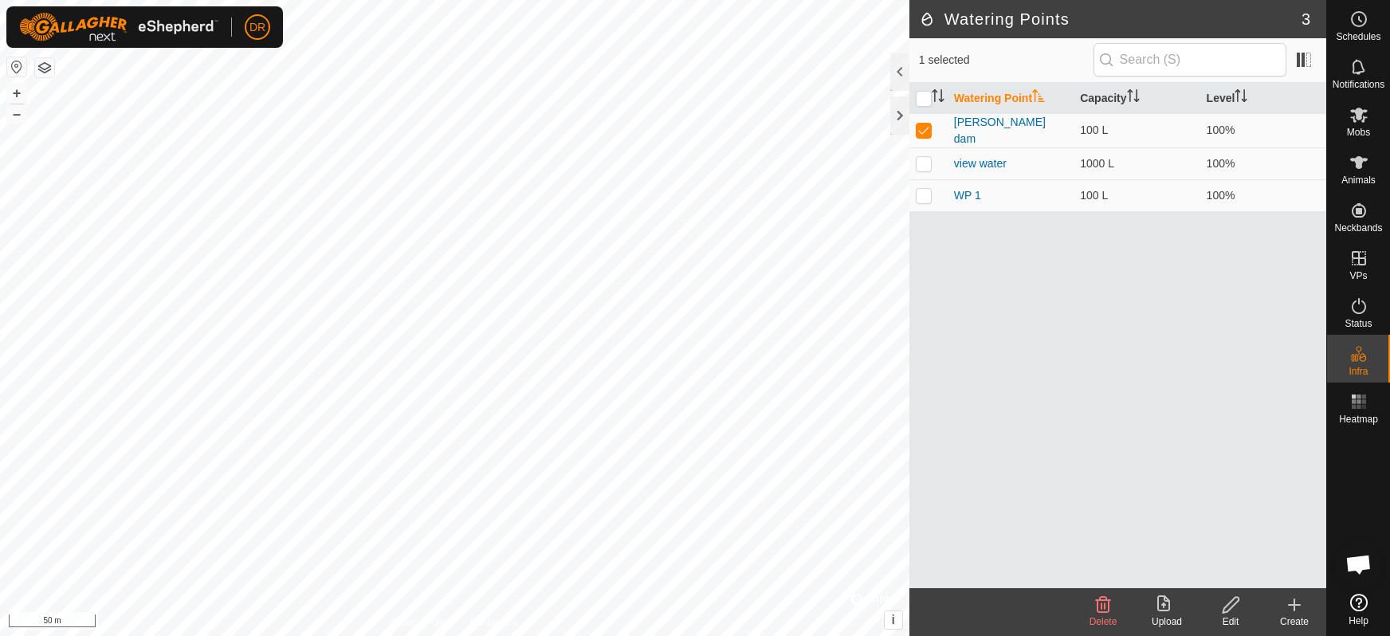
click at [1296, 607] on icon at bounding box center [1294, 604] width 19 height 19
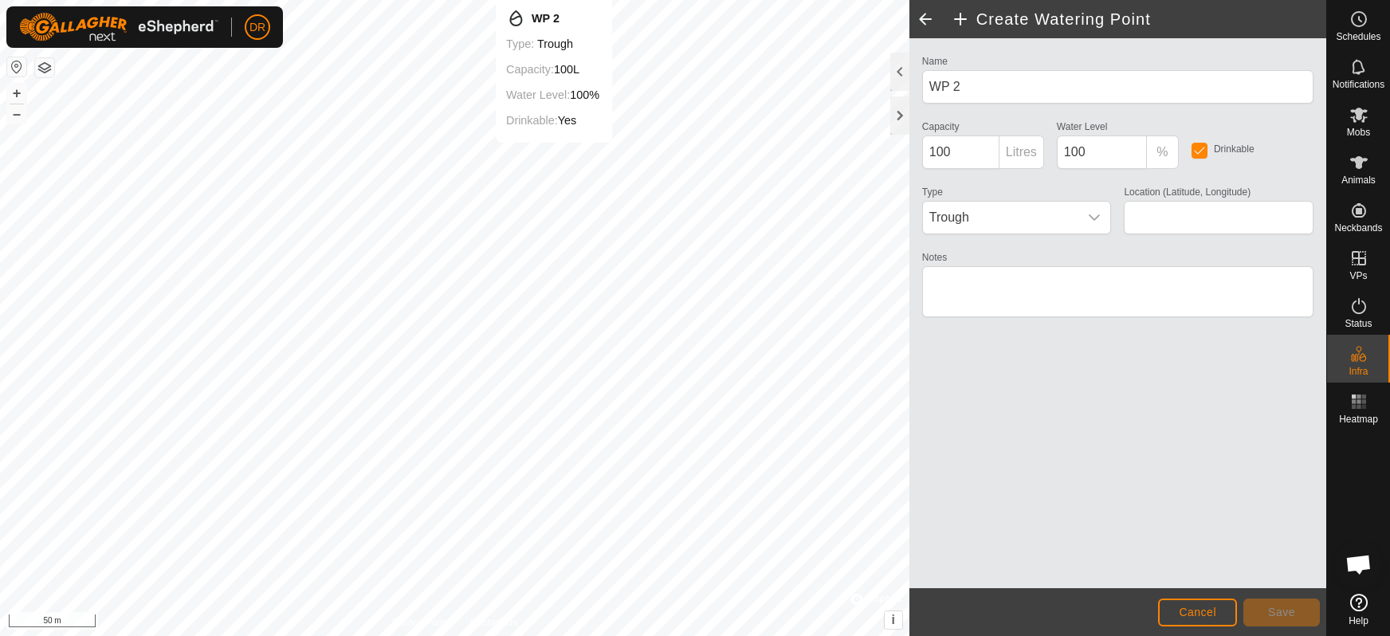
type input "-34.983688, 117.101135"
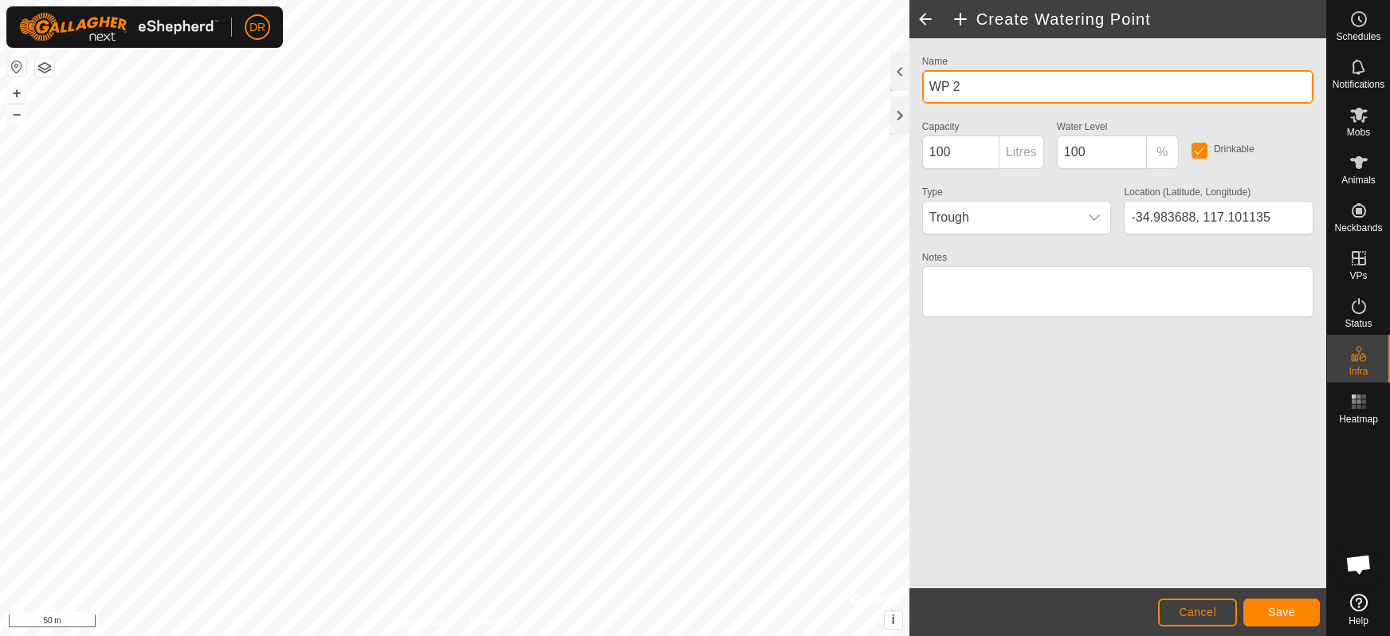
click at [1033, 88] on input "WP 2" at bounding box center [1117, 86] width 391 height 33
type input "W"
type input "Marron Dam 2"
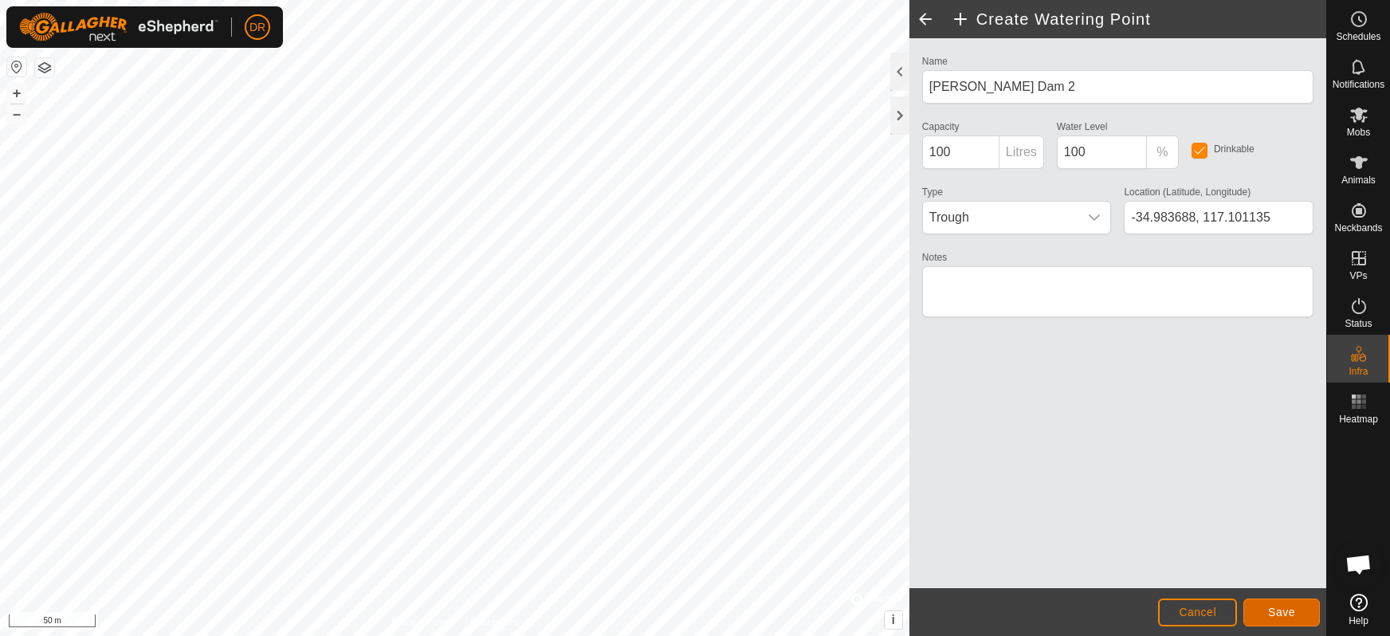
click at [1290, 616] on span "Save" at bounding box center [1281, 612] width 27 height 13
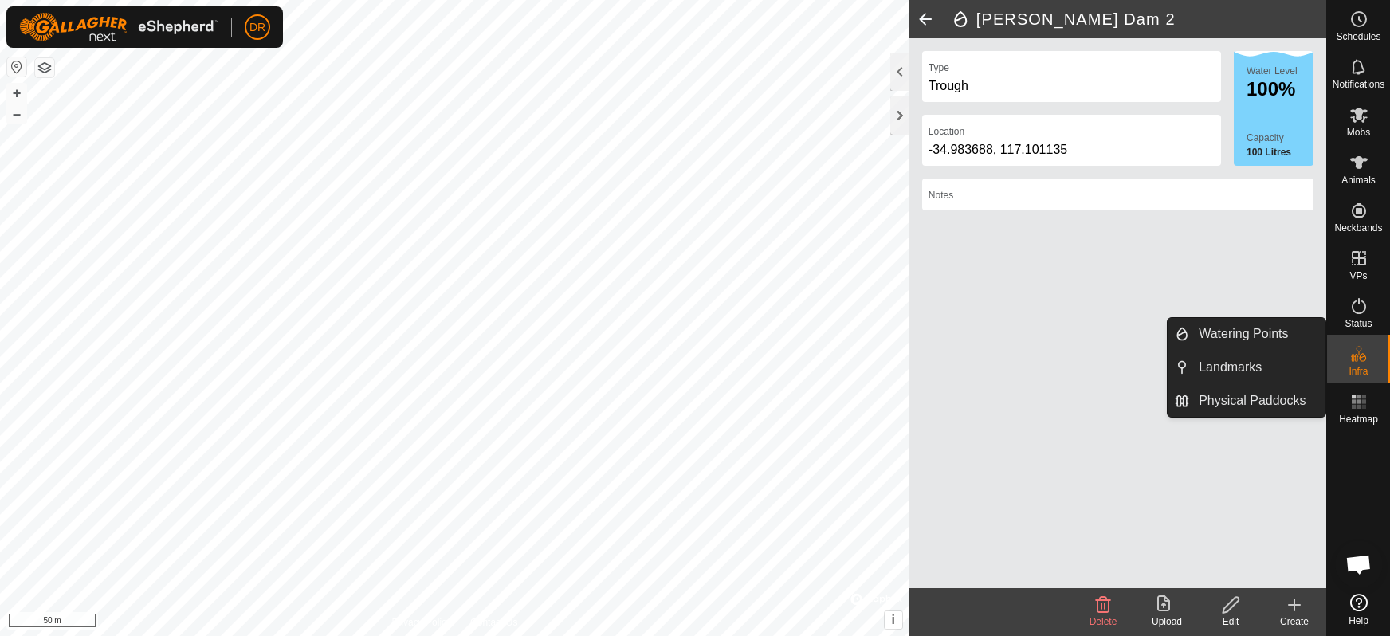
click at [1366, 363] on es-infrastructure-svg-icon at bounding box center [1359, 354] width 29 height 26
click at [1221, 332] on link "Watering Points" at bounding box center [1257, 334] width 136 height 32
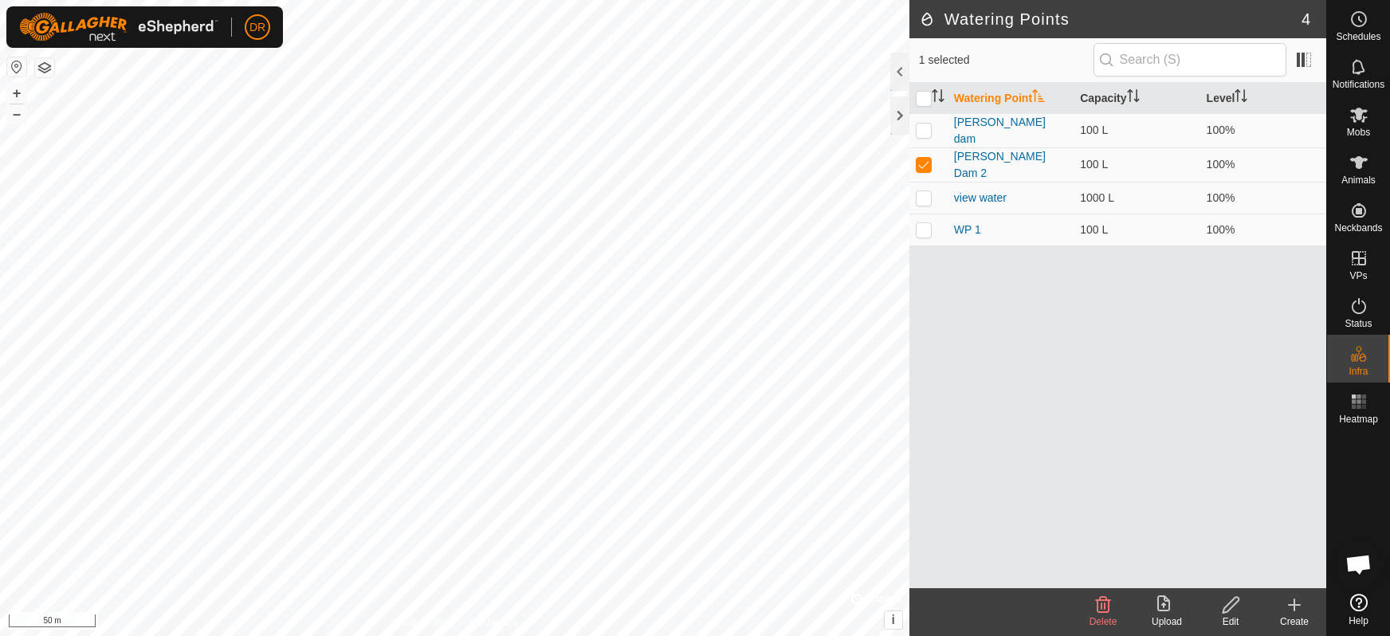
click at [1297, 609] on icon at bounding box center [1294, 604] width 19 height 19
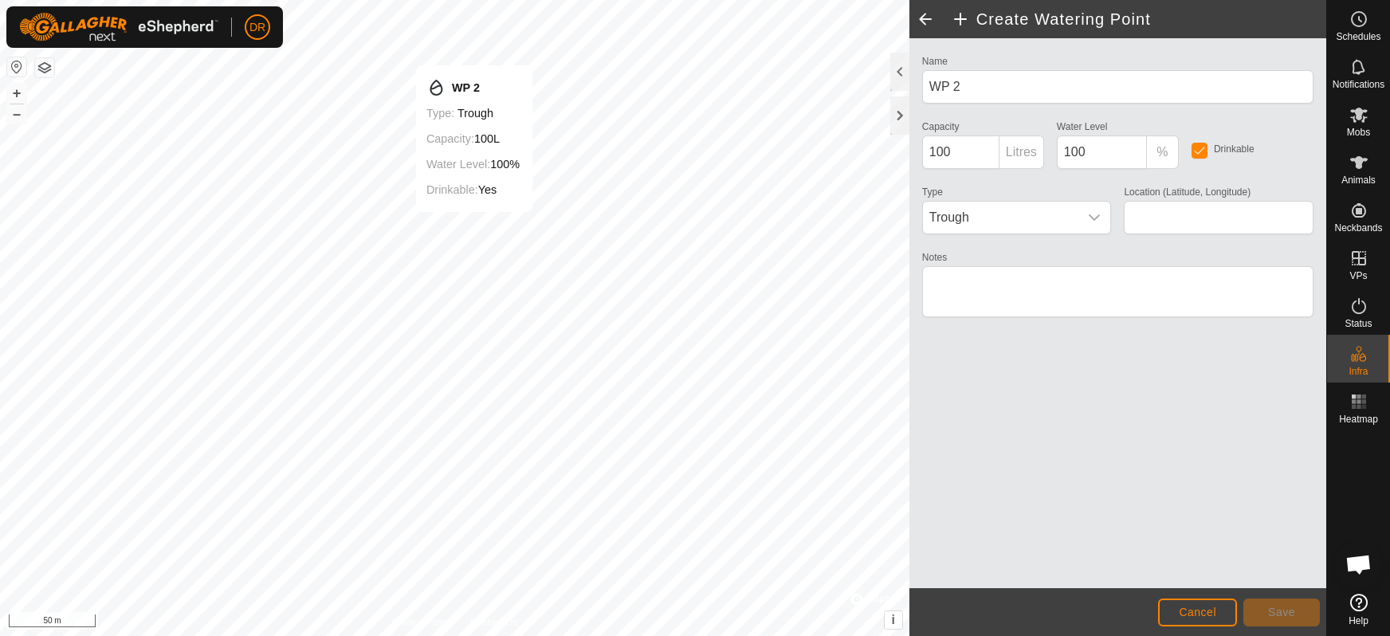
type input "-34.982153, 117.098669"
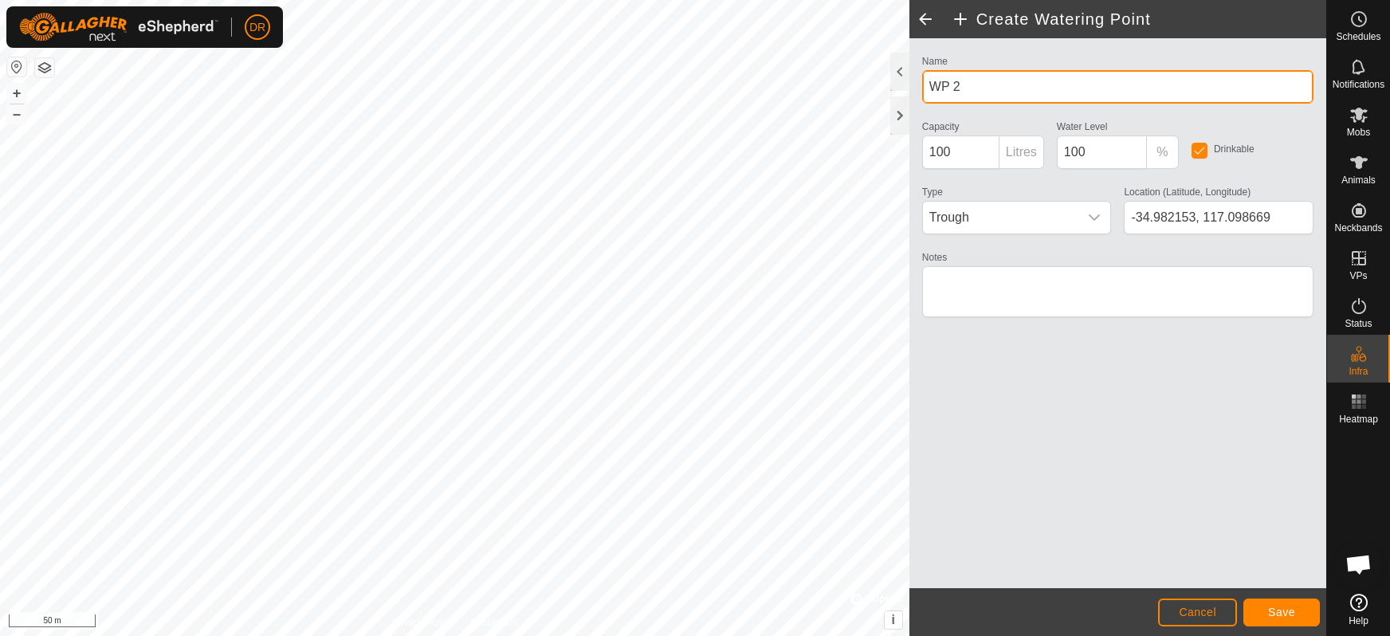
click at [952, 84] on input "WP 2" at bounding box center [1117, 86] width 391 height 33
click at [1023, 87] on input "Marron Dam 32" at bounding box center [1117, 86] width 391 height 33
type input "Marron Dam 3"
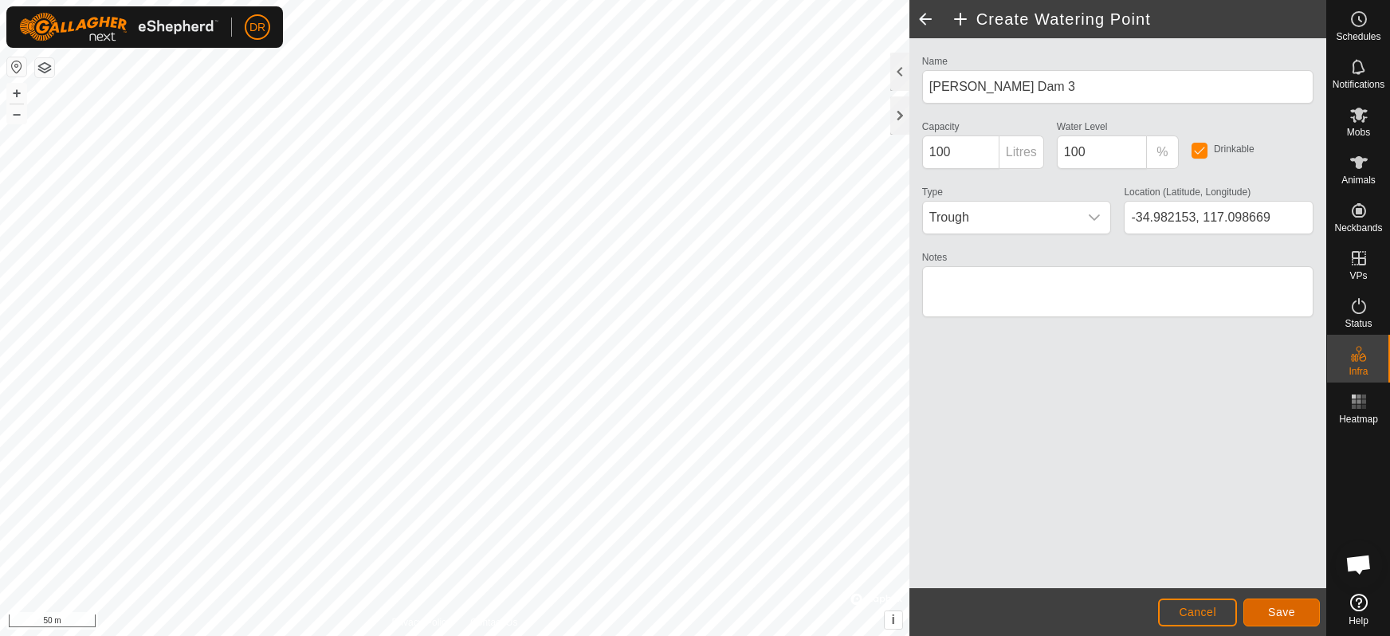
click at [1286, 616] on span "Save" at bounding box center [1281, 612] width 27 height 13
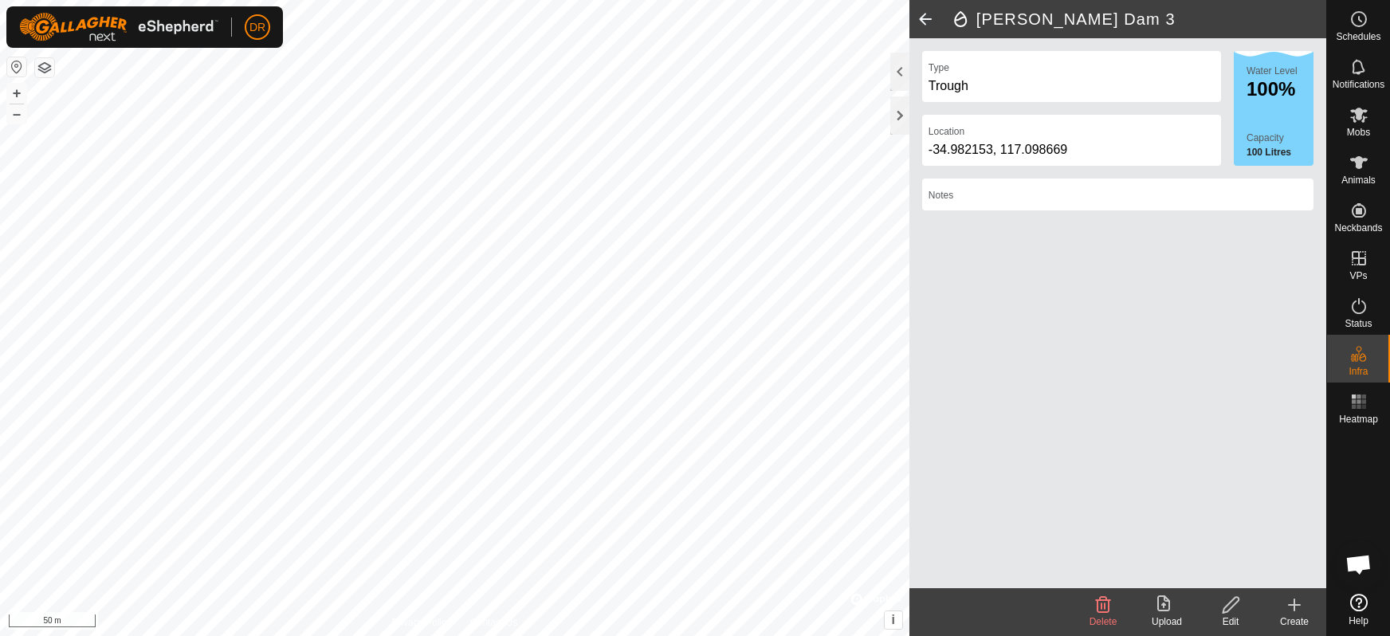
click at [1298, 607] on icon at bounding box center [1294, 604] width 19 height 19
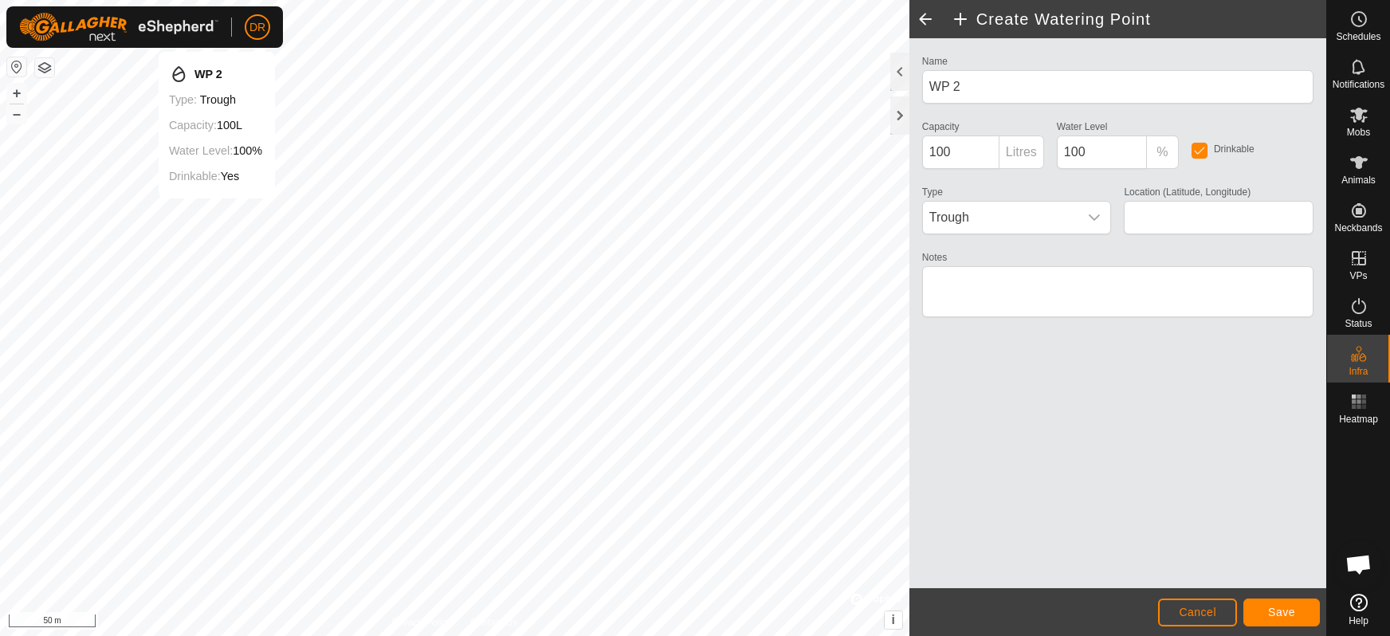
type input "-34.982083, 117.097048"
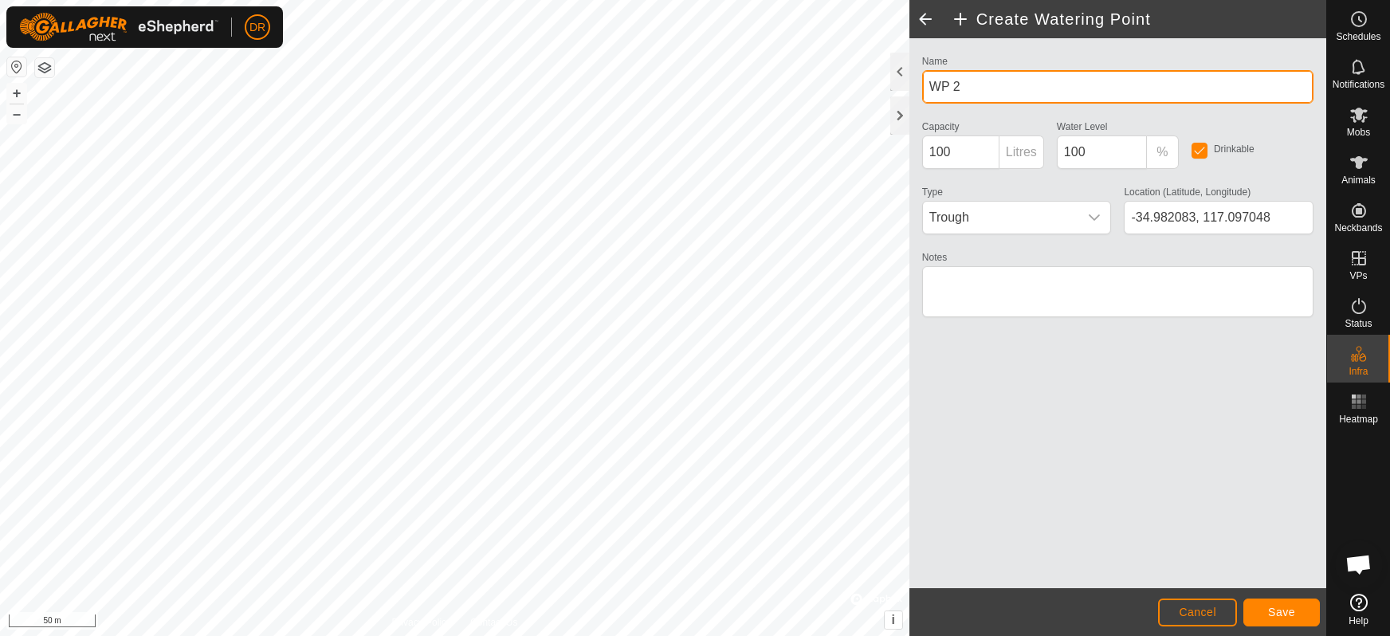
click at [968, 85] on input "WP 2" at bounding box center [1117, 86] width 391 height 33
type input "W"
type input "Marron Dam 1"
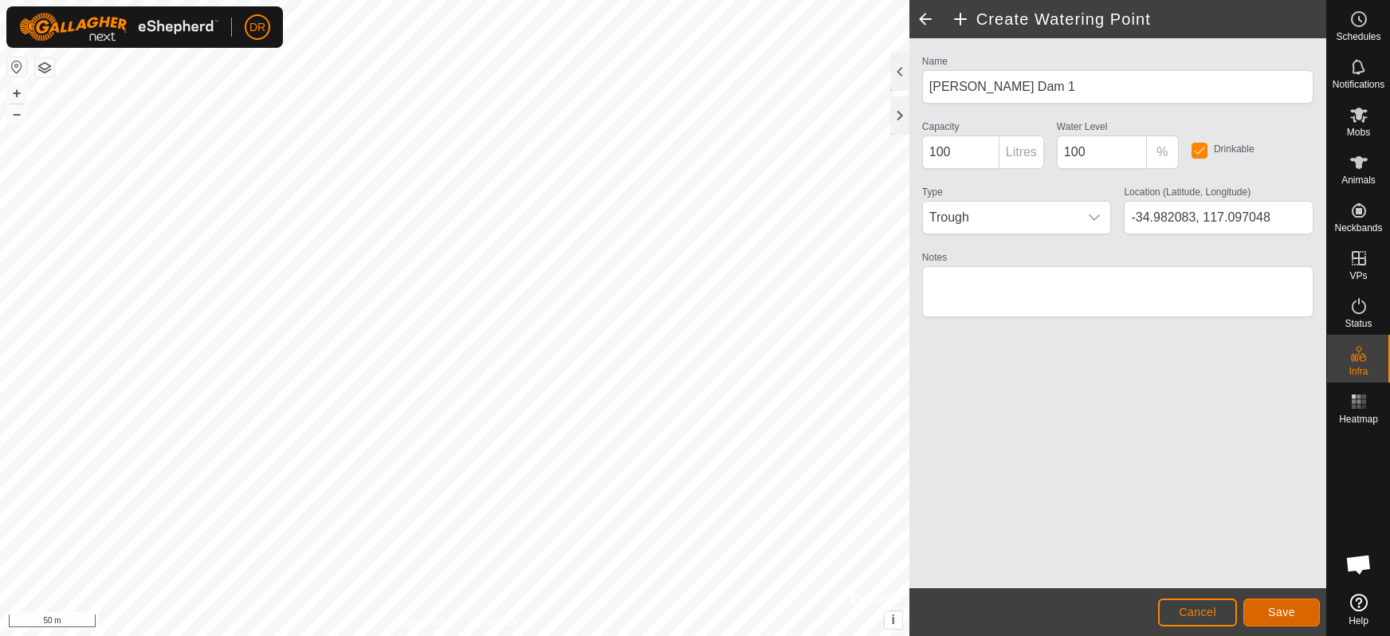
click at [1294, 615] on span "Save" at bounding box center [1281, 612] width 27 height 13
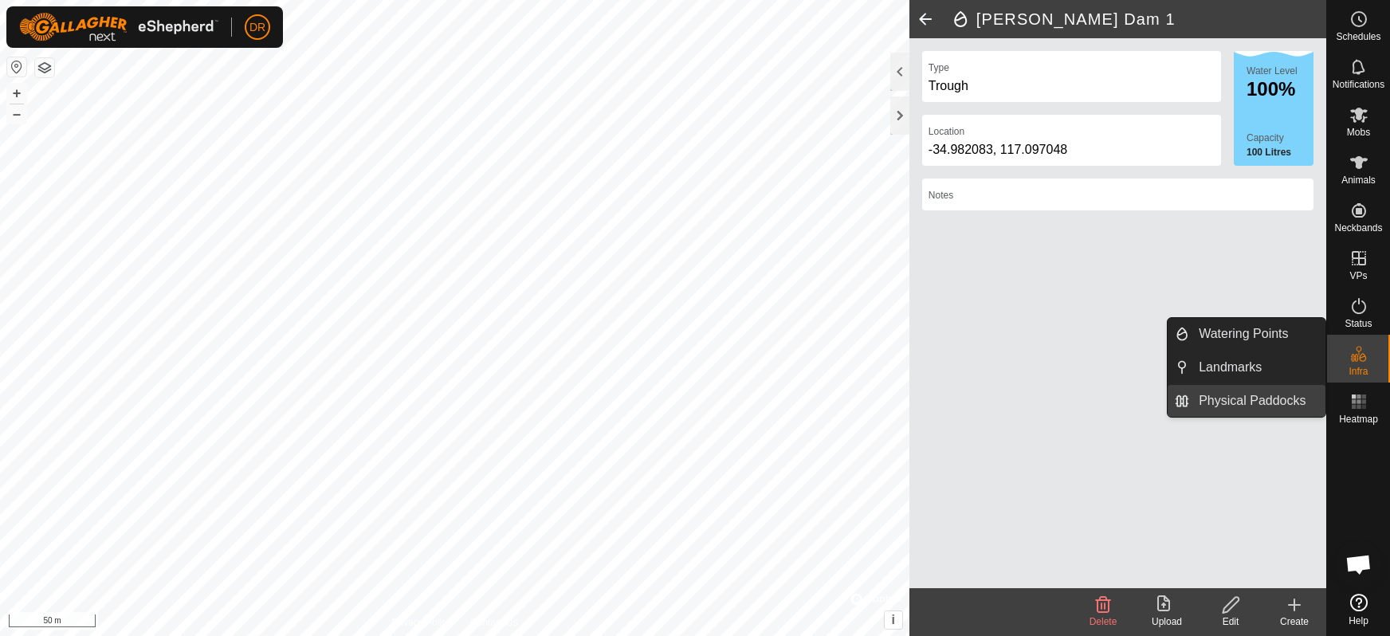
click at [1233, 402] on link "Physical Paddocks" at bounding box center [1257, 401] width 136 height 32
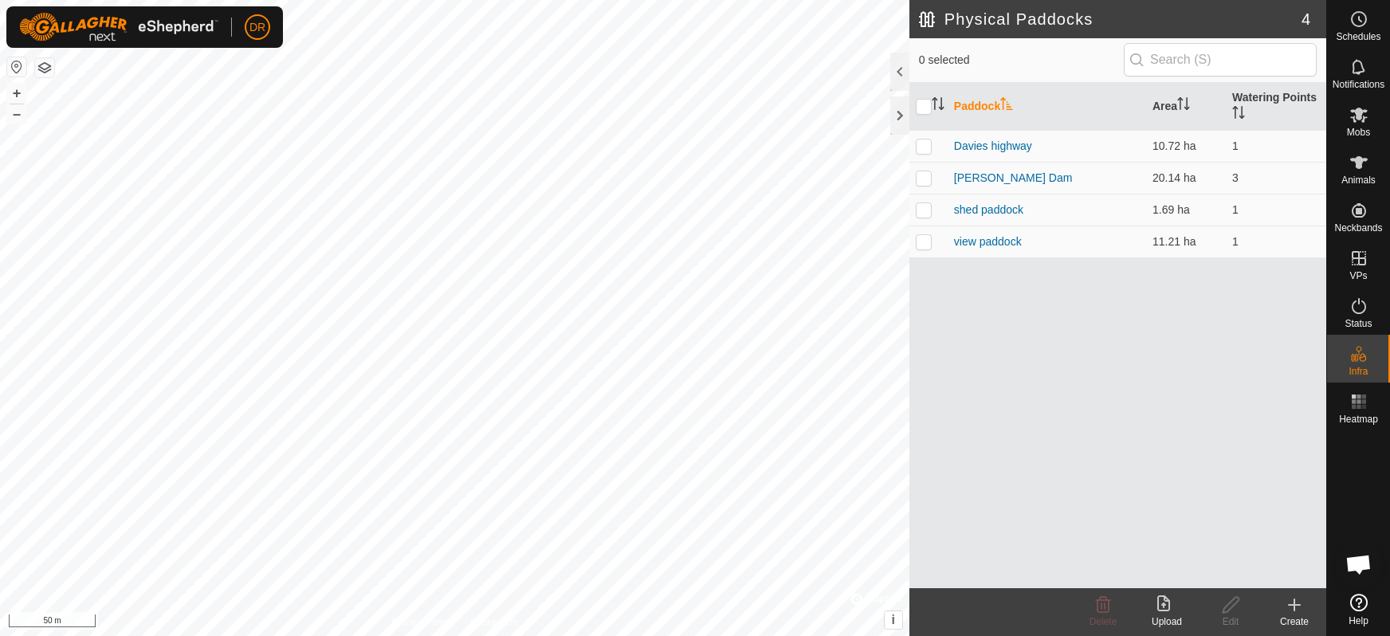
click at [1297, 607] on icon at bounding box center [1294, 604] width 19 height 19
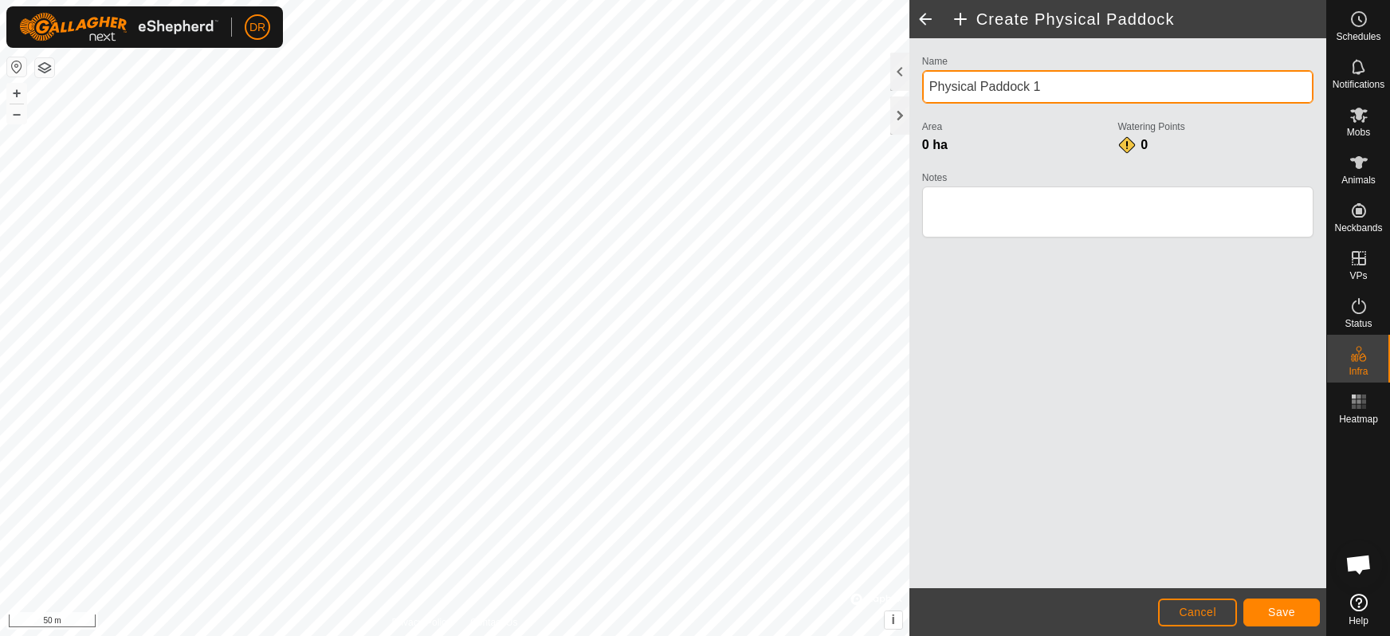
click at [1059, 88] on input "Physical Paddock 1" at bounding box center [1117, 86] width 391 height 33
type input "P"
type input "Davies North"
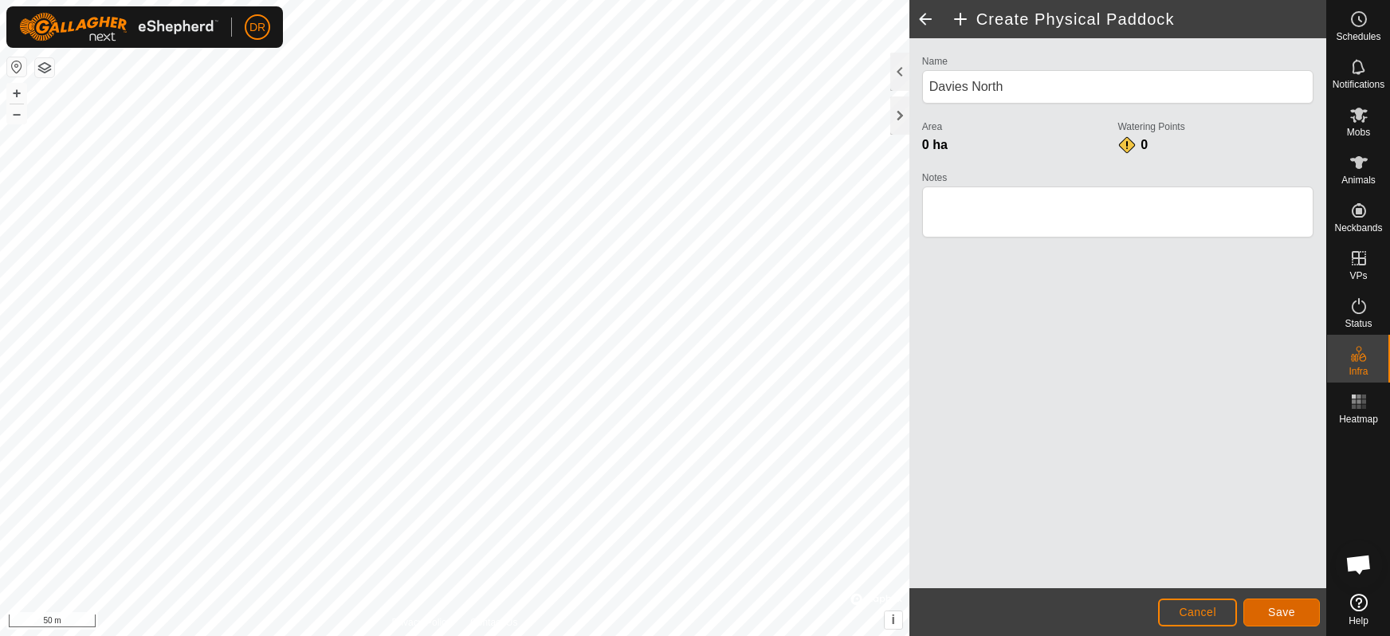
click at [1301, 611] on button "Save" at bounding box center [1281, 613] width 77 height 28
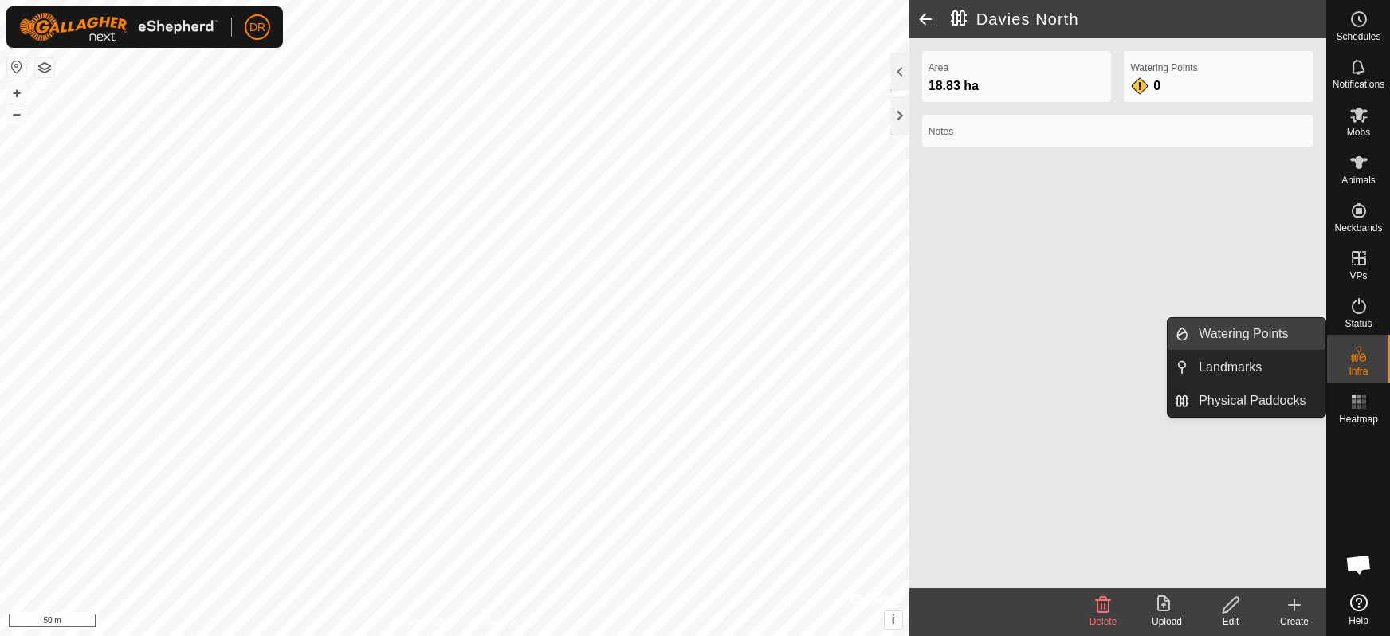
click at [1231, 335] on link "Watering Points" at bounding box center [1257, 334] width 136 height 32
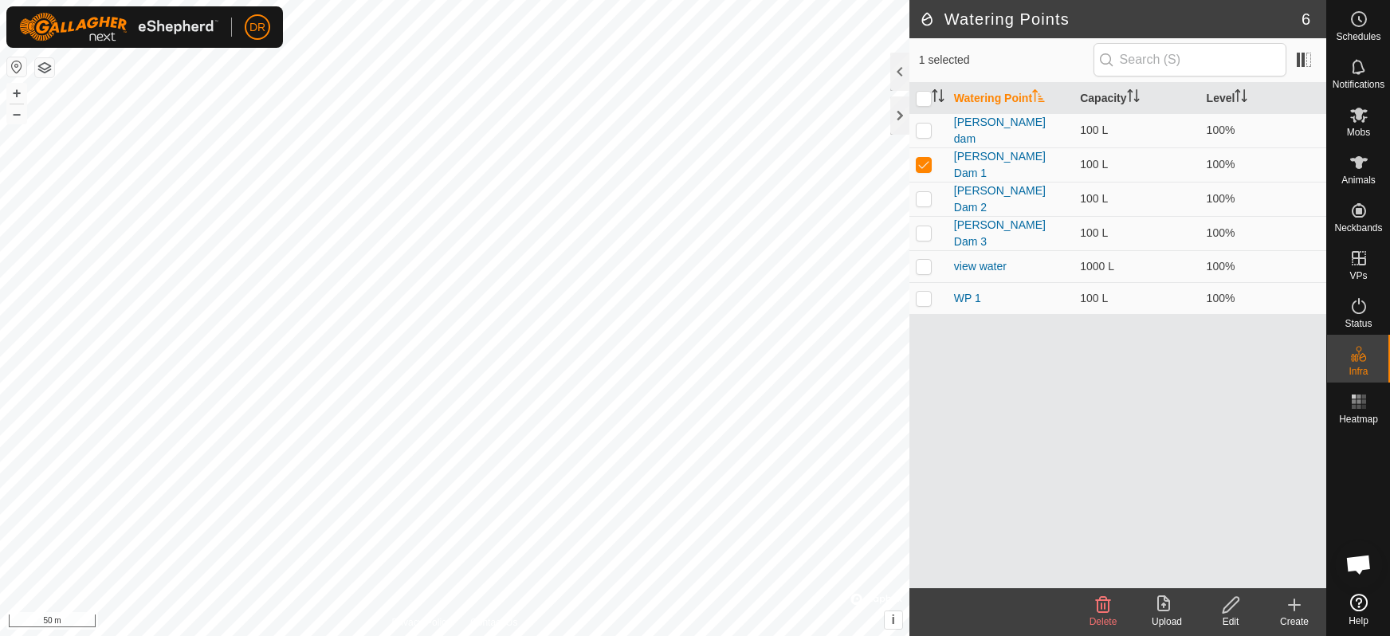
click at [1293, 605] on icon at bounding box center [1294, 605] width 11 height 0
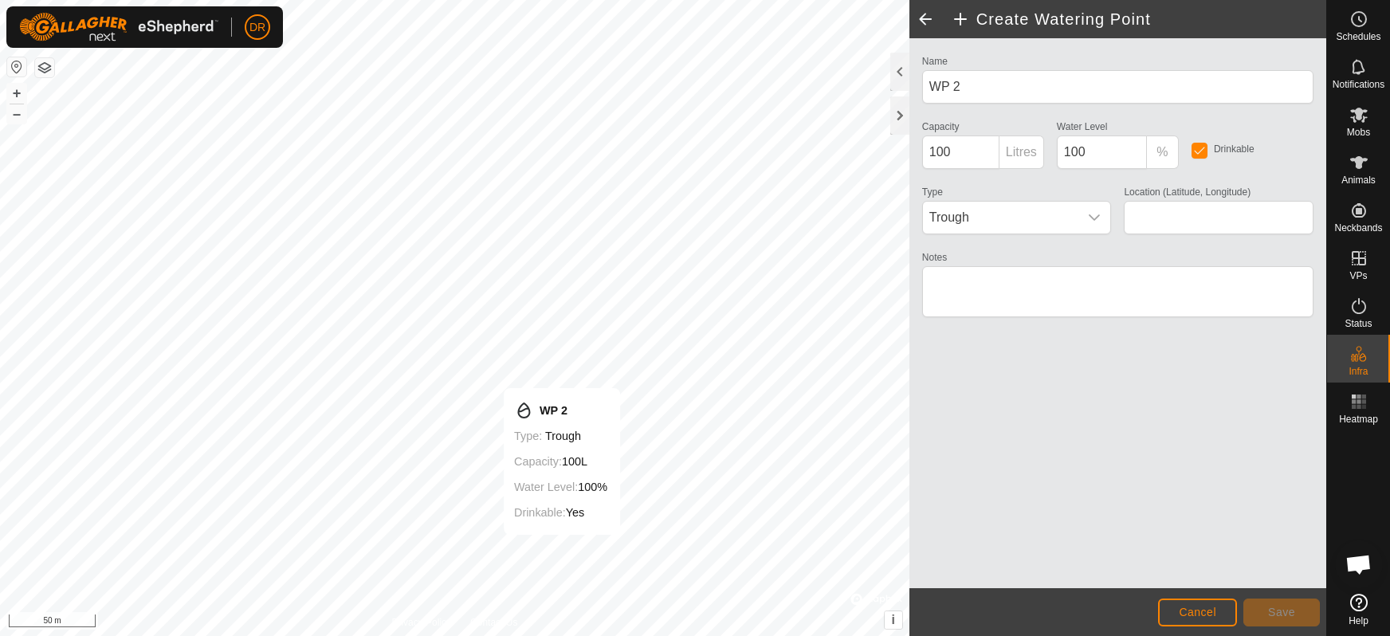
type input "-34.983197, 117.102969"
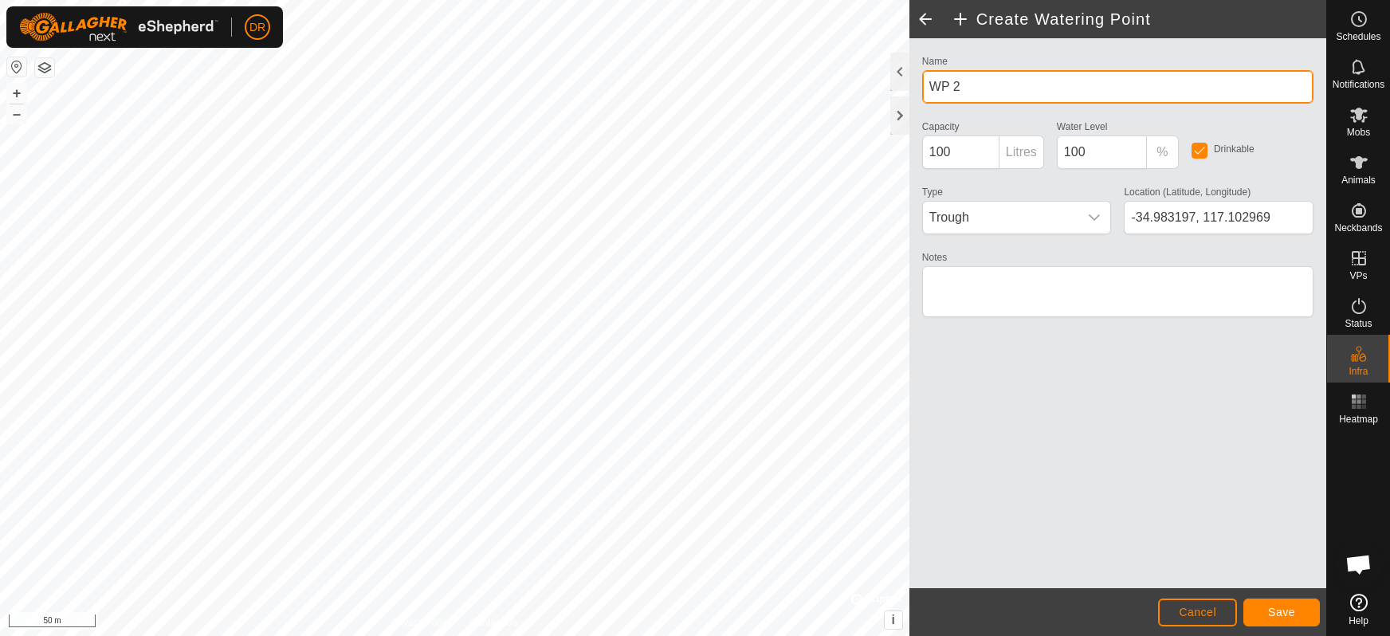
click at [998, 90] on input "WP 2" at bounding box center [1117, 86] width 391 height 33
type input "W"
type input "Davies North Dam"
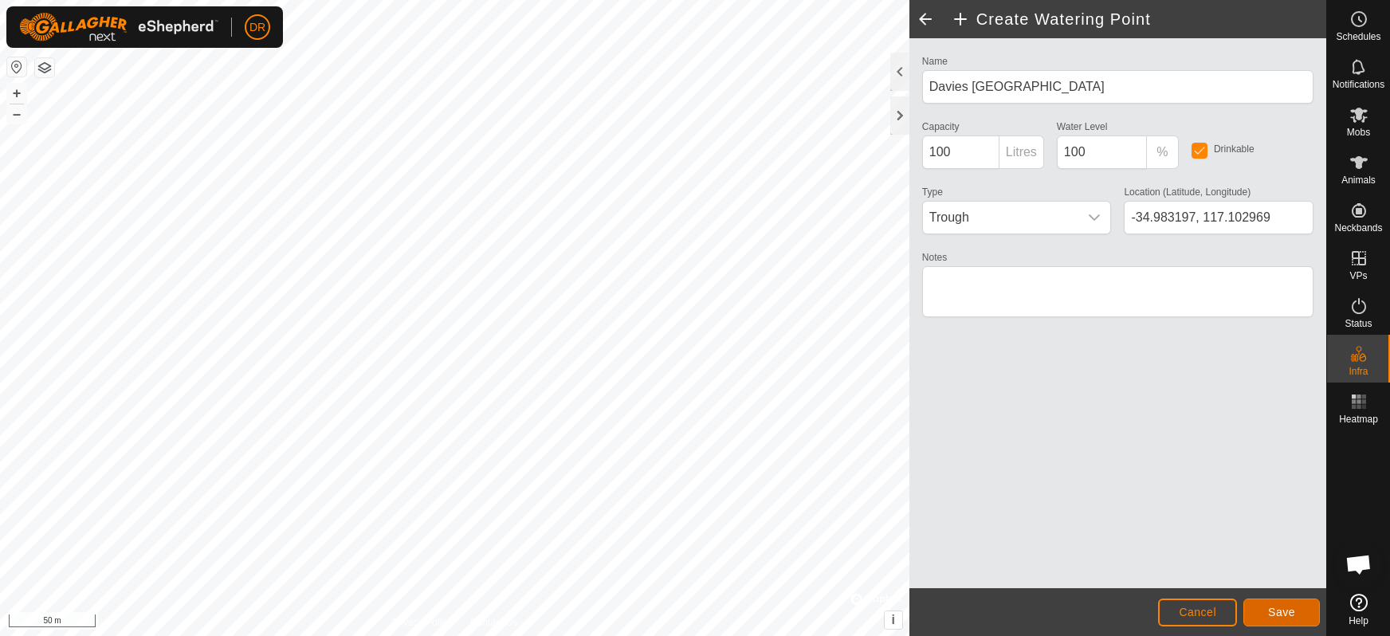
click at [1276, 610] on span "Save" at bounding box center [1281, 612] width 27 height 13
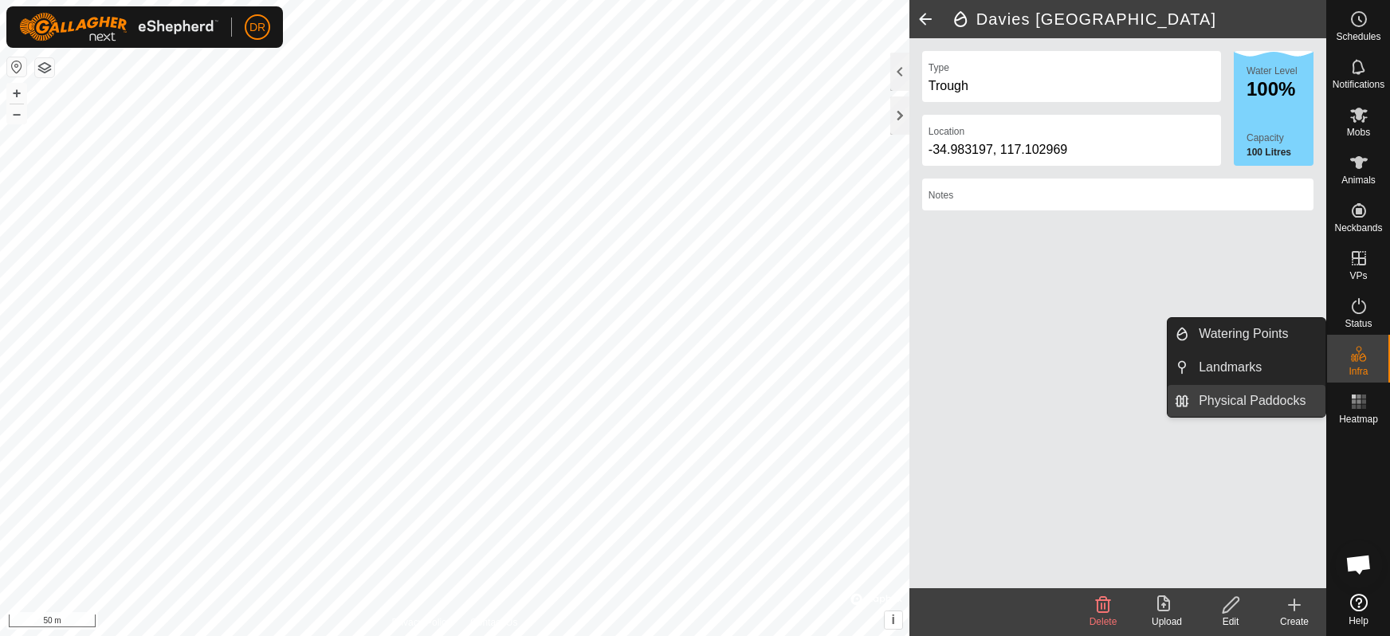
click at [1226, 399] on link "Physical Paddocks" at bounding box center [1257, 401] width 136 height 32
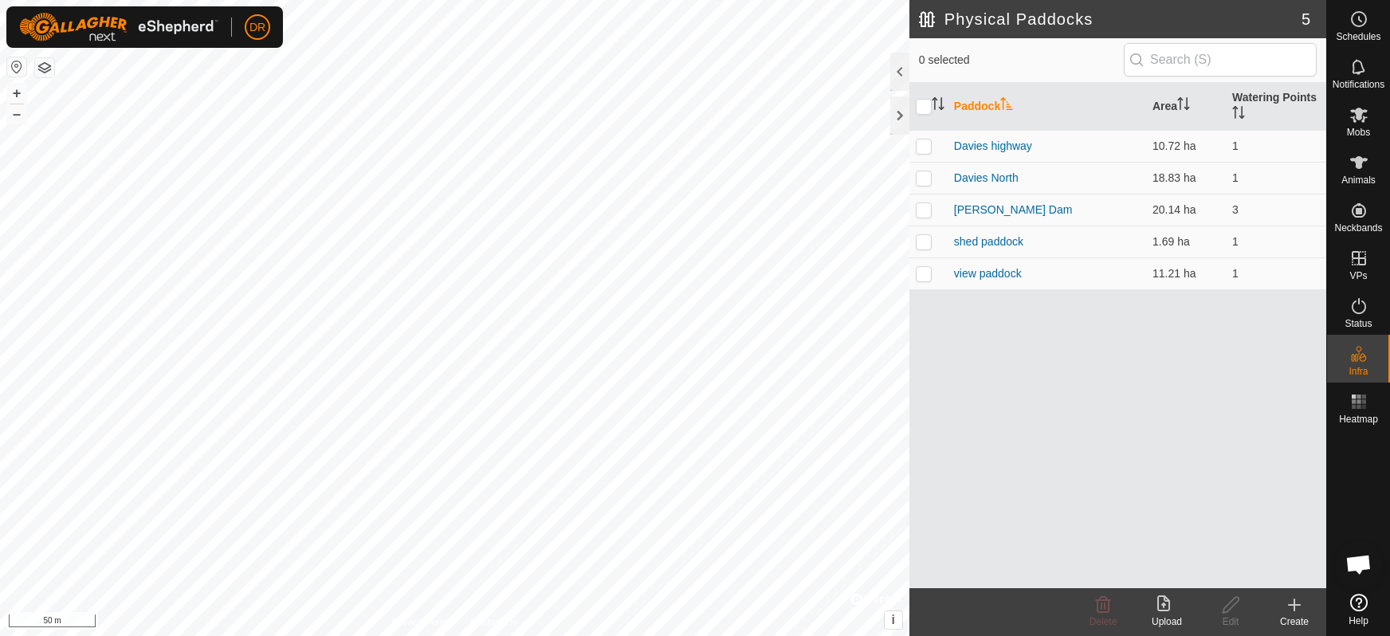
click at [1294, 605] on icon at bounding box center [1294, 605] width 11 height 0
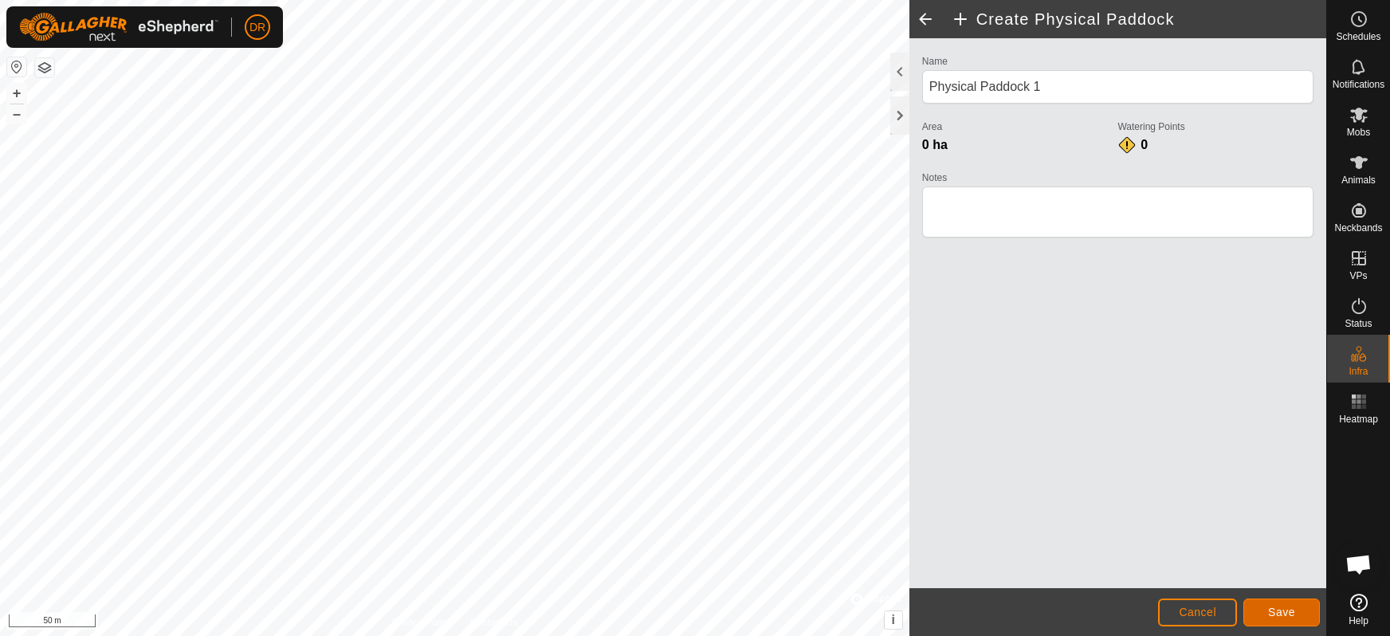
click at [1281, 607] on button "Save" at bounding box center [1281, 613] width 77 height 28
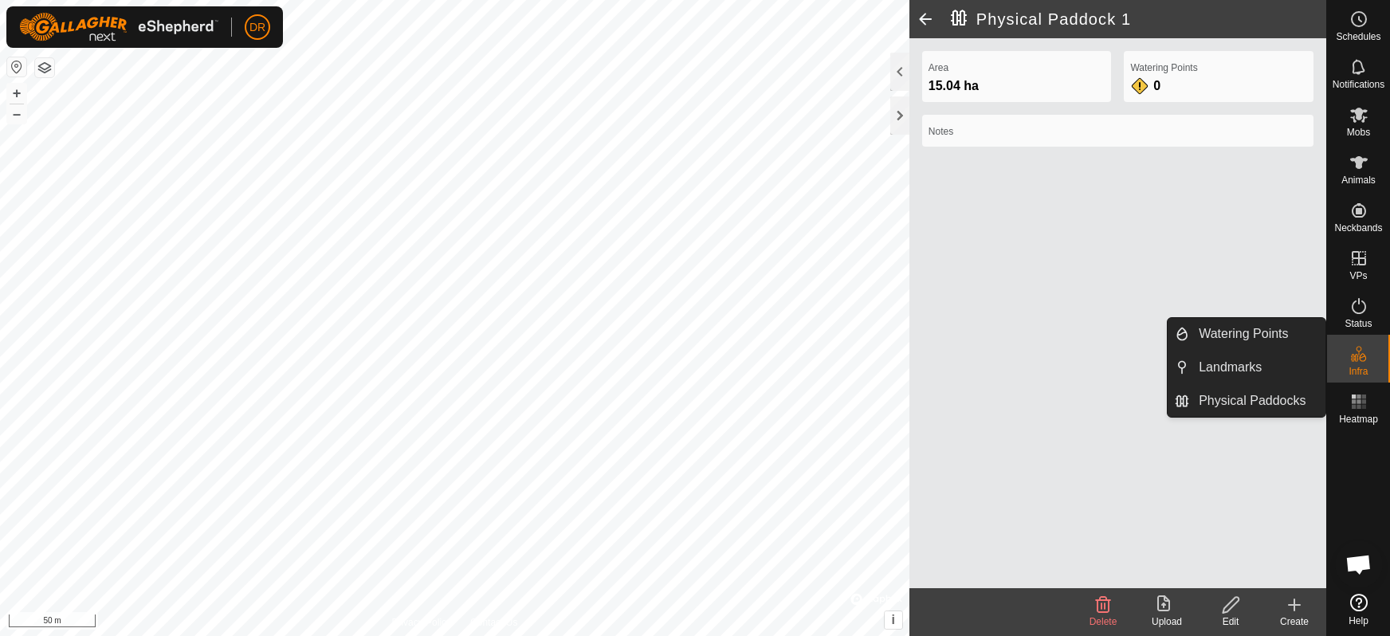
click at [1360, 356] on icon at bounding box center [1358, 353] width 19 height 19
click at [1212, 335] on span "Watering Points" at bounding box center [1243, 333] width 89 height 19
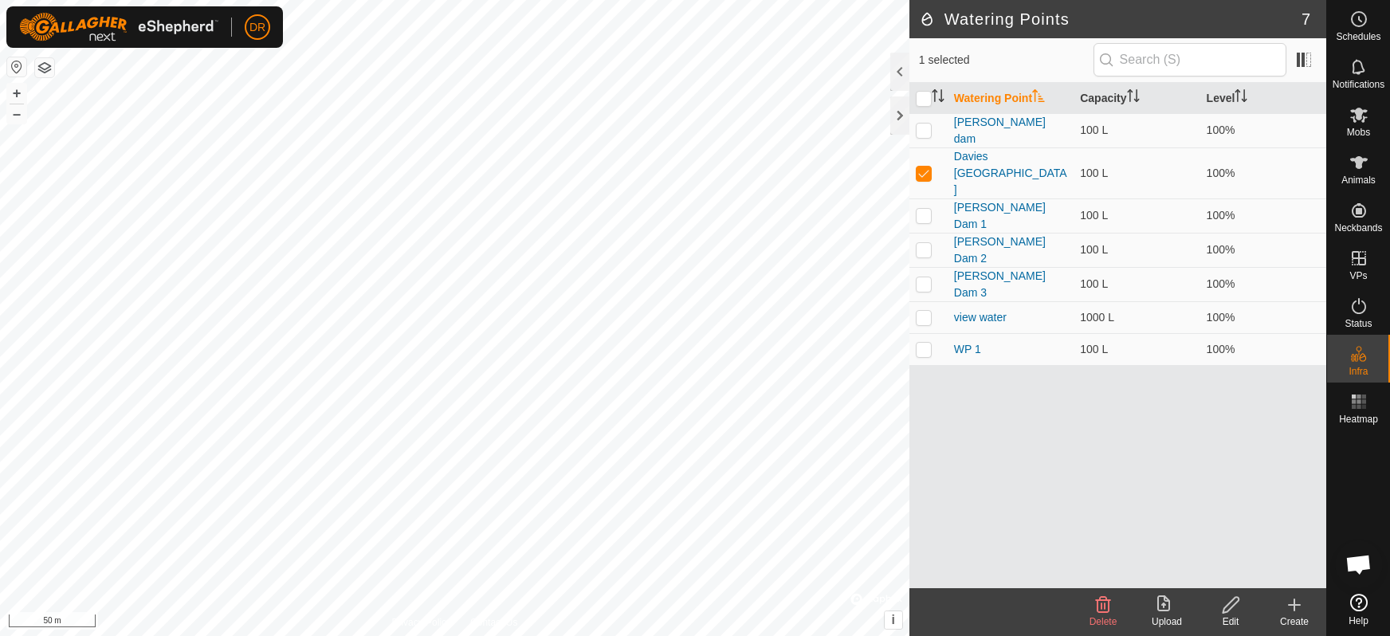
click at [1295, 605] on icon at bounding box center [1294, 605] width 11 height 0
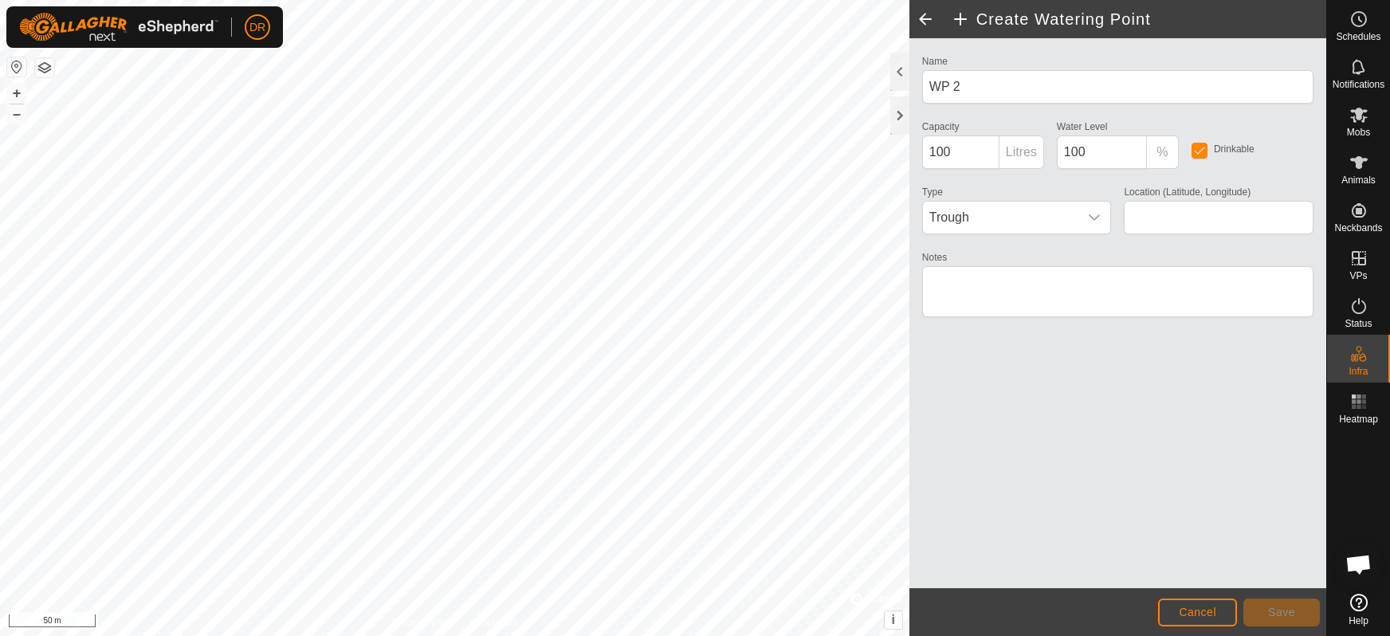
type input "-34.979363, 117.103417"
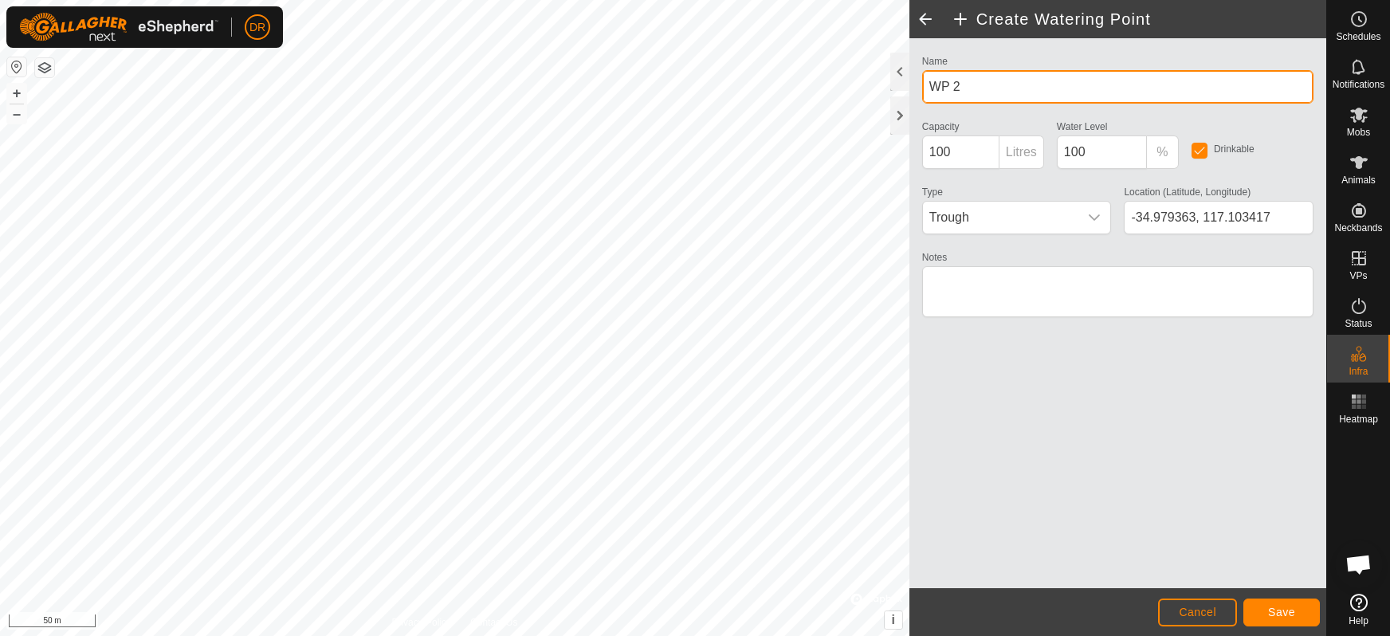
click at [979, 91] on input "WP 2" at bounding box center [1117, 86] width 391 height 33
type input "W"
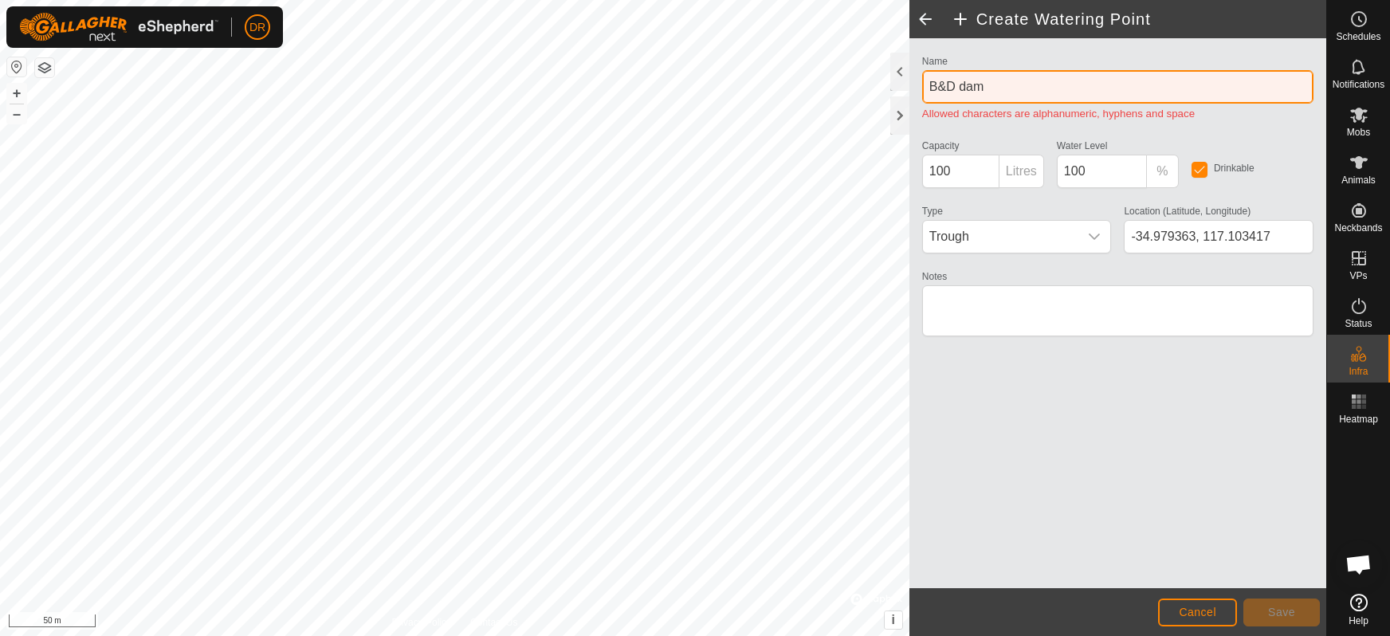
click at [1041, 92] on input "B&D dam" at bounding box center [1117, 86] width 391 height 33
click at [937, 88] on input "B&D dam" at bounding box center [1117, 86] width 391 height 33
drag, startPoint x: 949, startPoint y: 86, endPoint x: 956, endPoint y: 90, distance: 8.2
click at [949, 88] on input "B &D dam" at bounding box center [1117, 86] width 391 height 33
click at [1098, 89] on input "B & D dam" at bounding box center [1117, 86] width 391 height 33
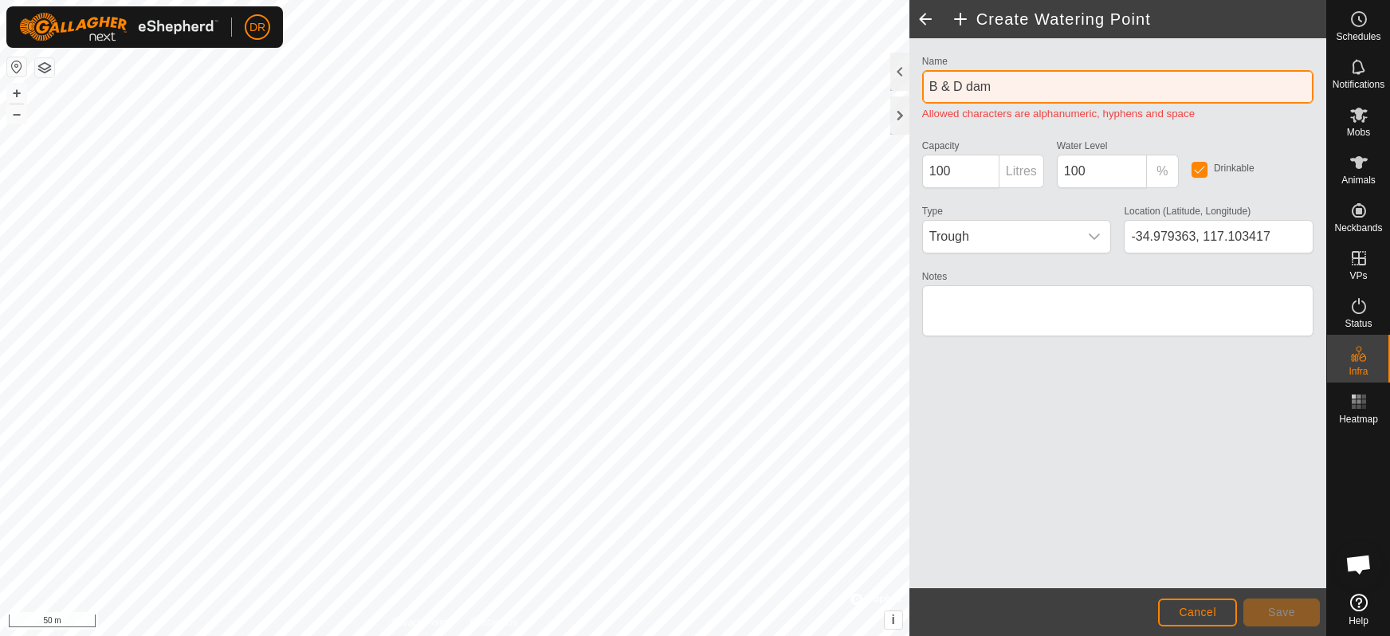
click at [1020, 88] on input "B & D dam" at bounding box center [1117, 86] width 391 height 33
type input "B"
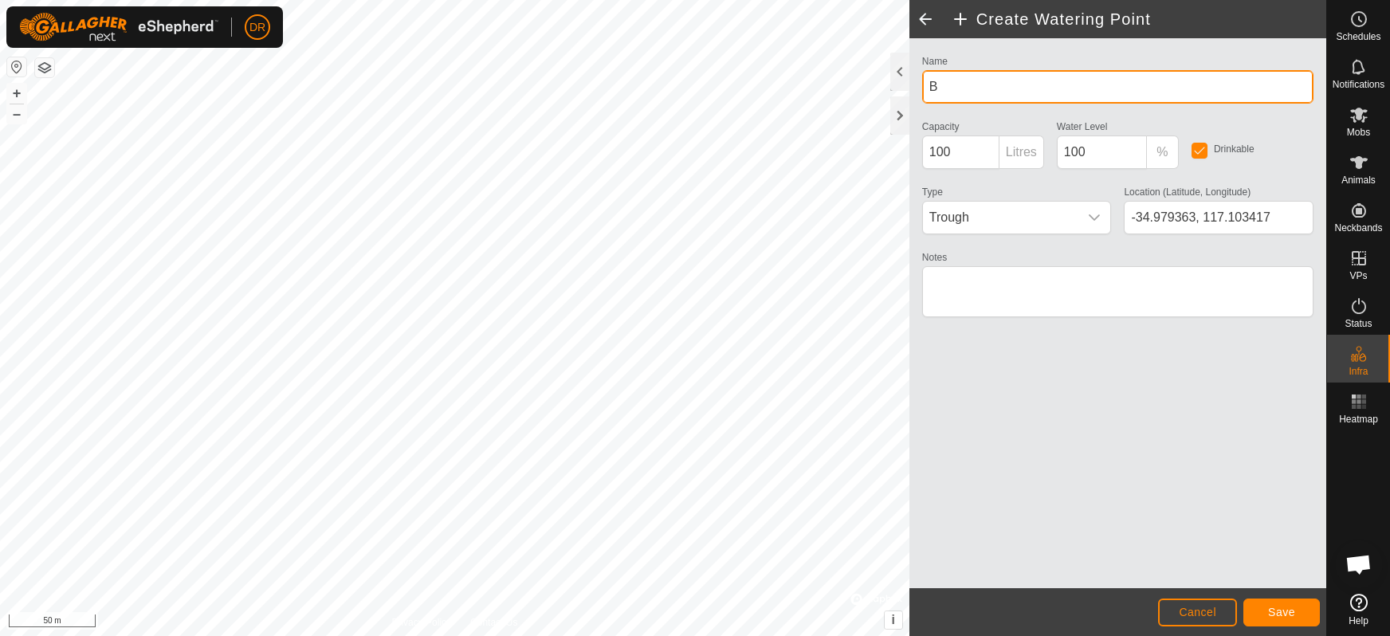
type input "B"
type input "B D Dam"
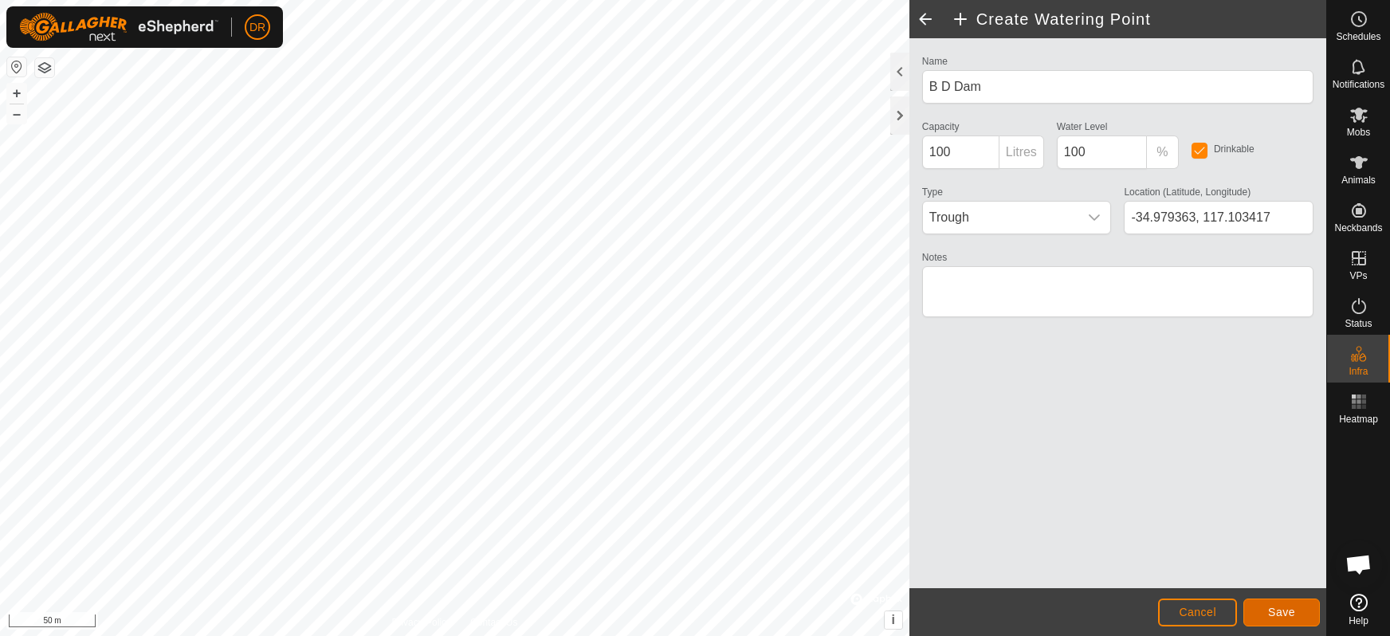
click at [1296, 614] on button "Save" at bounding box center [1281, 613] width 77 height 28
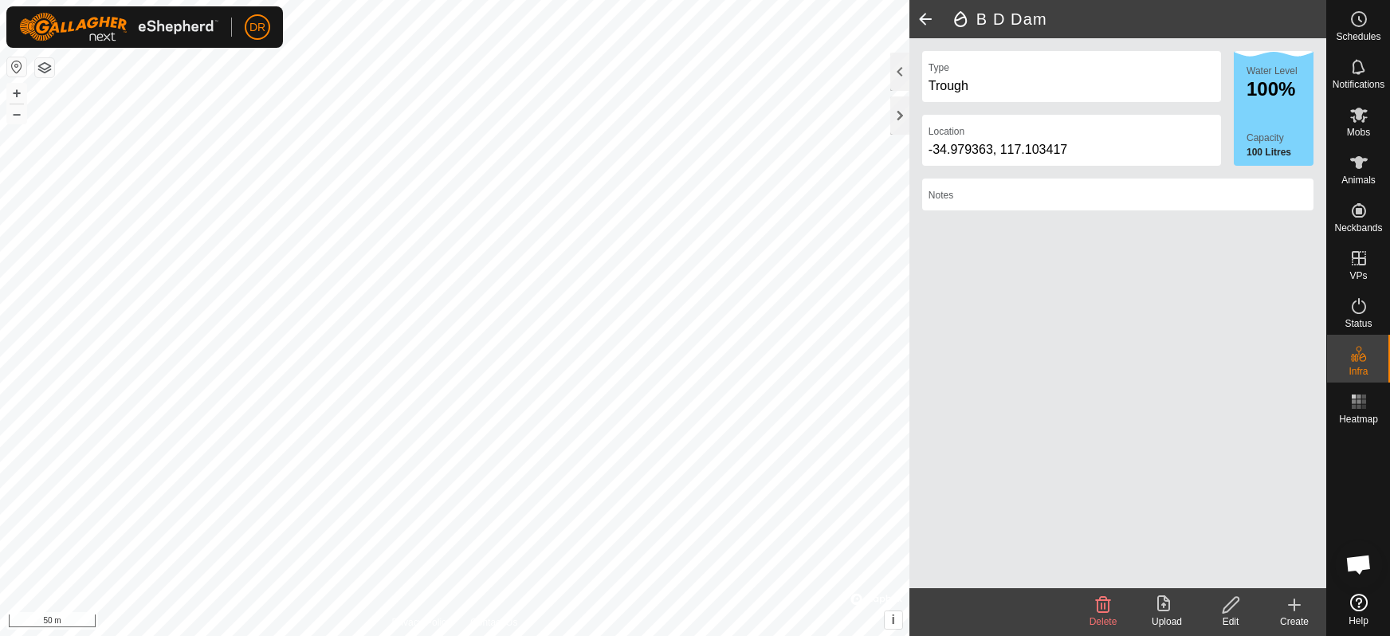
click at [1003, 87] on div "Trough" at bounding box center [1072, 86] width 286 height 19
click at [954, 84] on div "Trough" at bounding box center [1072, 86] width 286 height 19
click at [981, 88] on div "Trough" at bounding box center [1072, 86] width 286 height 19
click at [924, 18] on span at bounding box center [925, 19] width 32 height 38
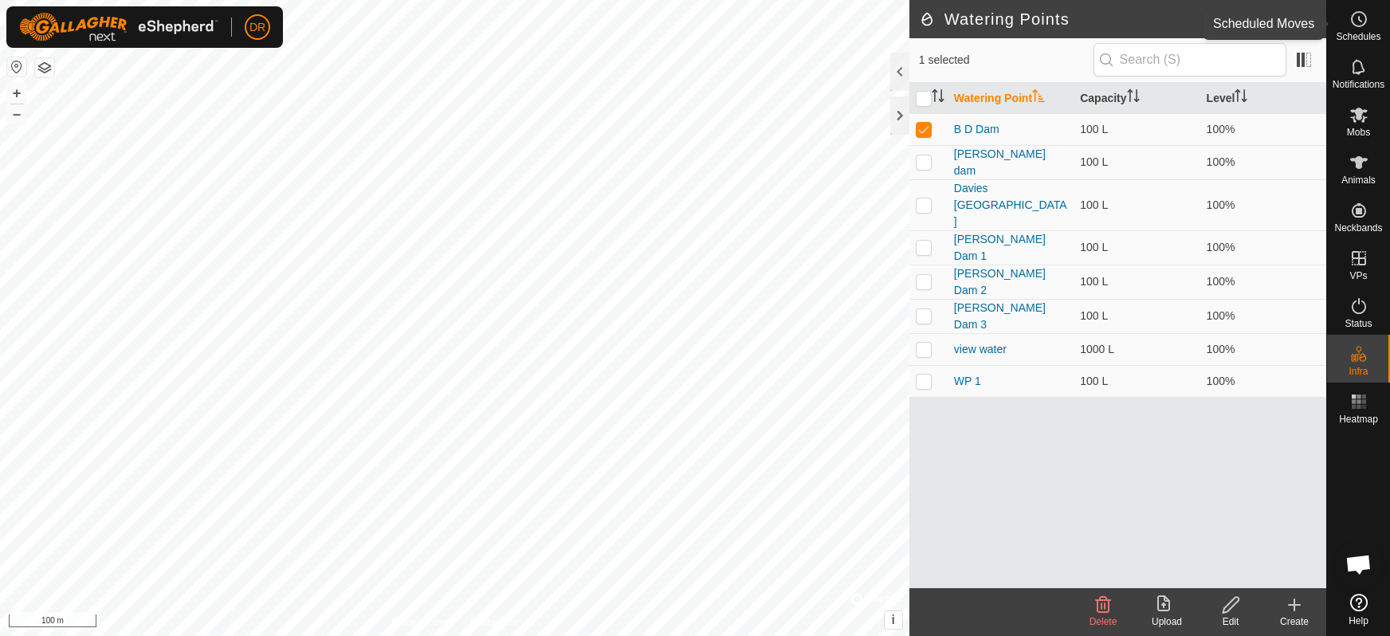
click at [1357, 15] on icon at bounding box center [1358, 19] width 19 height 19
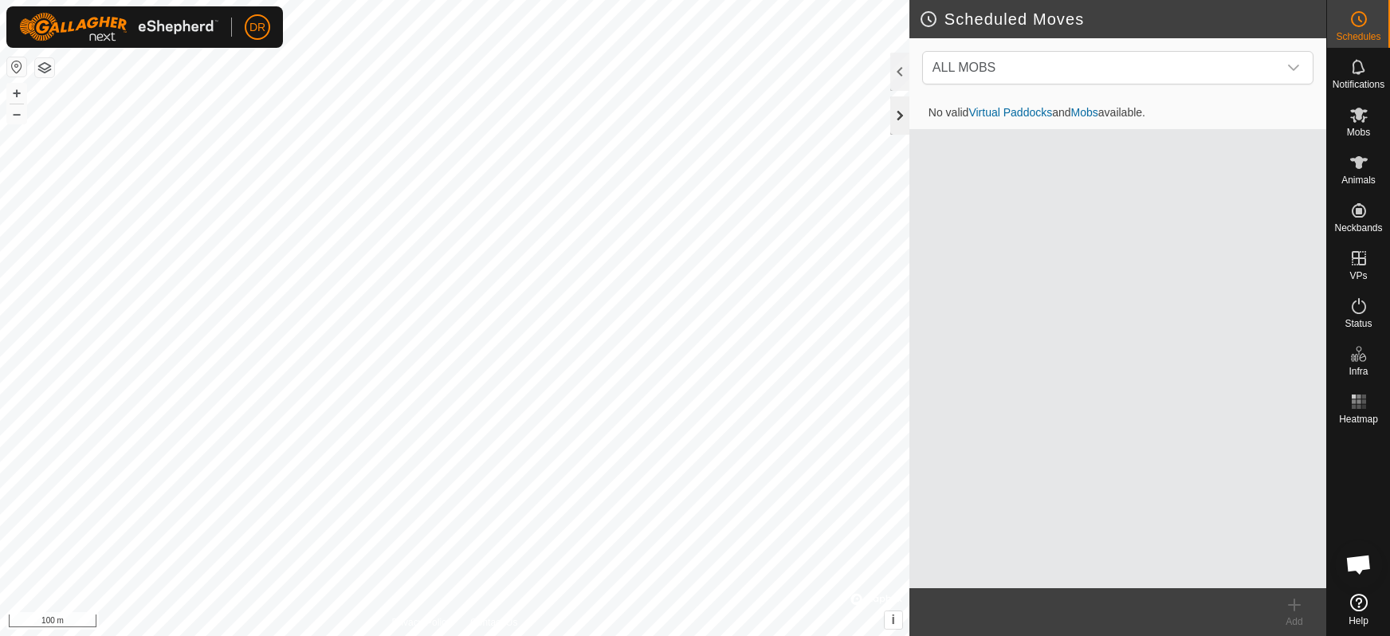
click at [901, 112] on div at bounding box center [899, 115] width 19 height 38
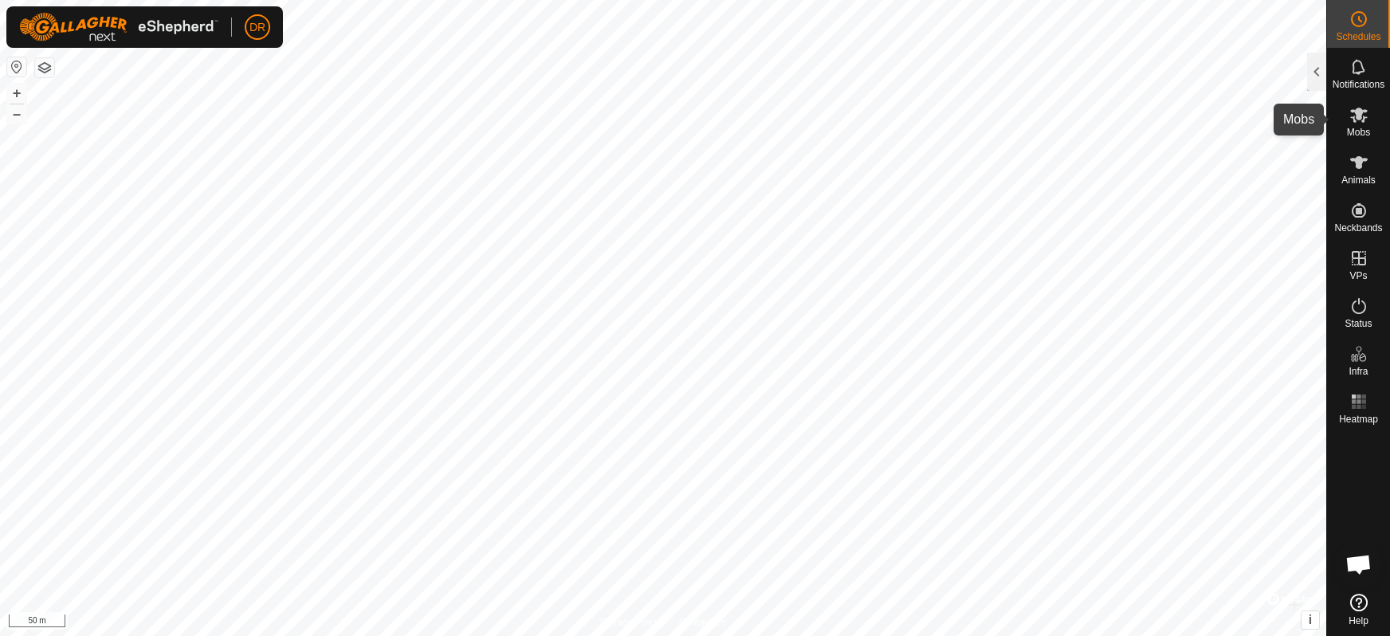
click at [1364, 120] on icon at bounding box center [1359, 115] width 18 height 15
click at [1353, 112] on icon at bounding box center [1359, 115] width 18 height 15
click at [1315, 72] on div at bounding box center [1316, 72] width 19 height 38
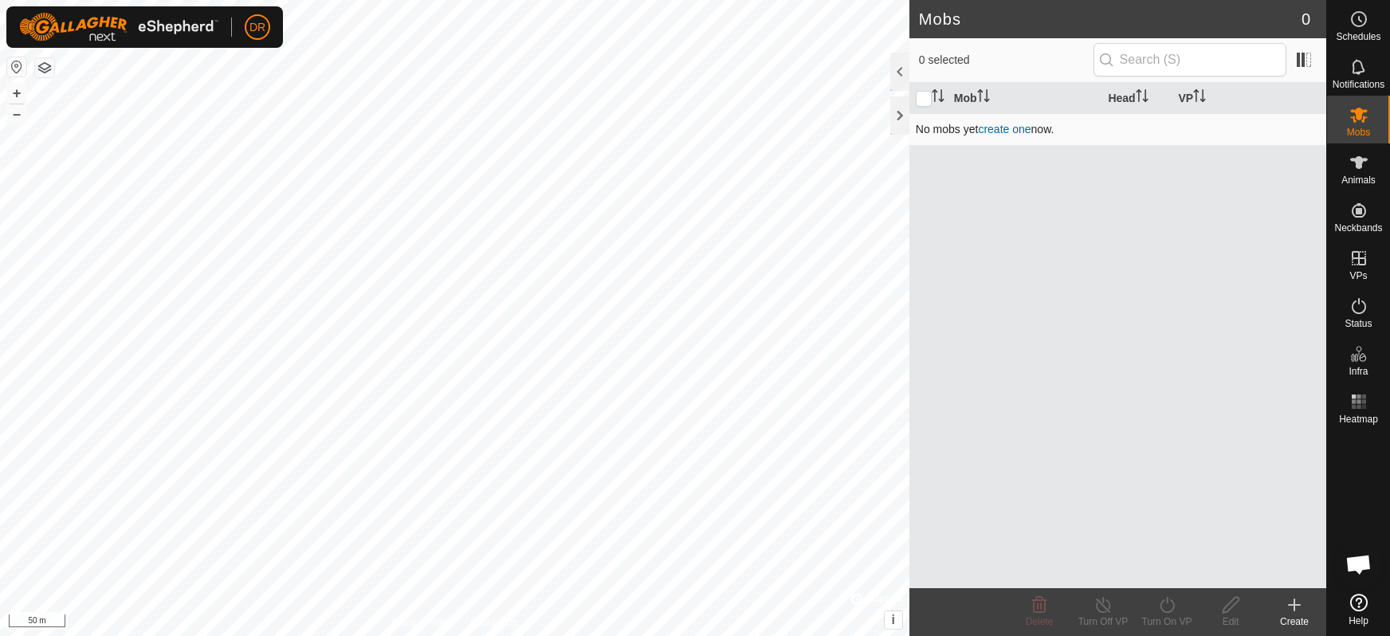
click at [1008, 130] on link "create one" at bounding box center [1004, 129] width 53 height 13
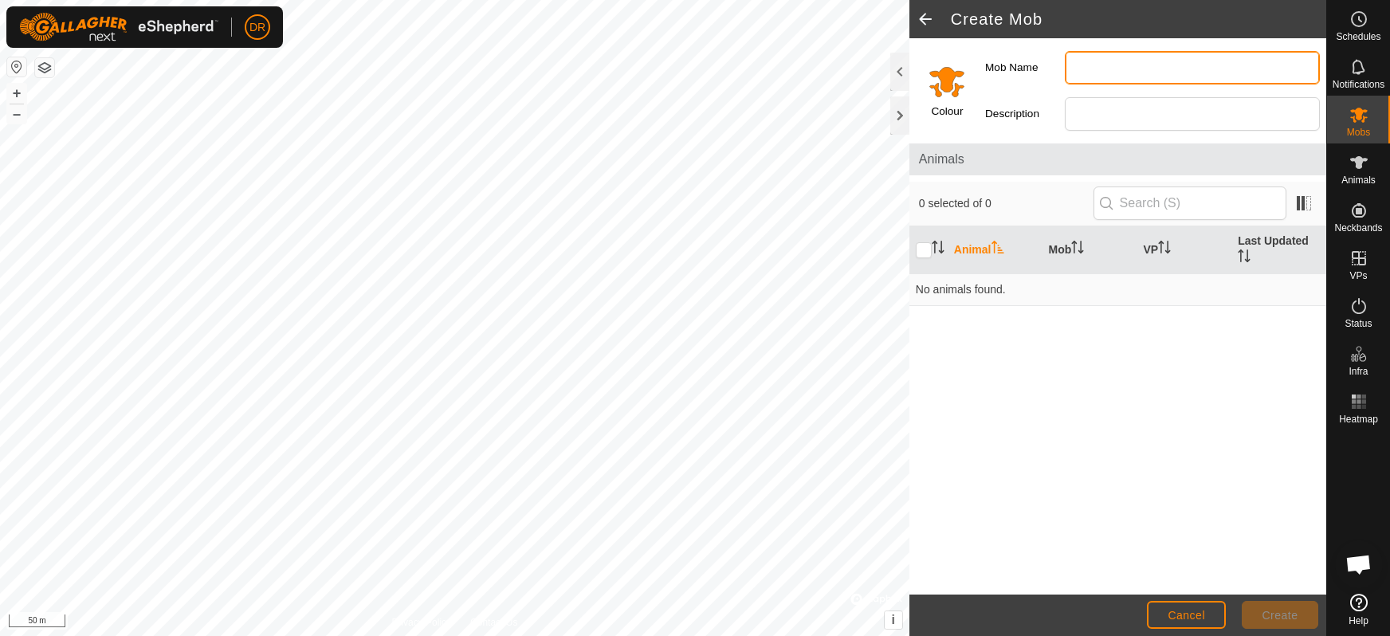
click at [1103, 70] on input "Mob Name" at bounding box center [1192, 67] width 255 height 33
type input "davies"
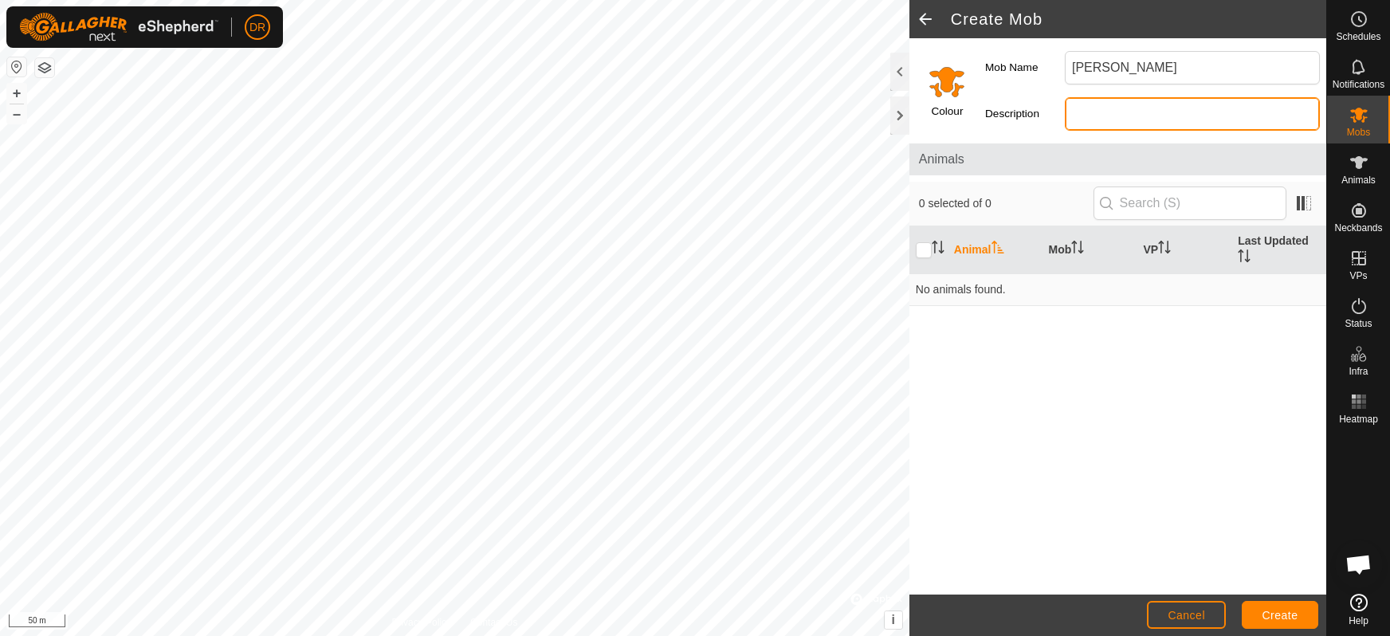
click at [1088, 120] on input "Description" at bounding box center [1192, 113] width 255 height 33
type input "u"
type input "Unmated cows"
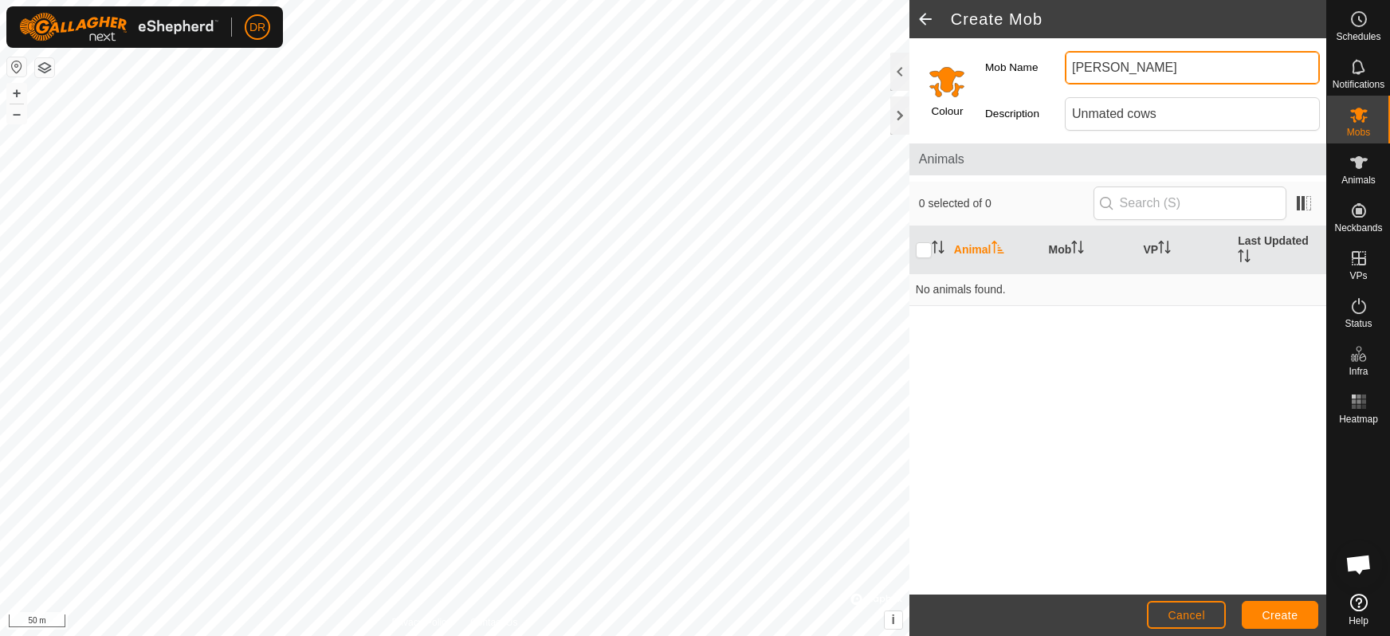
drag, startPoint x: 1080, startPoint y: 68, endPoint x: 1098, endPoint y: 71, distance: 18.6
click at [1080, 68] on input "davies" at bounding box center [1192, 67] width 255 height 33
type input "Davies"
click at [1287, 616] on span "Create" at bounding box center [1280, 615] width 36 height 13
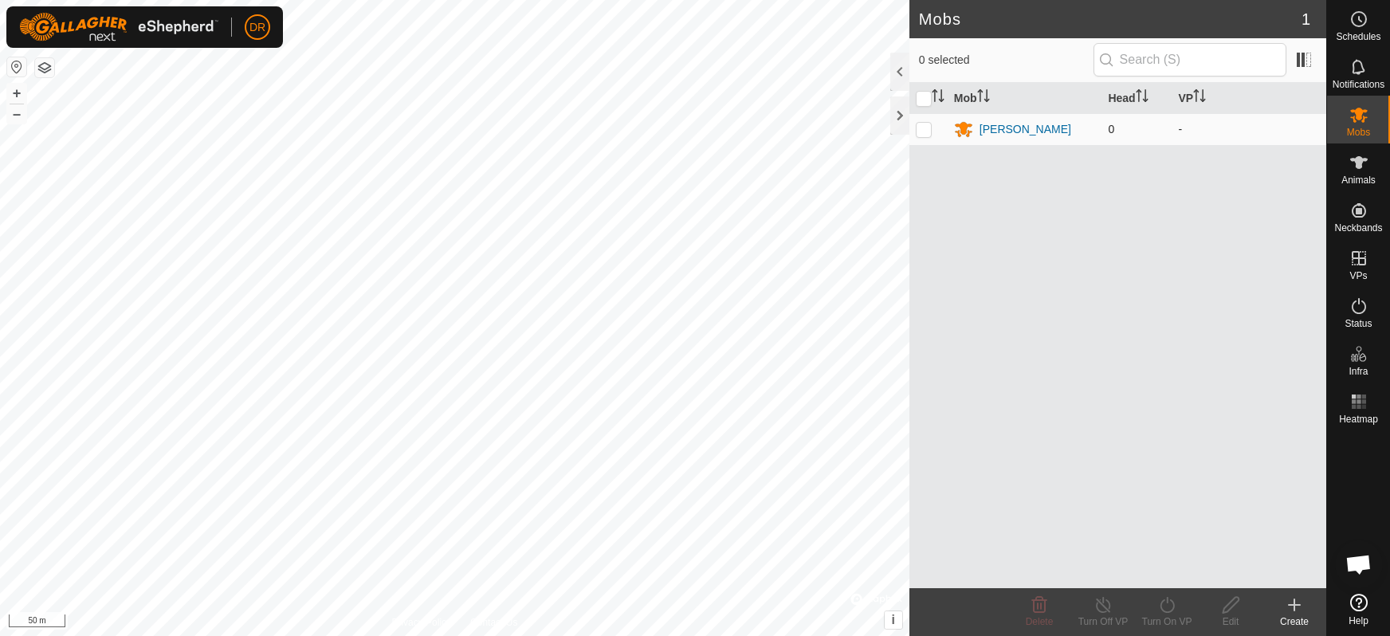
click at [926, 131] on p-checkbox at bounding box center [924, 129] width 16 height 13
checkbox input "true"
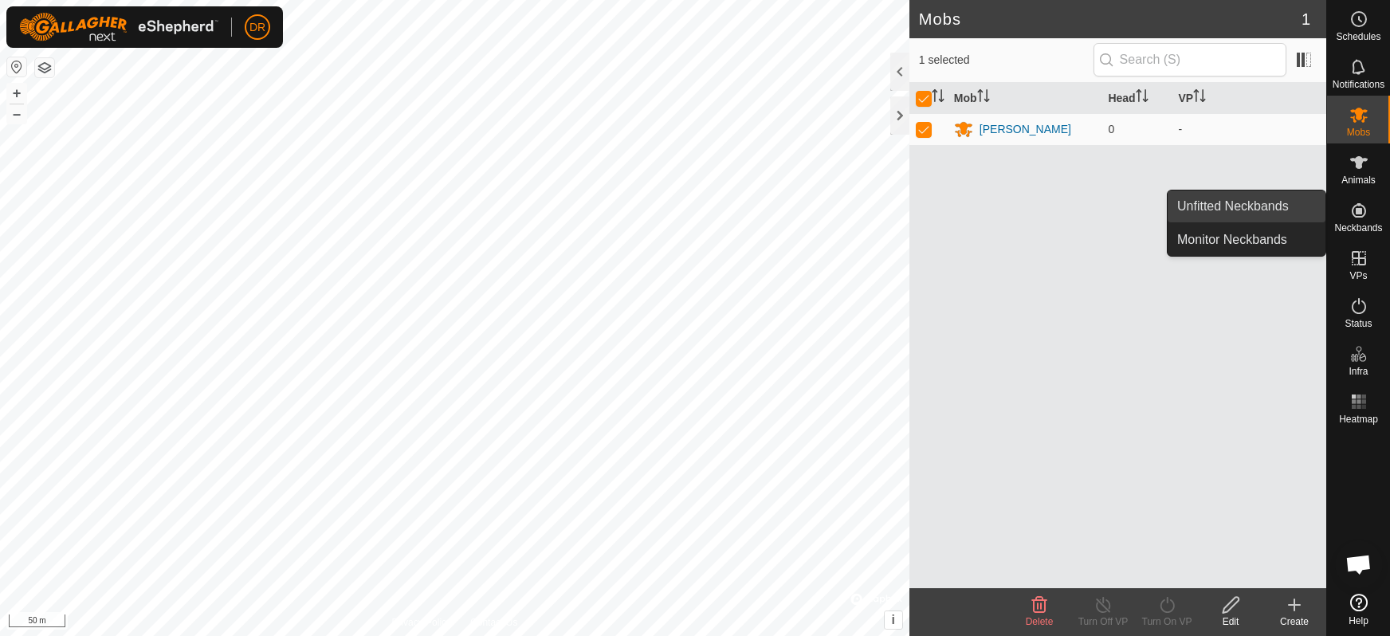
click at [1252, 207] on link "Unfitted Neckbands" at bounding box center [1247, 206] width 158 height 32
